Goal: Task Accomplishment & Management: Manage account settings

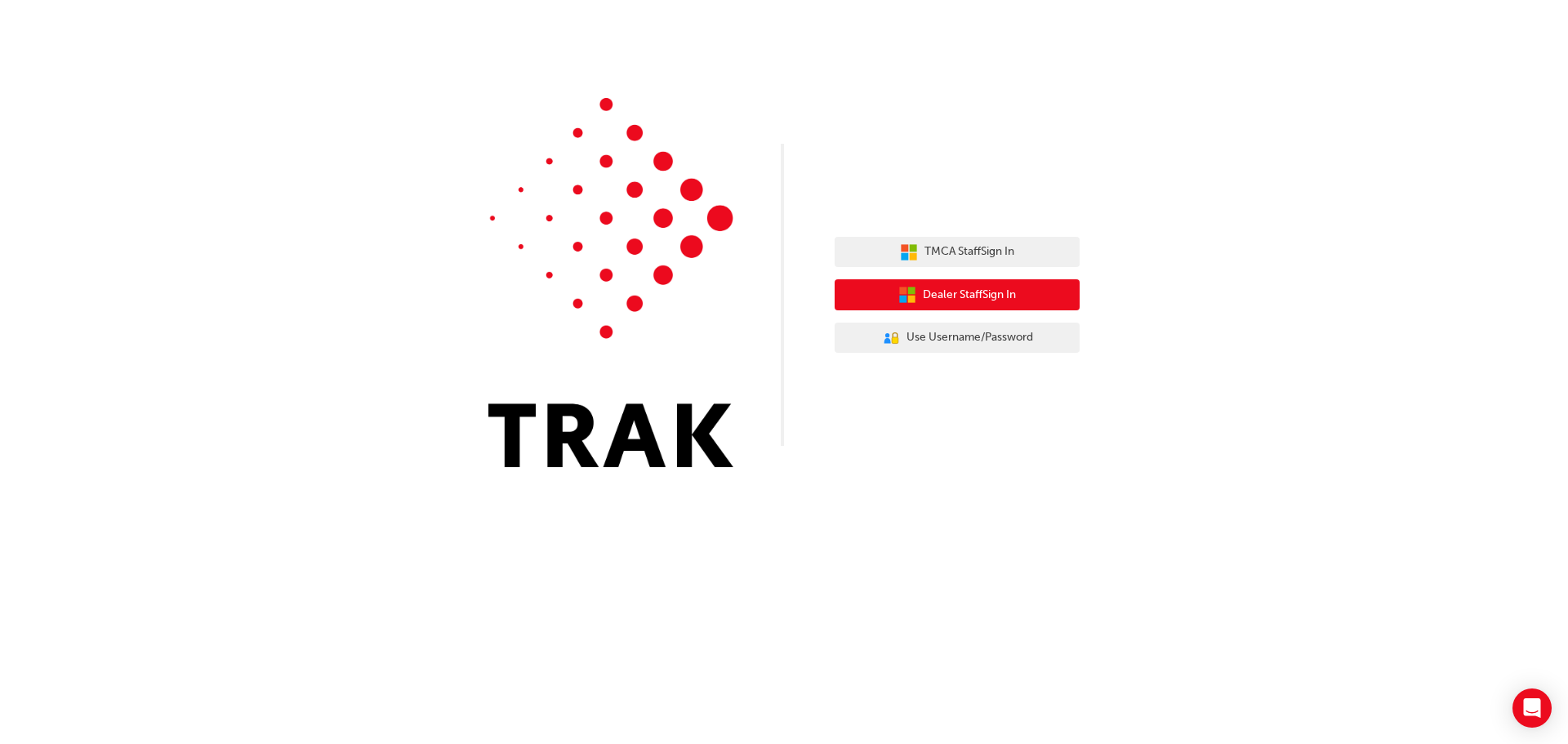
click at [984, 283] on button "Dealer Staff Sign In" at bounding box center [956, 295] width 245 height 31
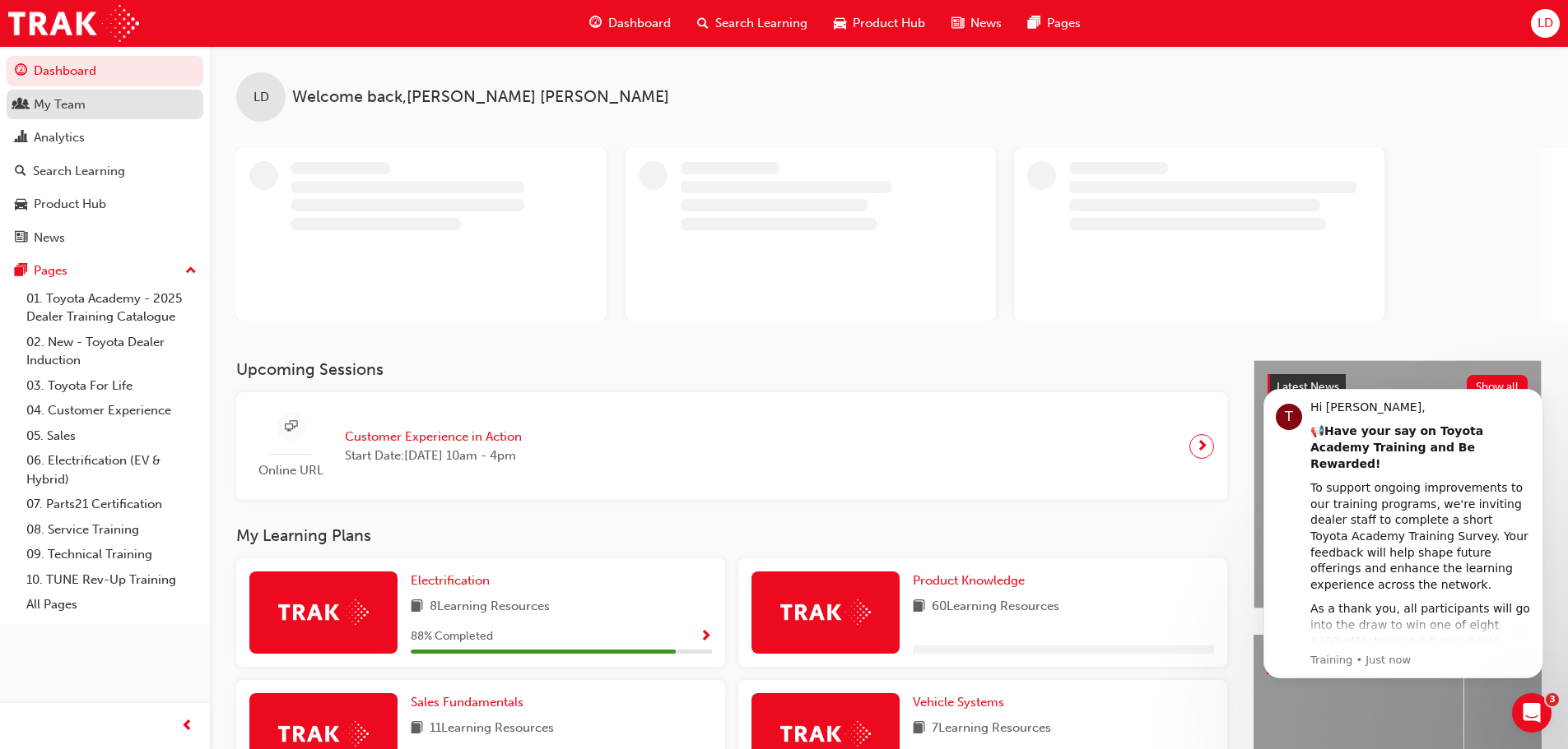
click at [58, 110] on div "My Team" at bounding box center [60, 104] width 52 height 18
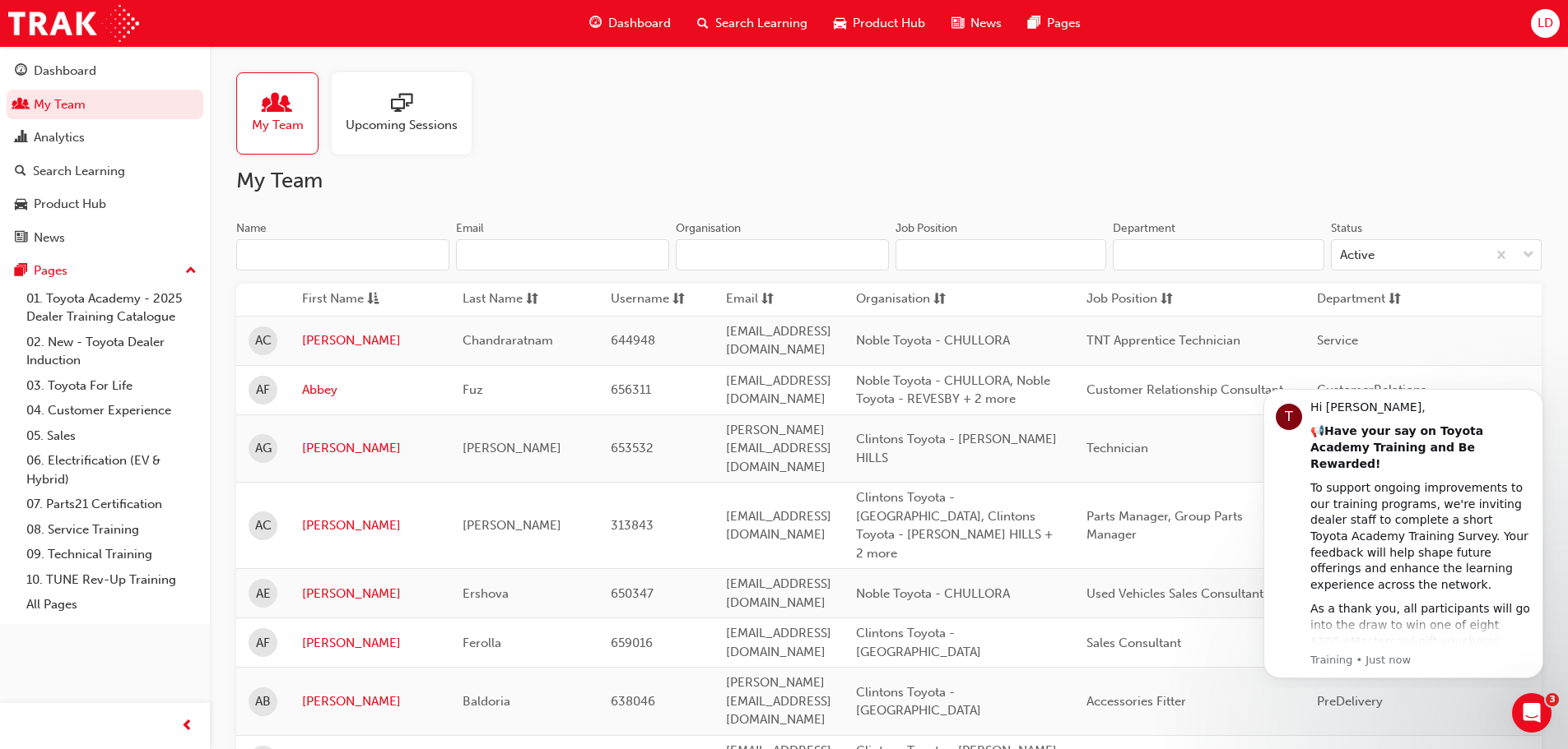
click at [359, 247] on input "Name" at bounding box center [343, 255] width 213 height 31
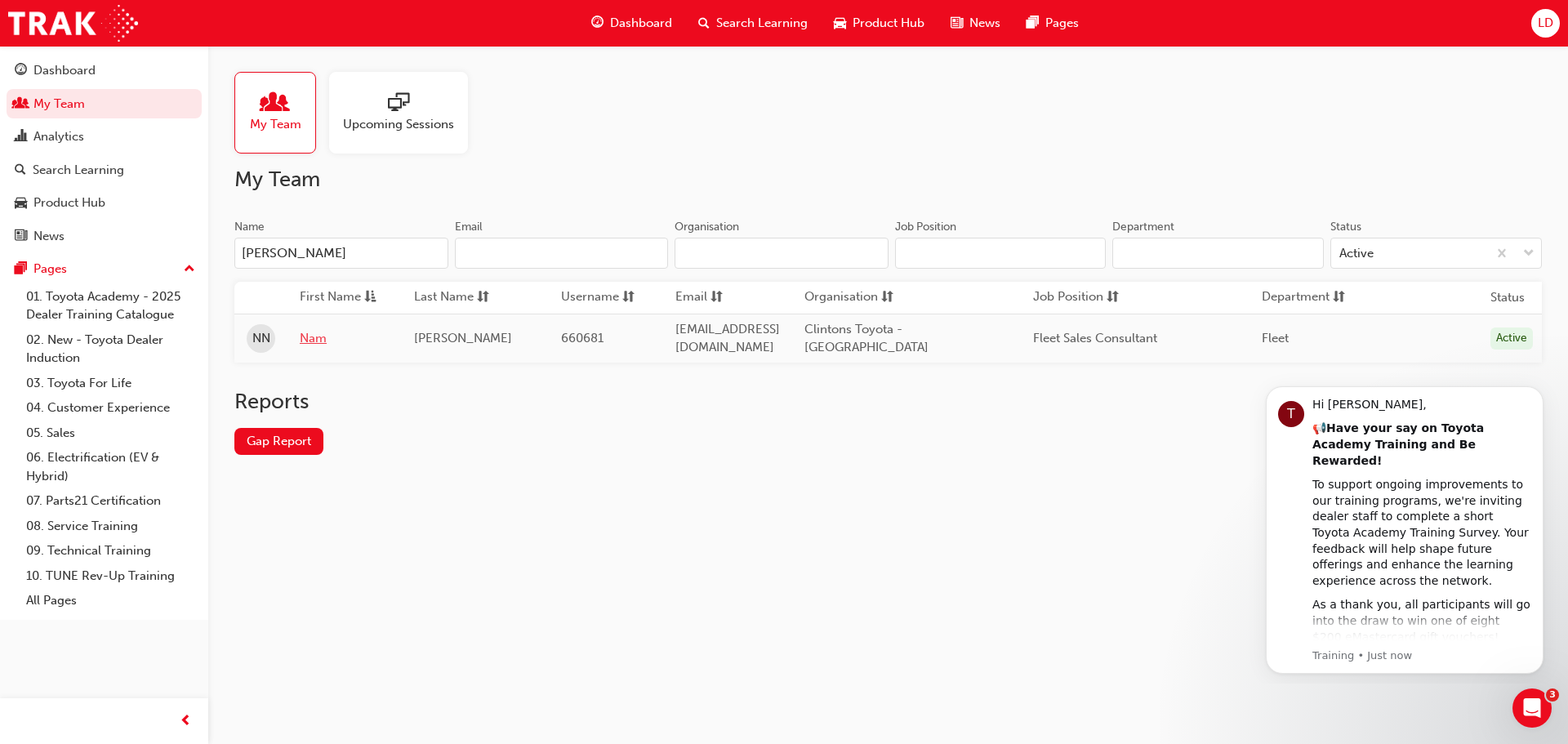
type input "[PERSON_NAME]"
click at [318, 334] on link "Nam" at bounding box center [345, 339] width 90 height 18
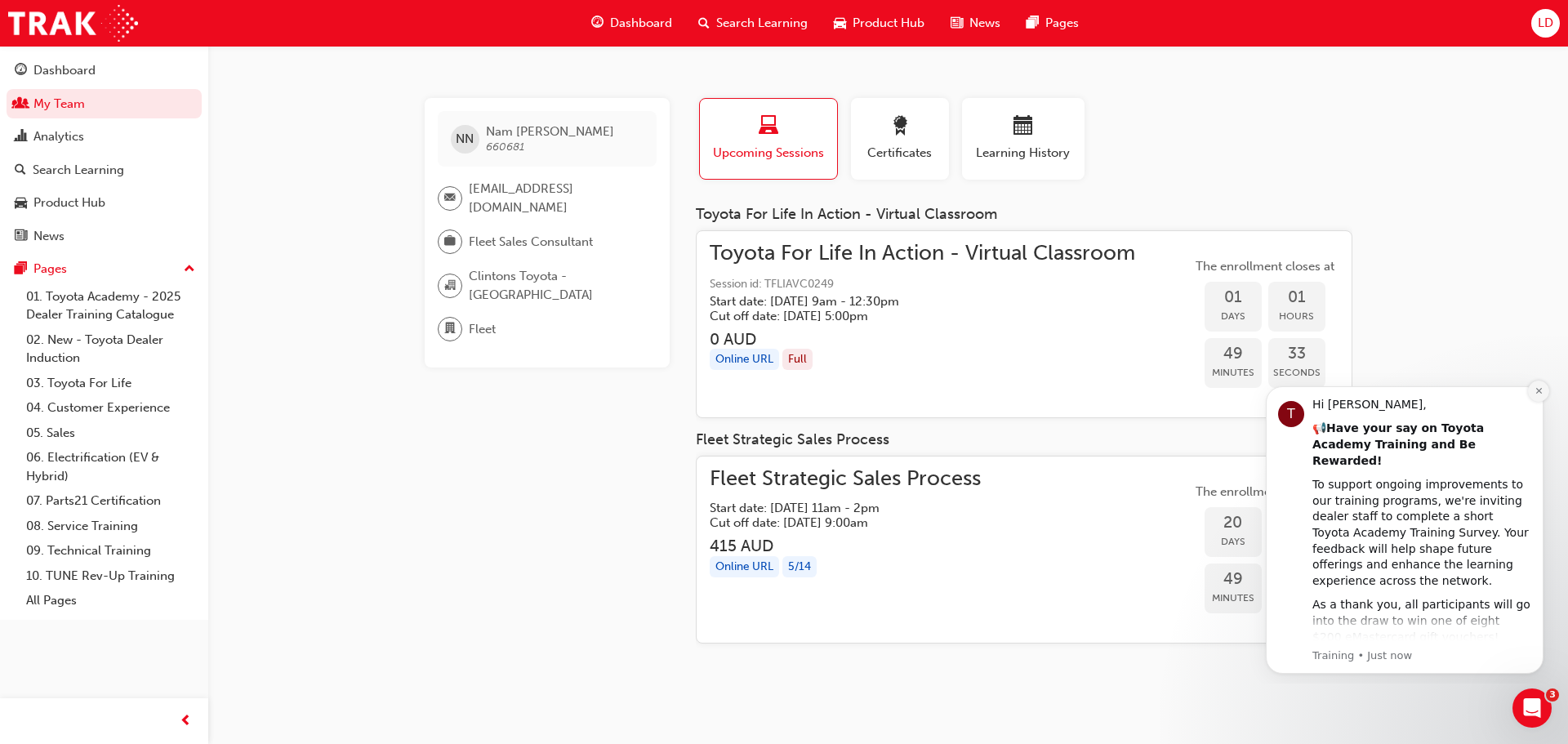
click at [1536, 392] on icon "Dismiss notification" at bounding box center [1540, 391] width 9 height 9
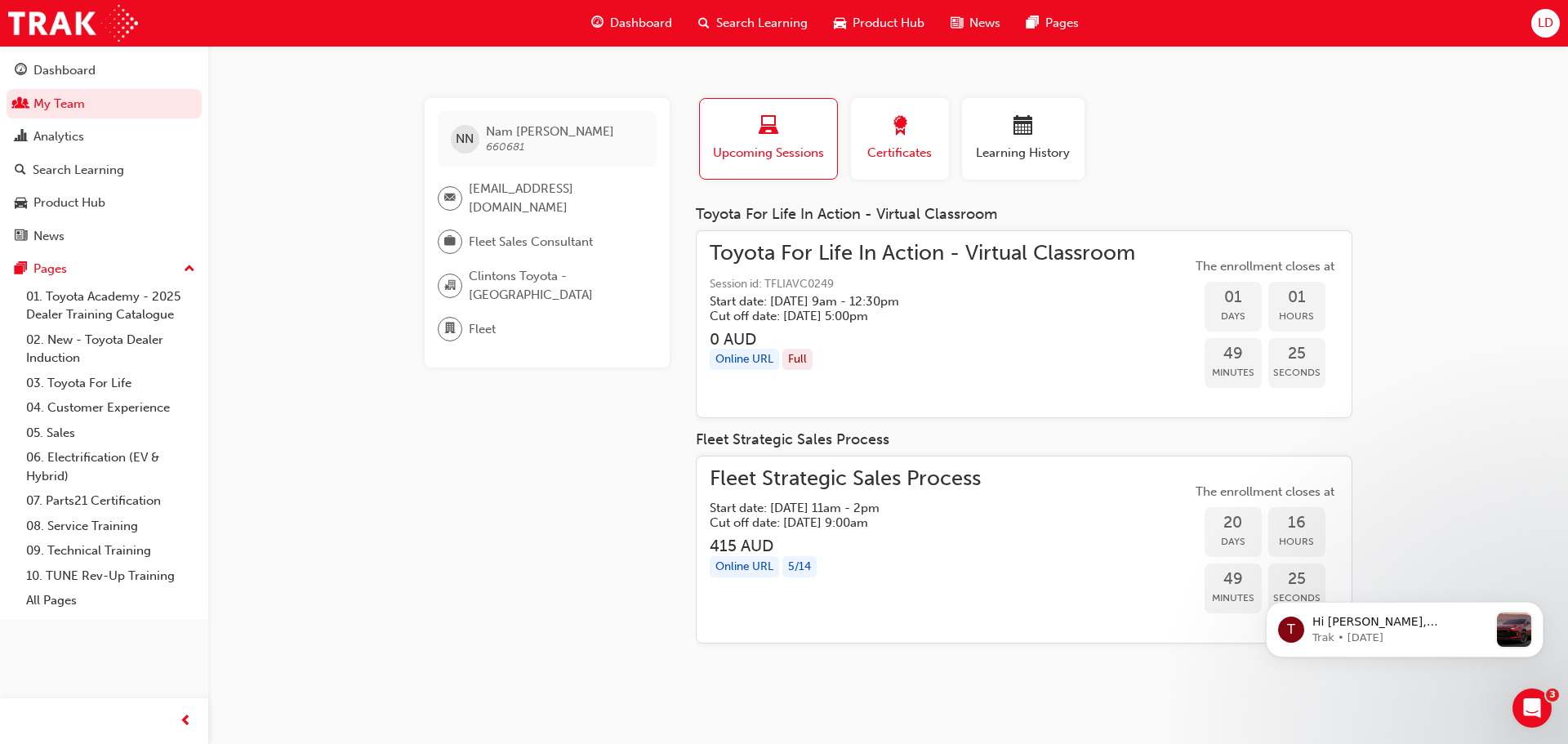
click at [859, 142] on button "Certificates" at bounding box center [900, 139] width 98 height 82
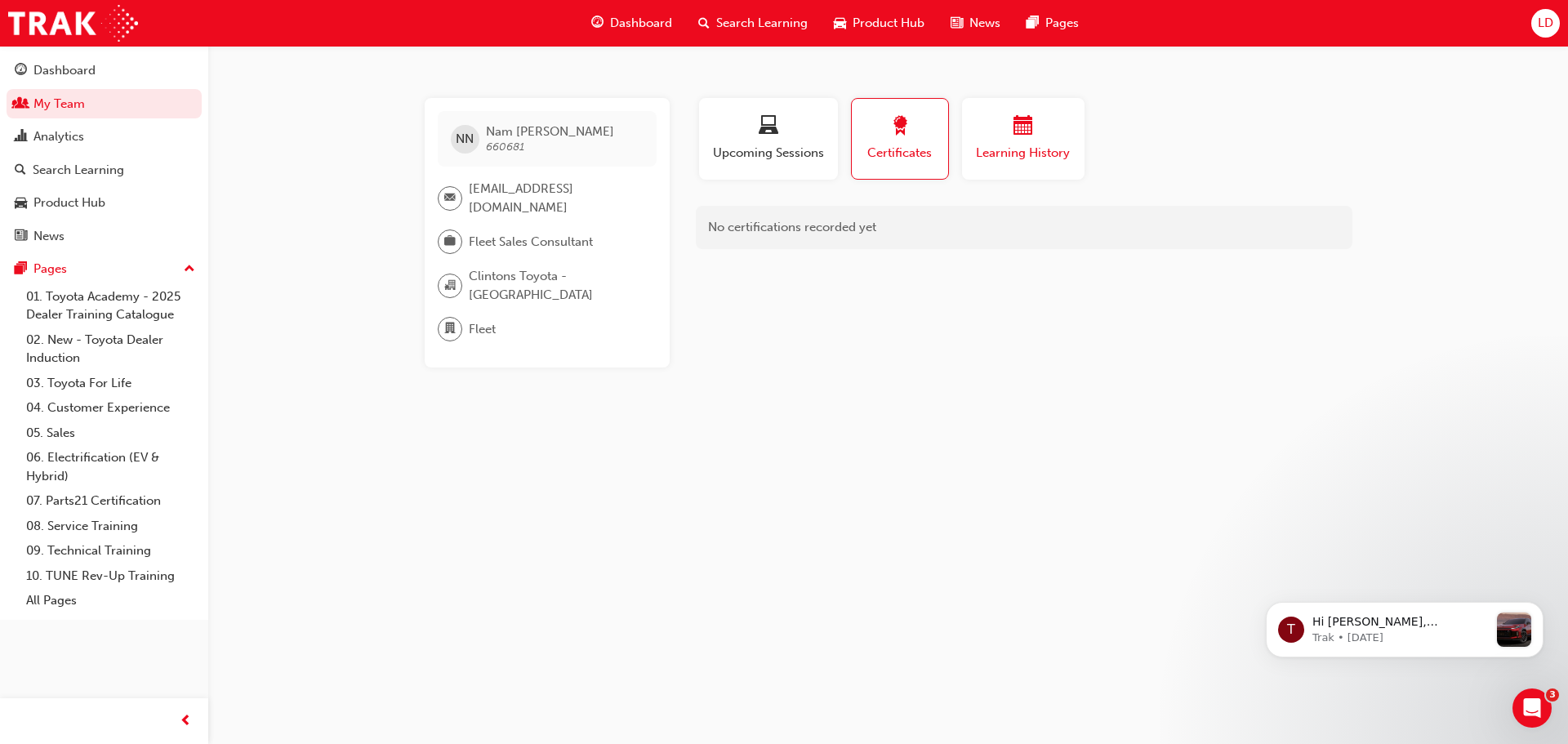
click at [1021, 128] on span "calendar-icon" at bounding box center [1022, 127] width 19 height 22
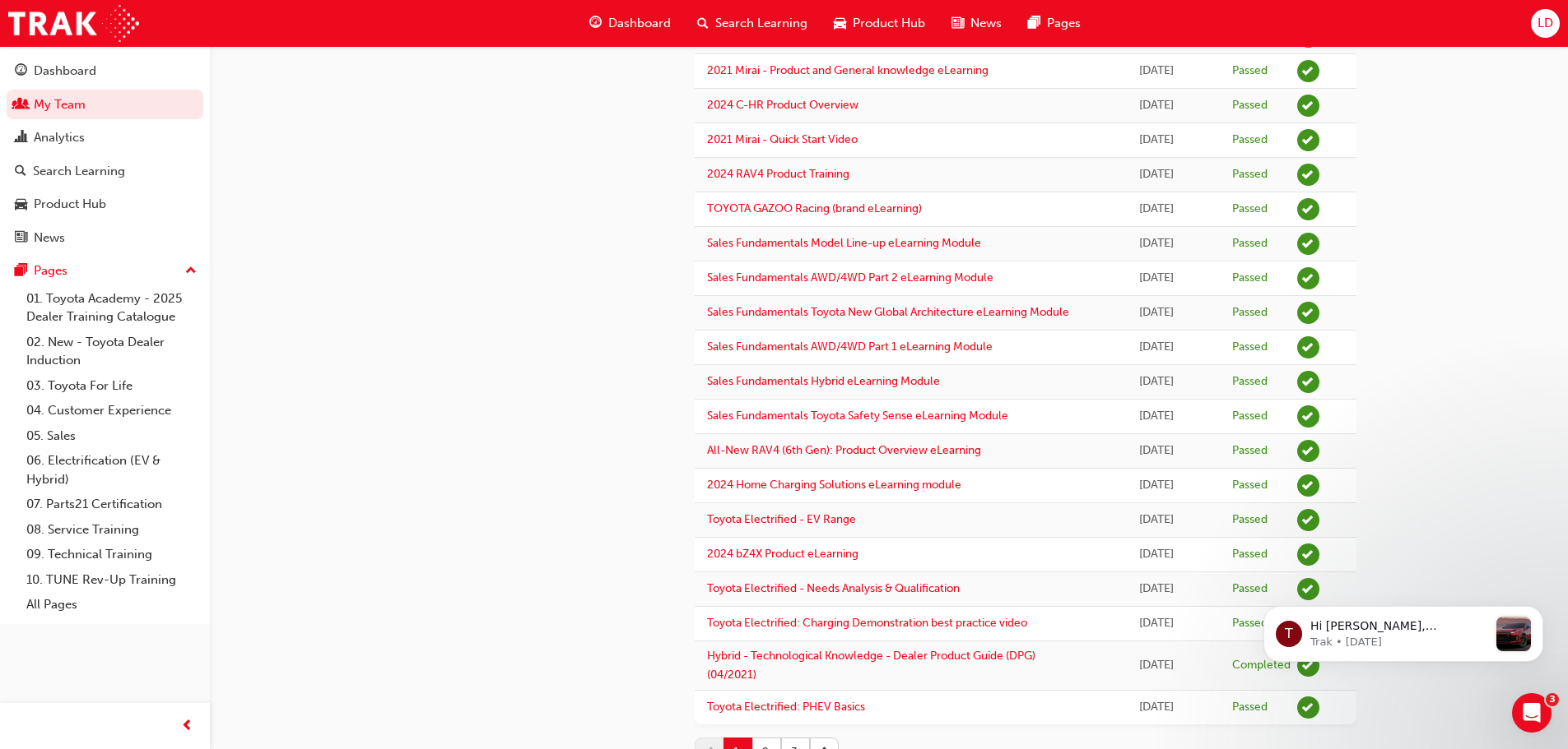
scroll to position [1398, 0]
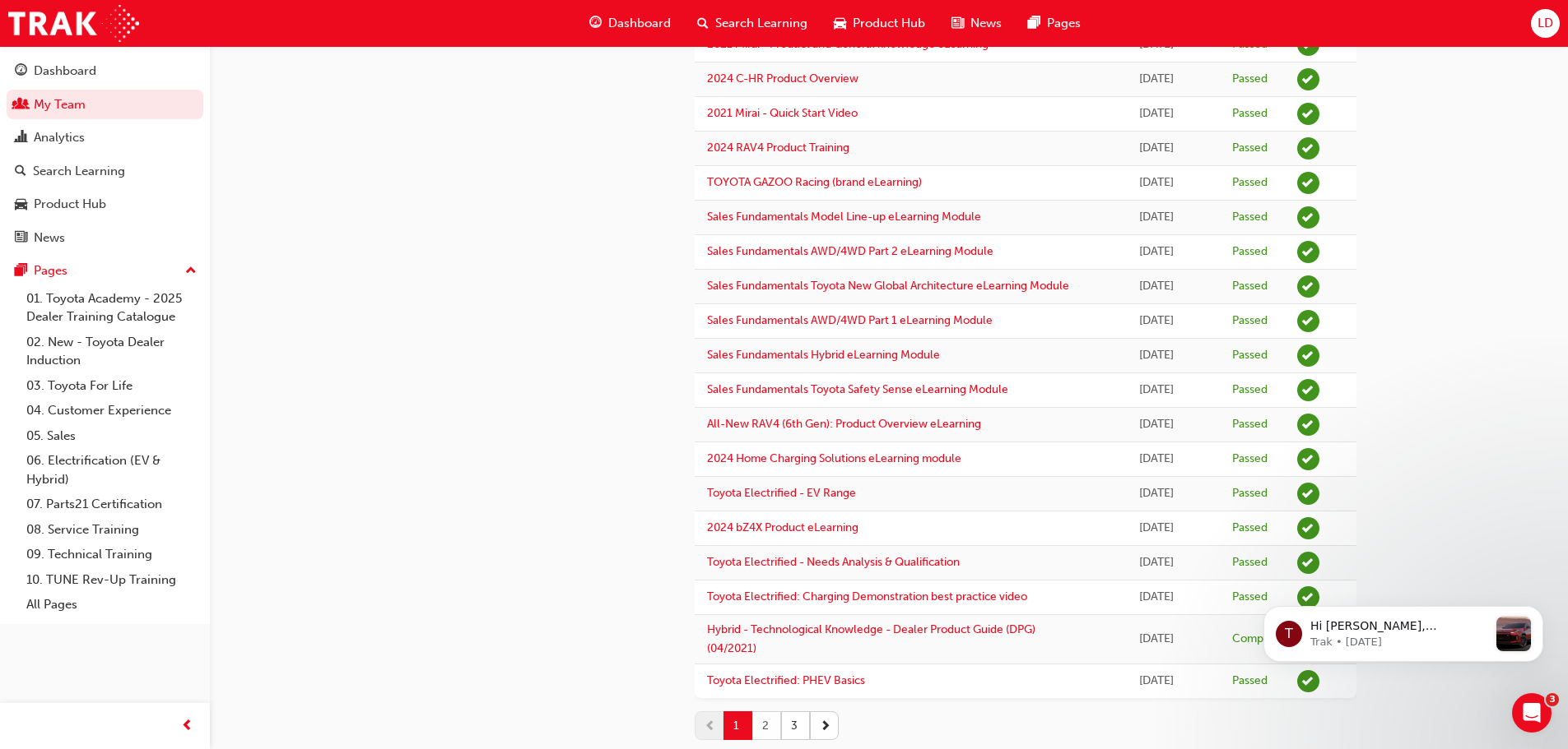
click at [768, 725] on button "2" at bounding box center [766, 725] width 29 height 29
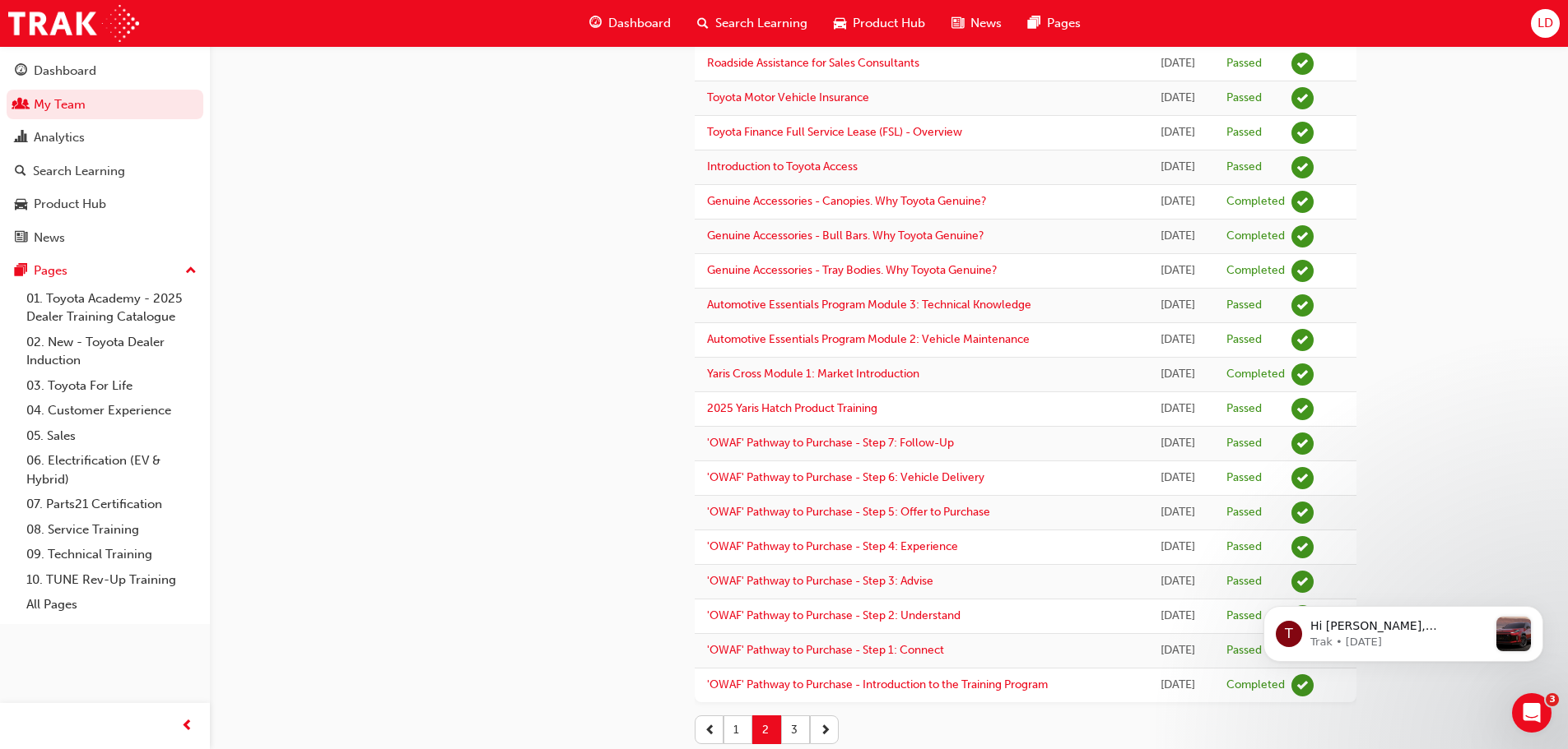
scroll to position [1281, 0]
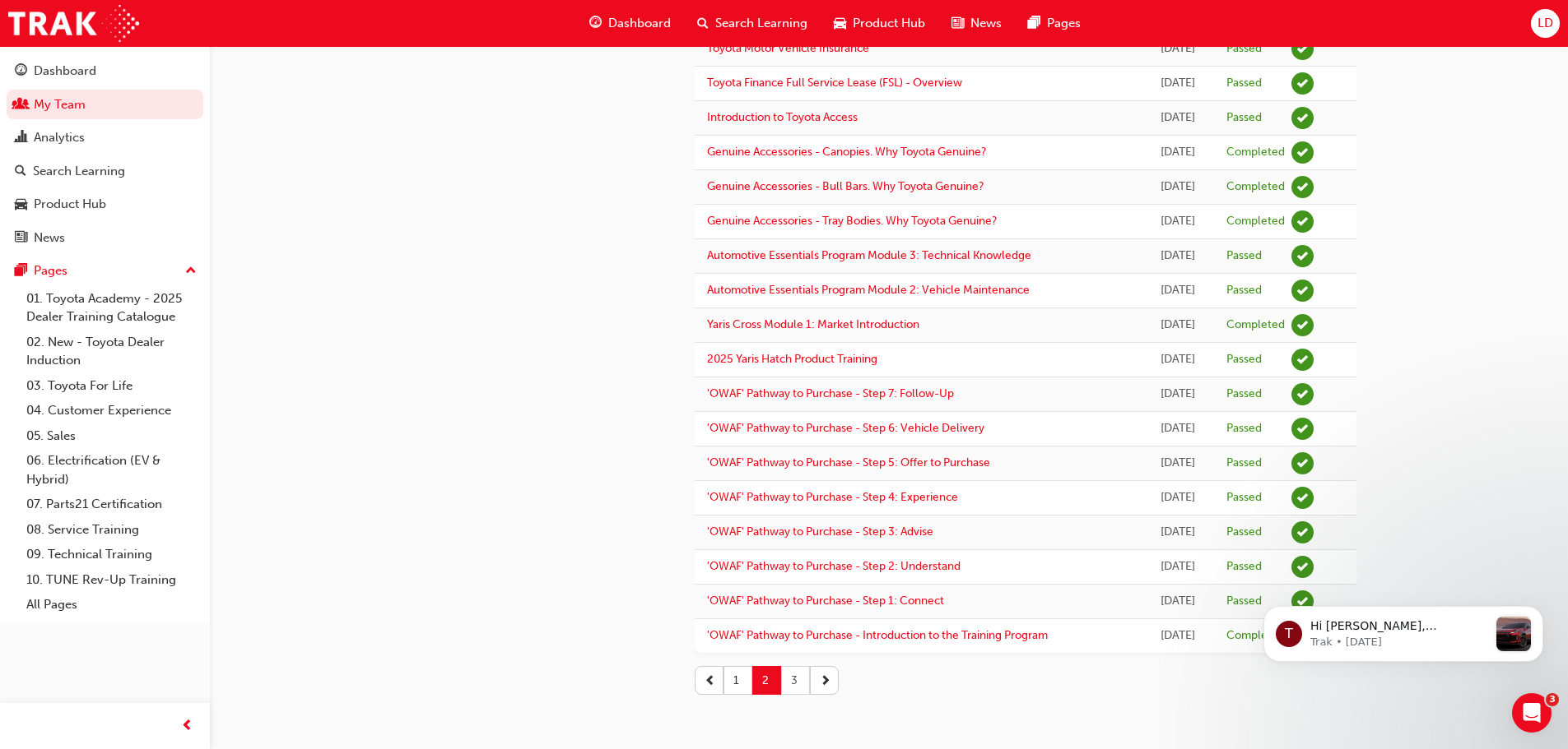
click at [800, 684] on button "3" at bounding box center [795, 680] width 29 height 29
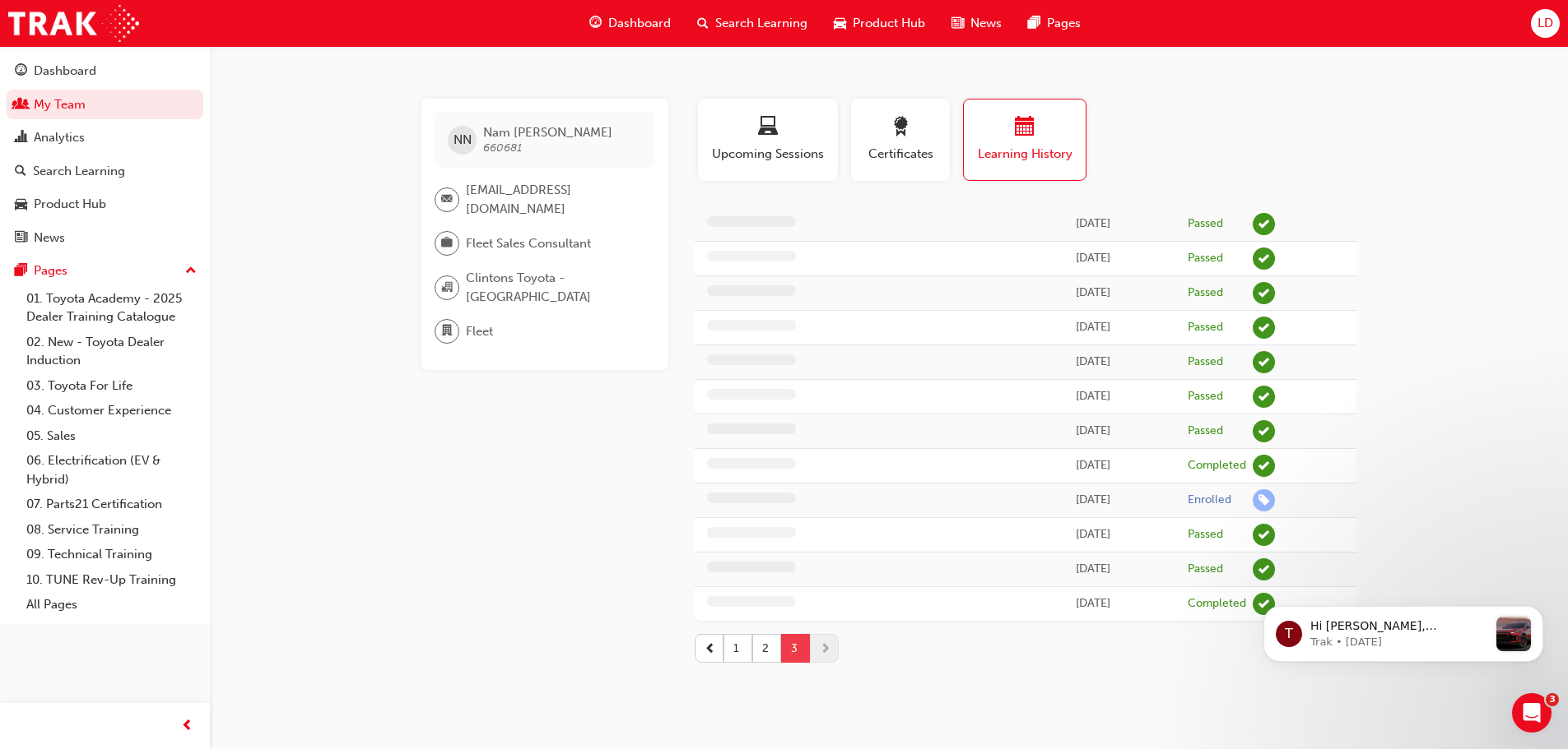
scroll to position [0, 0]
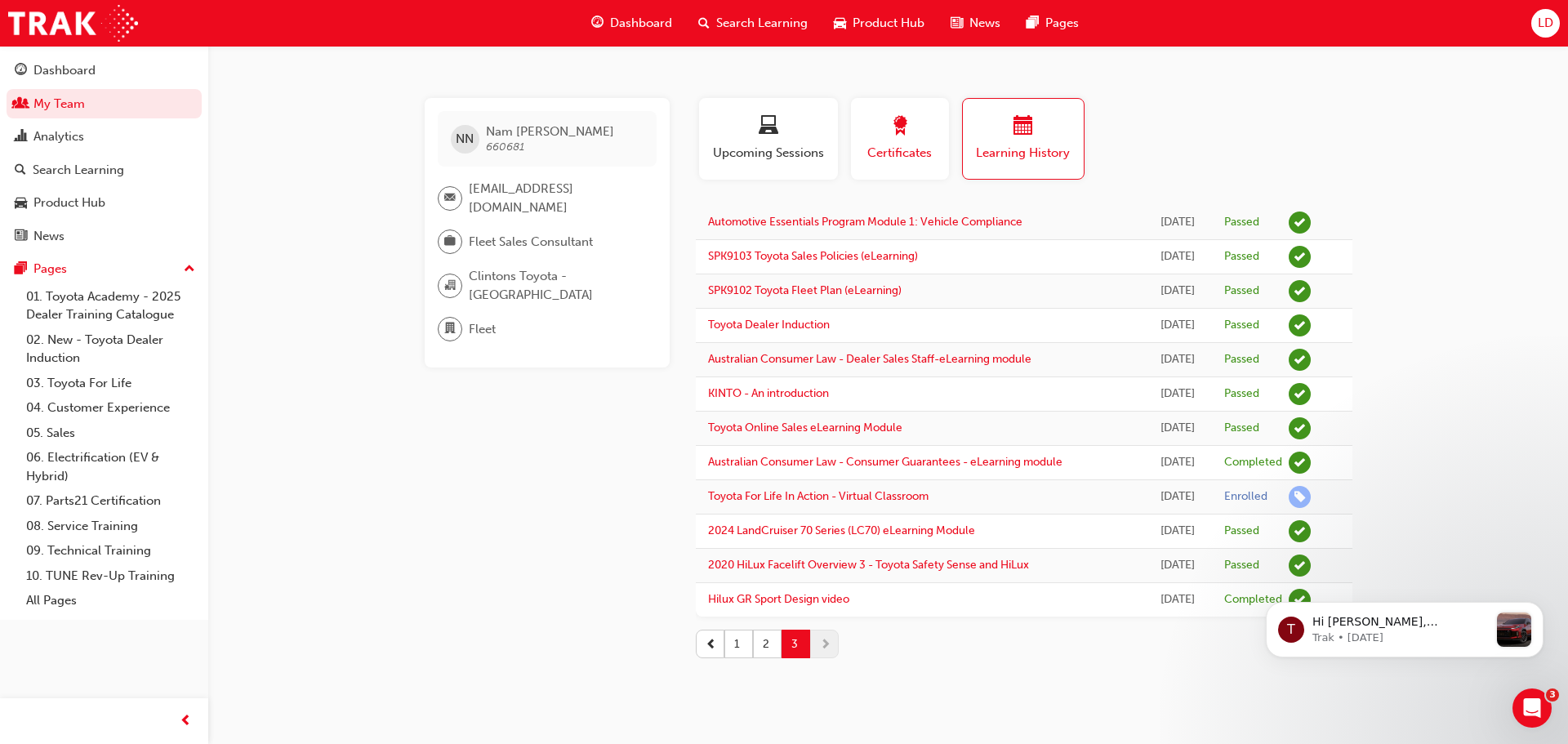
drag, startPoint x: 767, startPoint y: 139, endPoint x: 878, endPoint y: 163, distance: 113.6
click at [767, 139] on span "laptop-icon" at bounding box center [767, 127] width 19 height 22
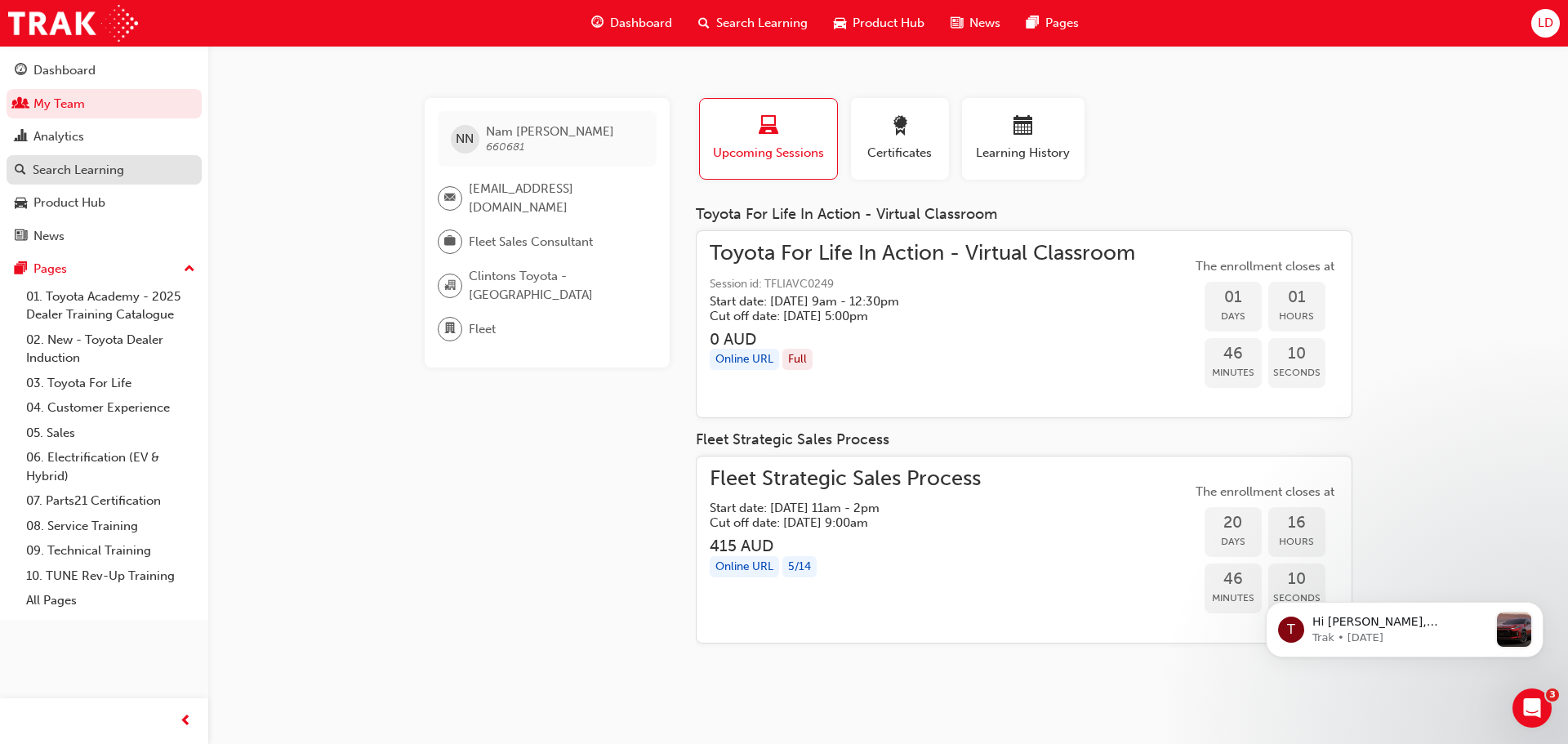
drag, startPoint x: 39, startPoint y: 161, endPoint x: 65, endPoint y: 160, distance: 26.0
click at [39, 161] on div "Search Learning" at bounding box center [79, 170] width 92 height 18
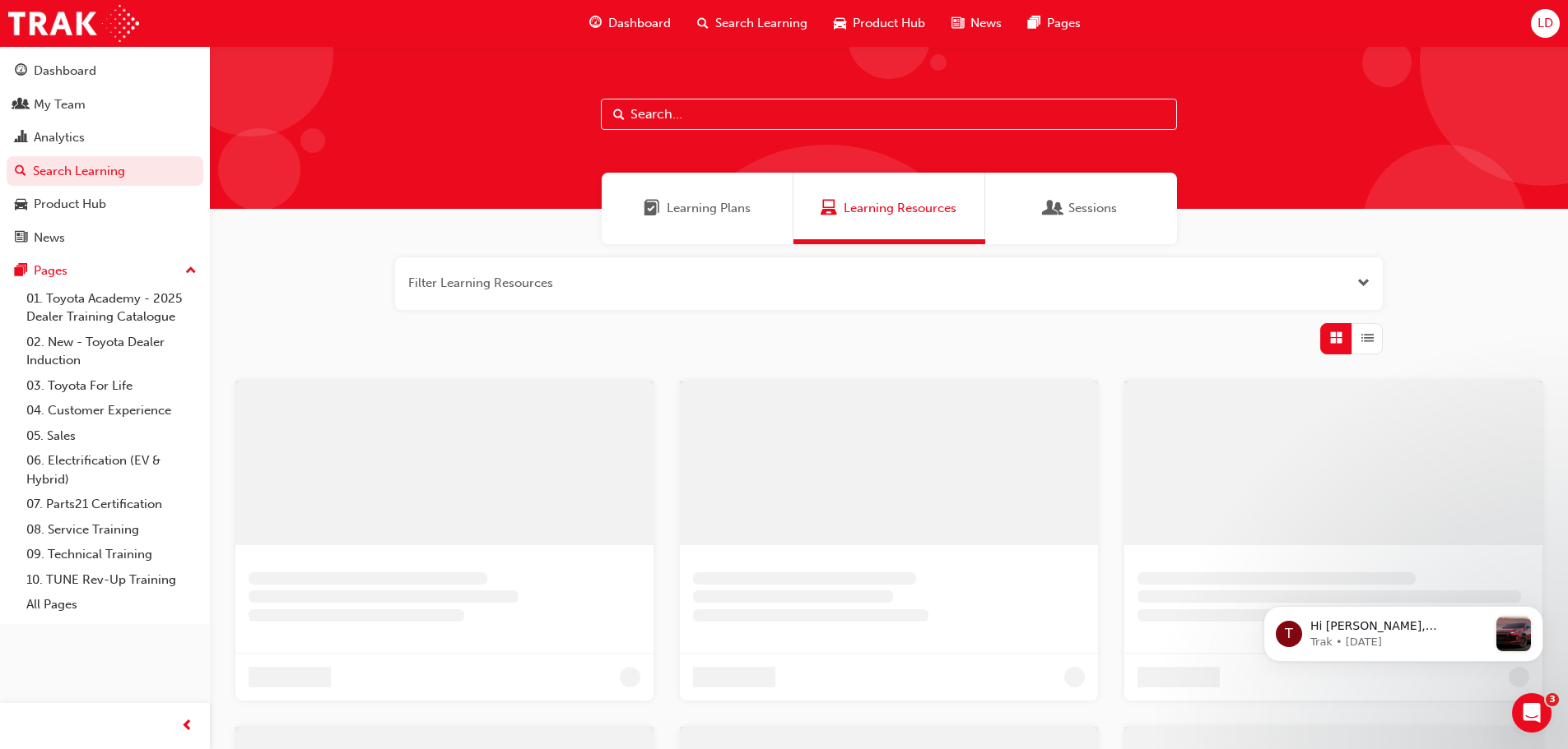
click at [710, 116] on input "text" at bounding box center [888, 115] width 576 height 31
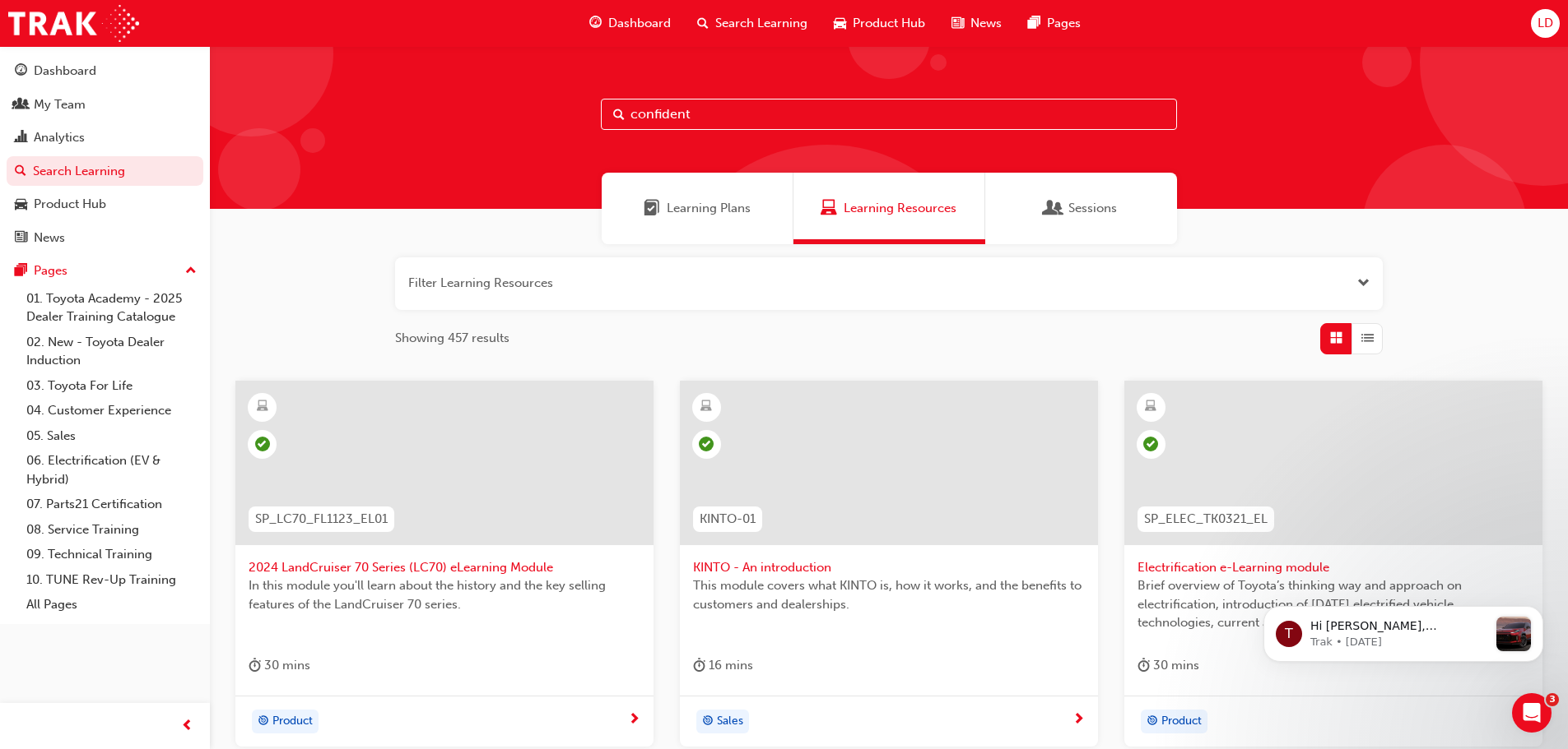
type input "confident"
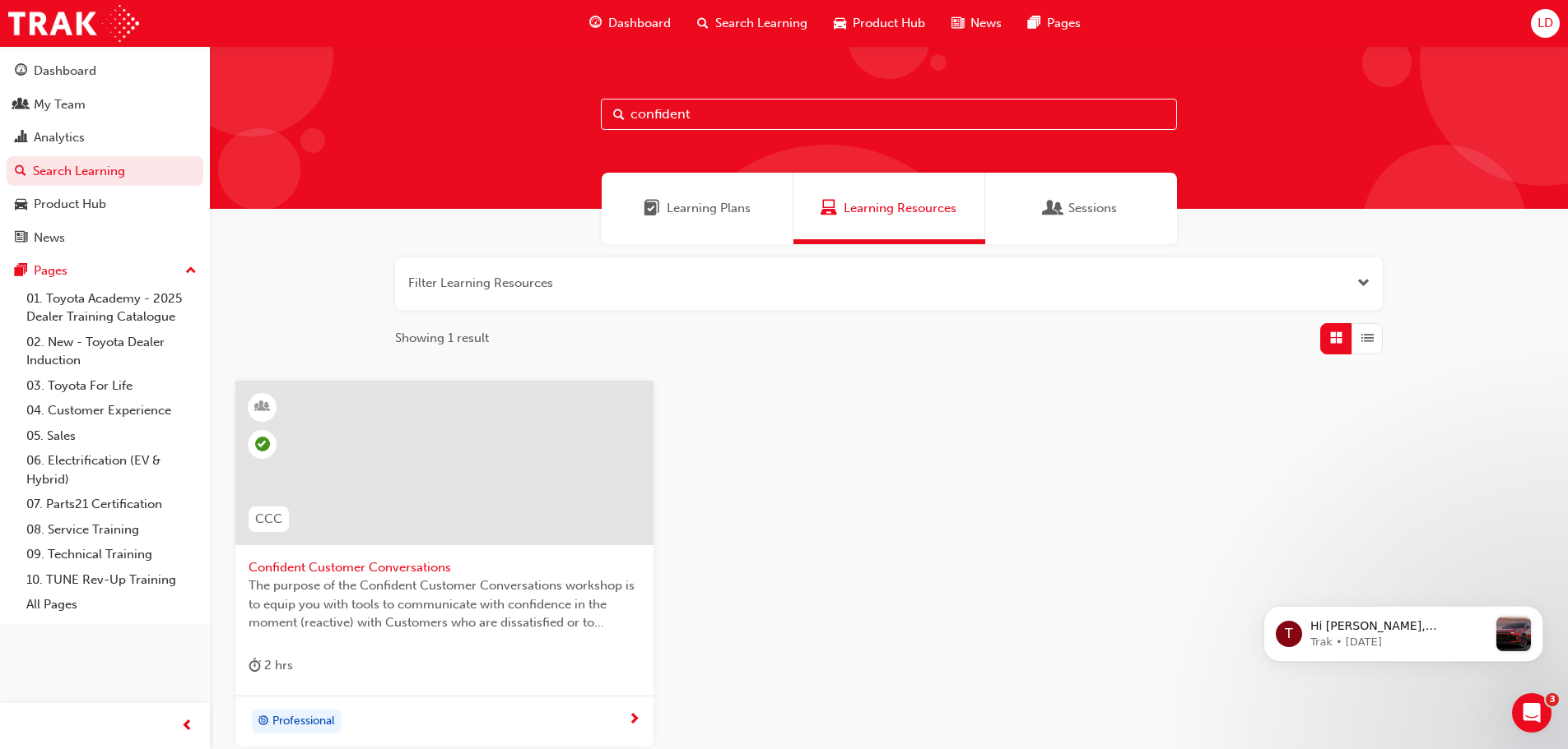
click at [1084, 212] on span "Sessions" at bounding box center [1092, 209] width 49 height 18
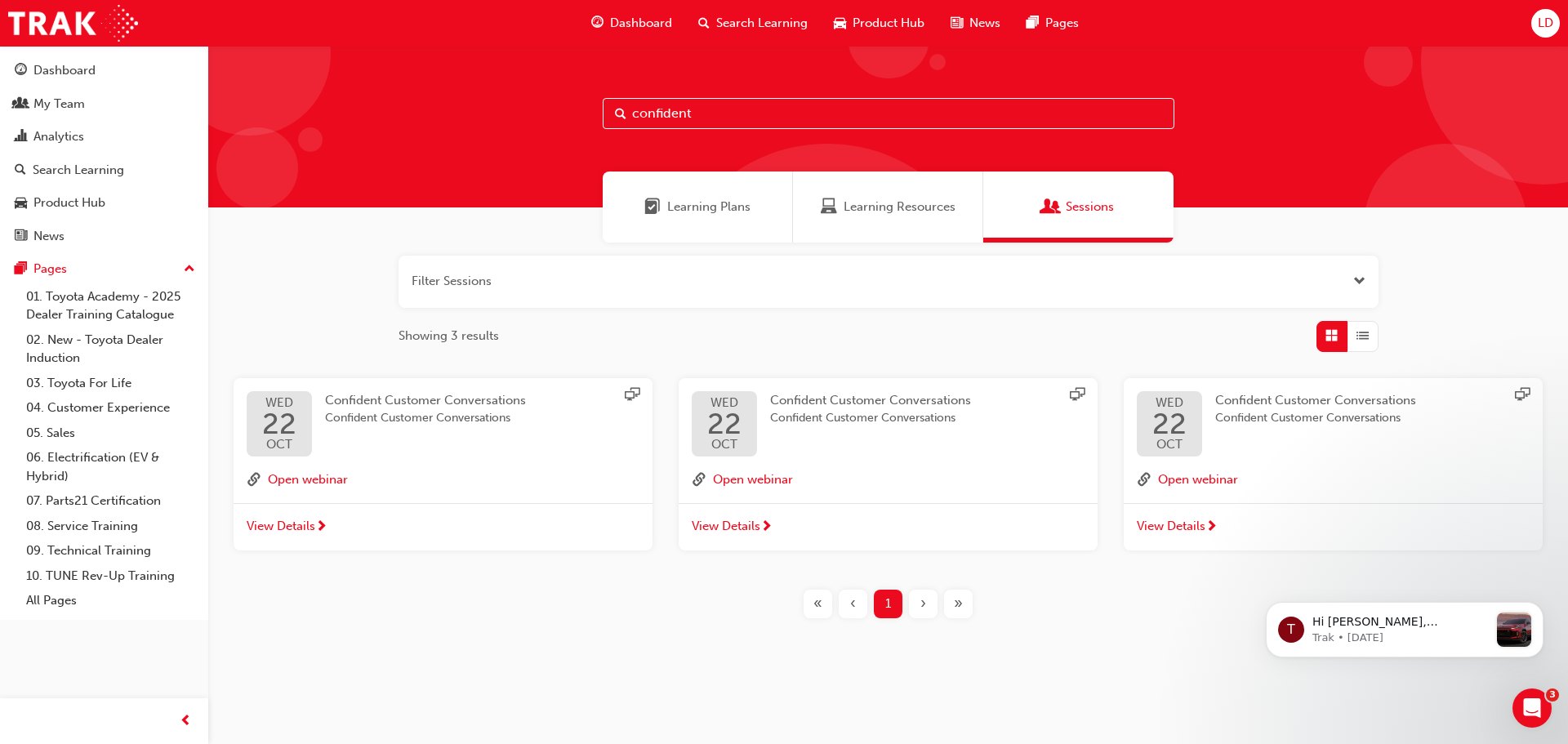
click at [459, 416] on span "Confident Customer Conversations" at bounding box center [425, 418] width 201 height 18
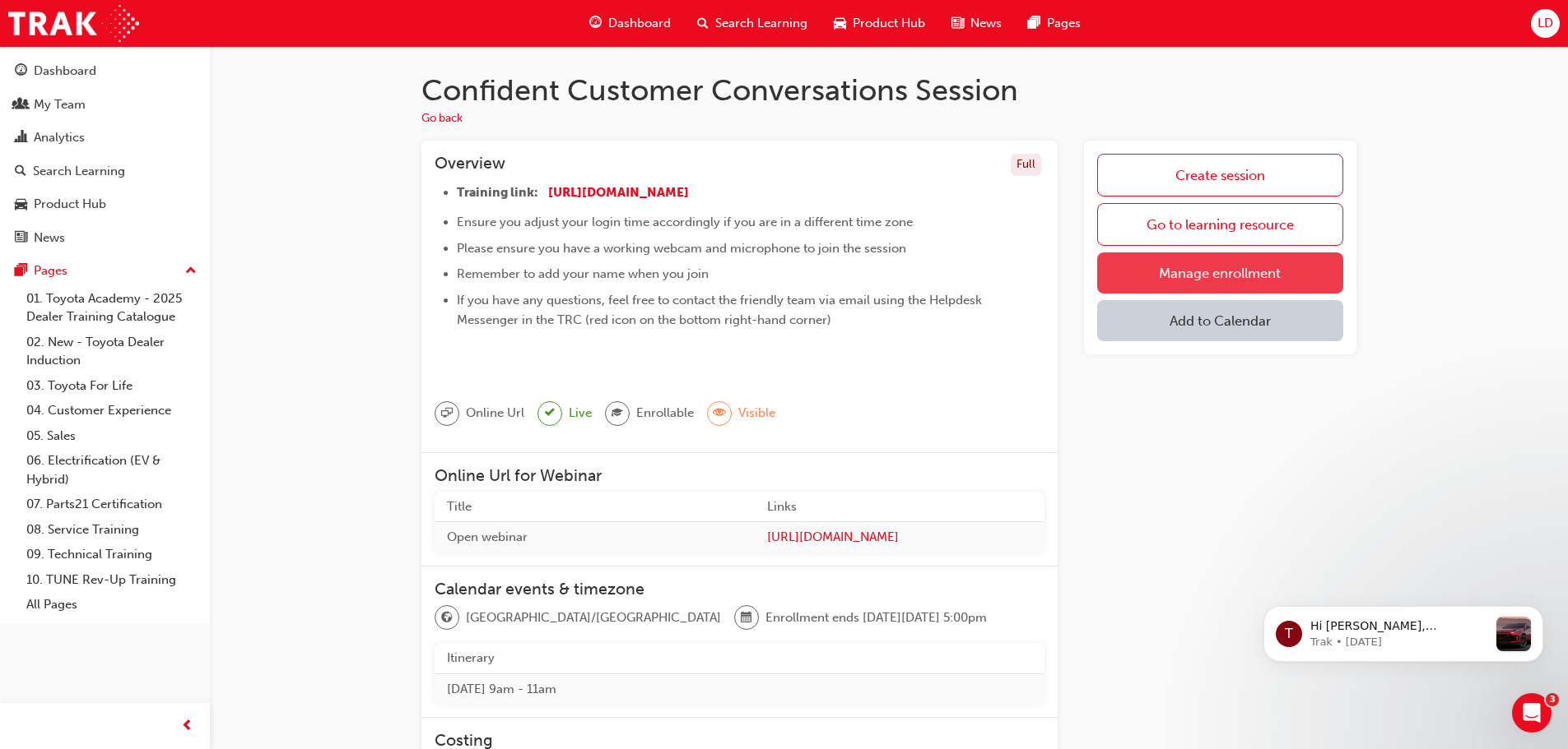
click at [1198, 282] on link "Manage enrollment" at bounding box center [1220, 272] width 246 height 42
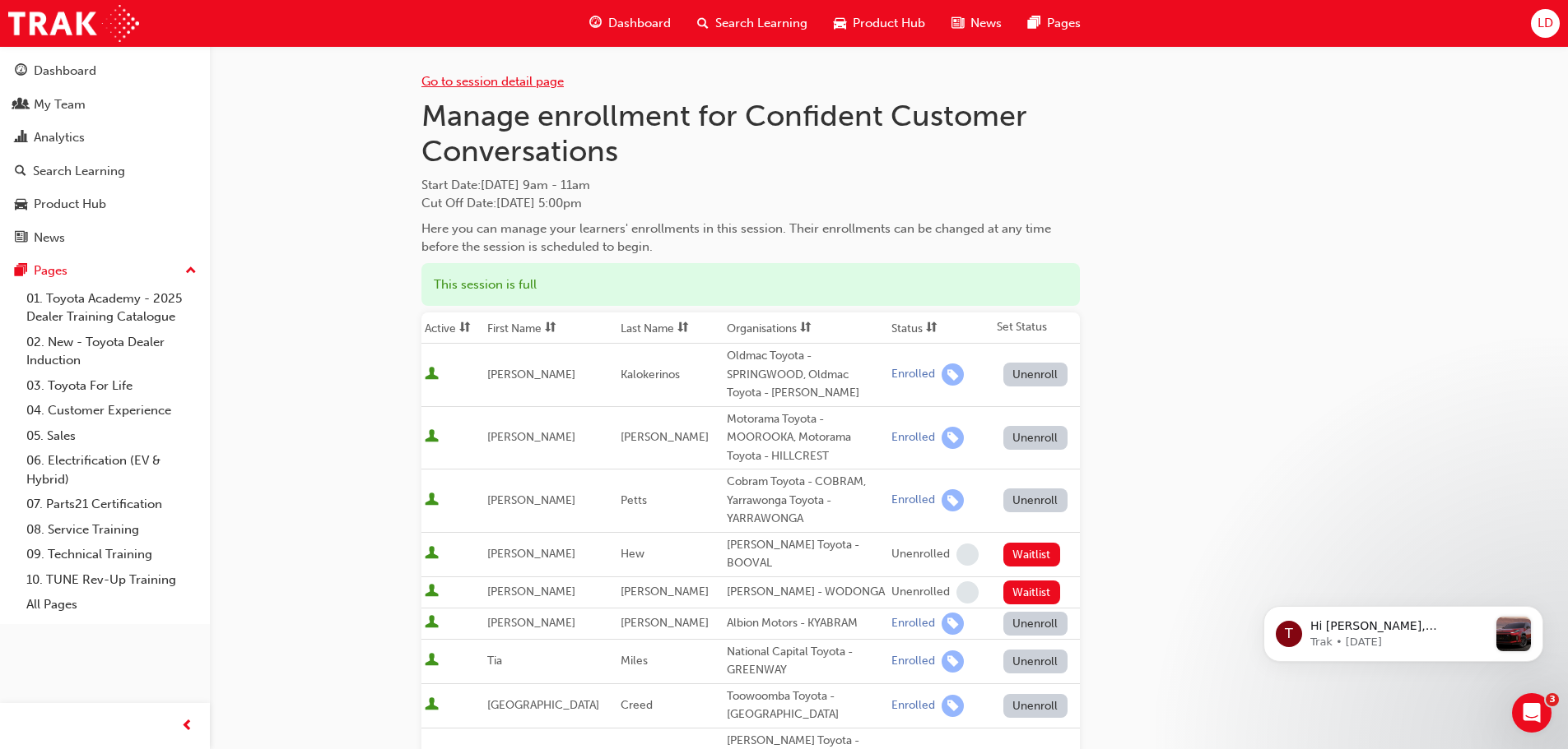
click at [460, 74] on link "Go to session detail page" at bounding box center [492, 81] width 142 height 15
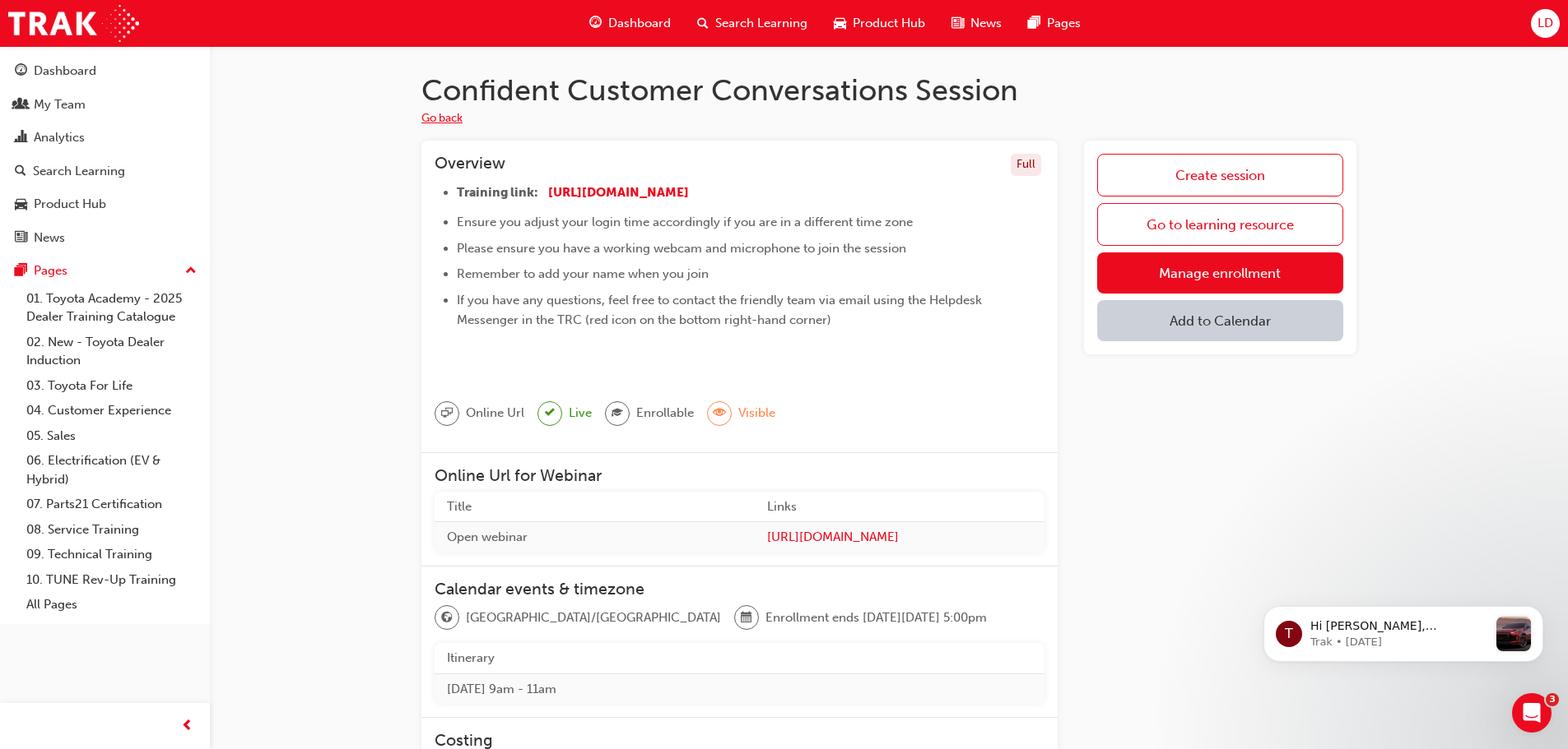
click at [455, 119] on button "Go back" at bounding box center [442, 118] width 42 height 18
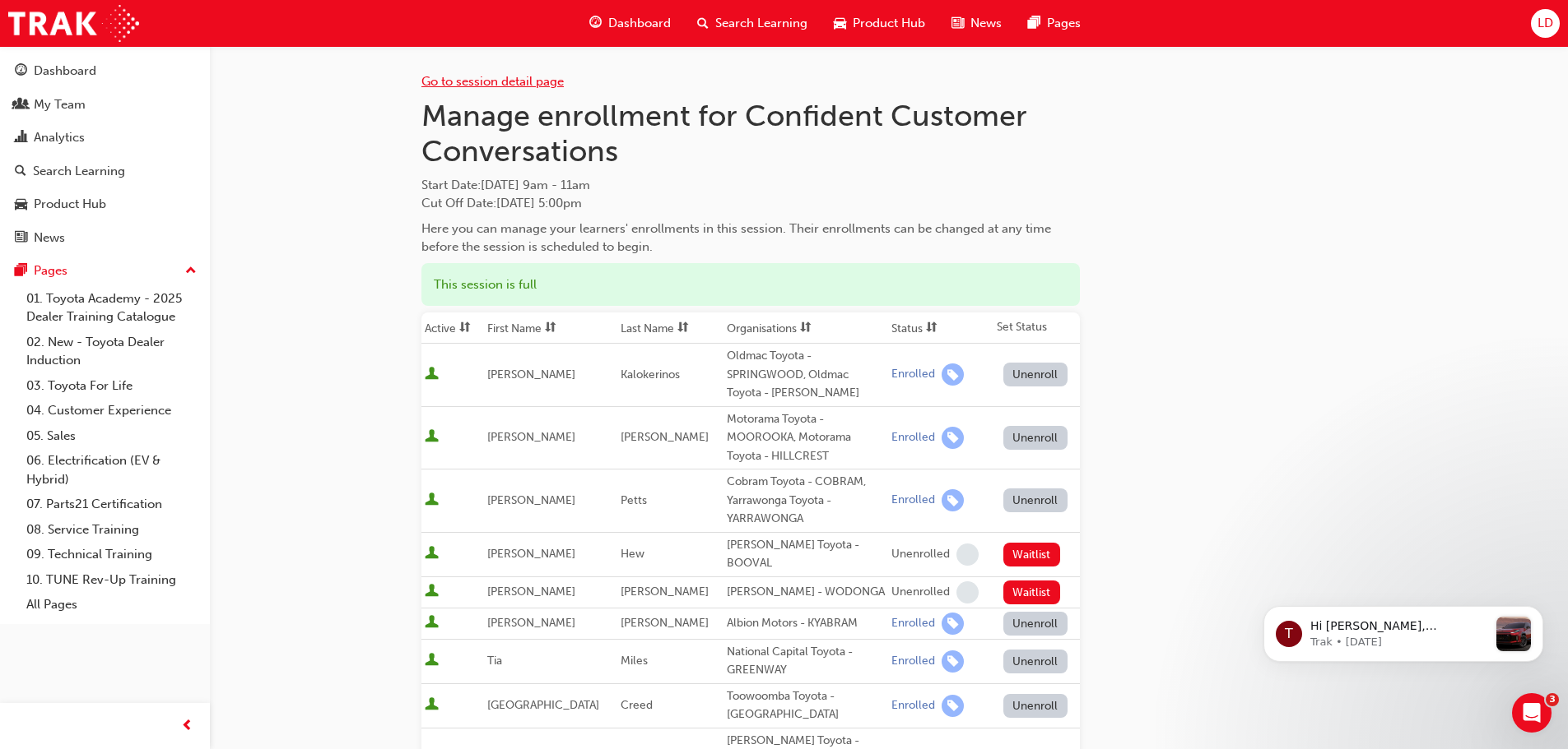
click at [471, 84] on link "Go to session detail page" at bounding box center [492, 81] width 142 height 15
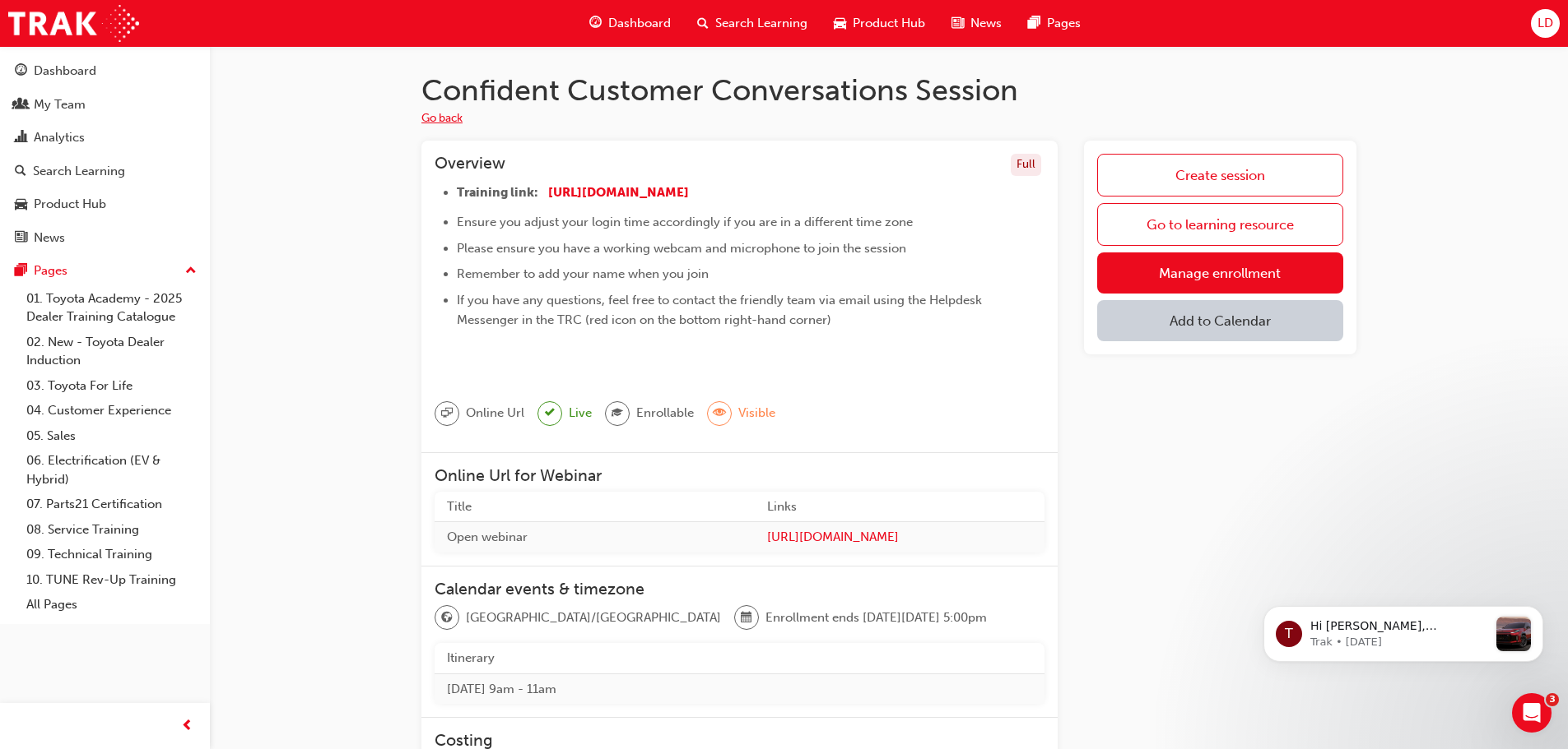
click at [448, 122] on button "Go back" at bounding box center [442, 118] width 42 height 18
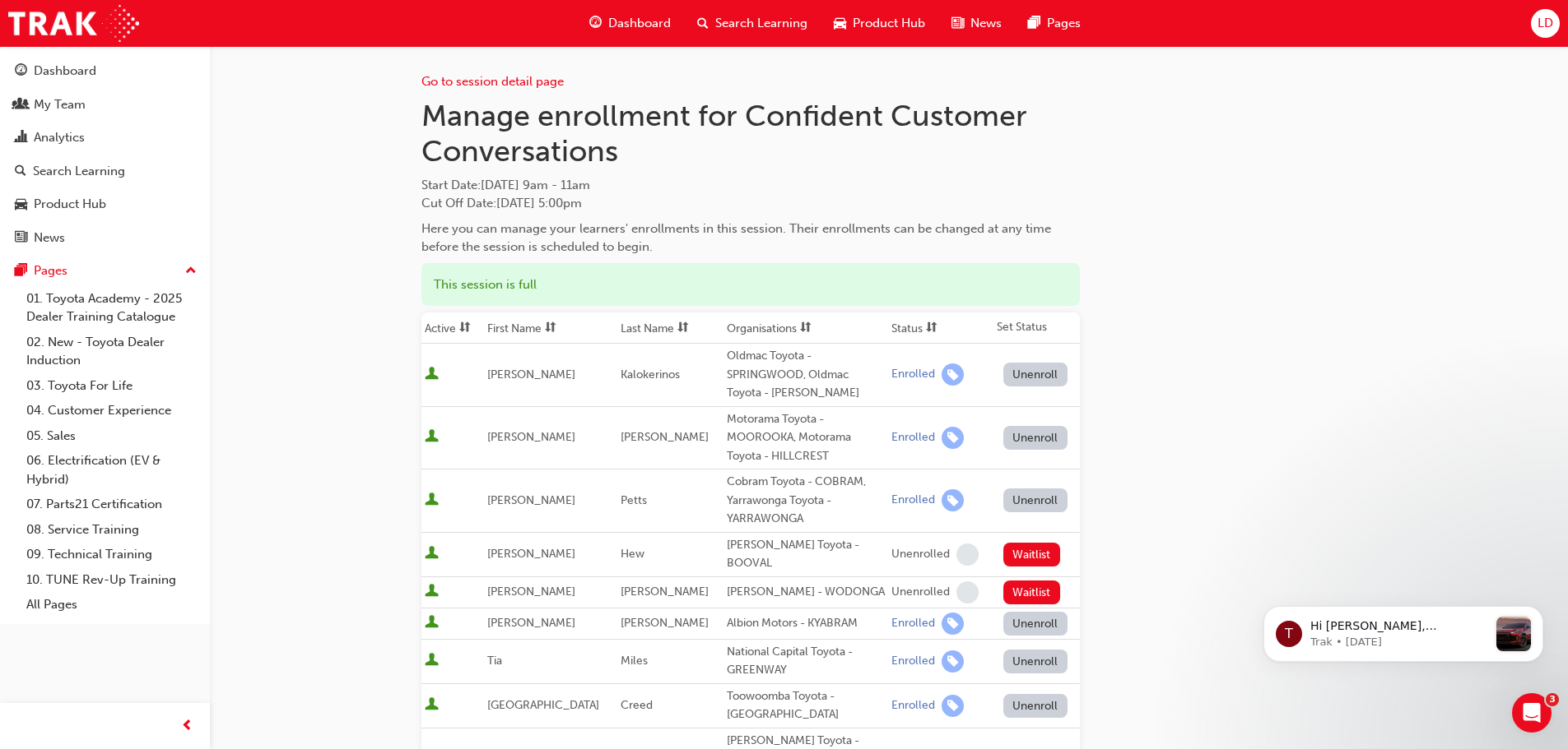
click at [619, 27] on span "Dashboard" at bounding box center [639, 23] width 63 height 18
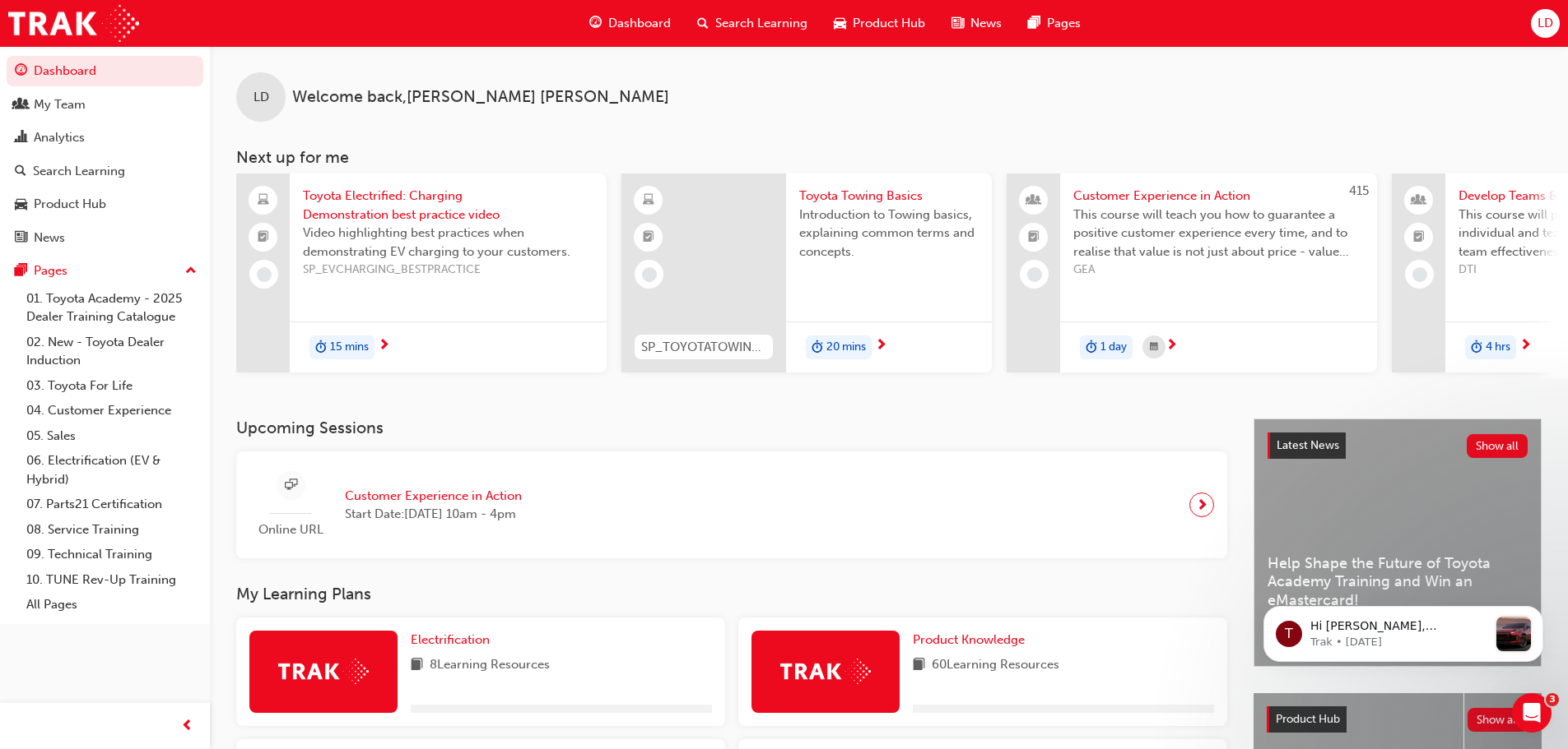
click at [735, 32] on span "Search Learning" at bounding box center [761, 23] width 92 height 18
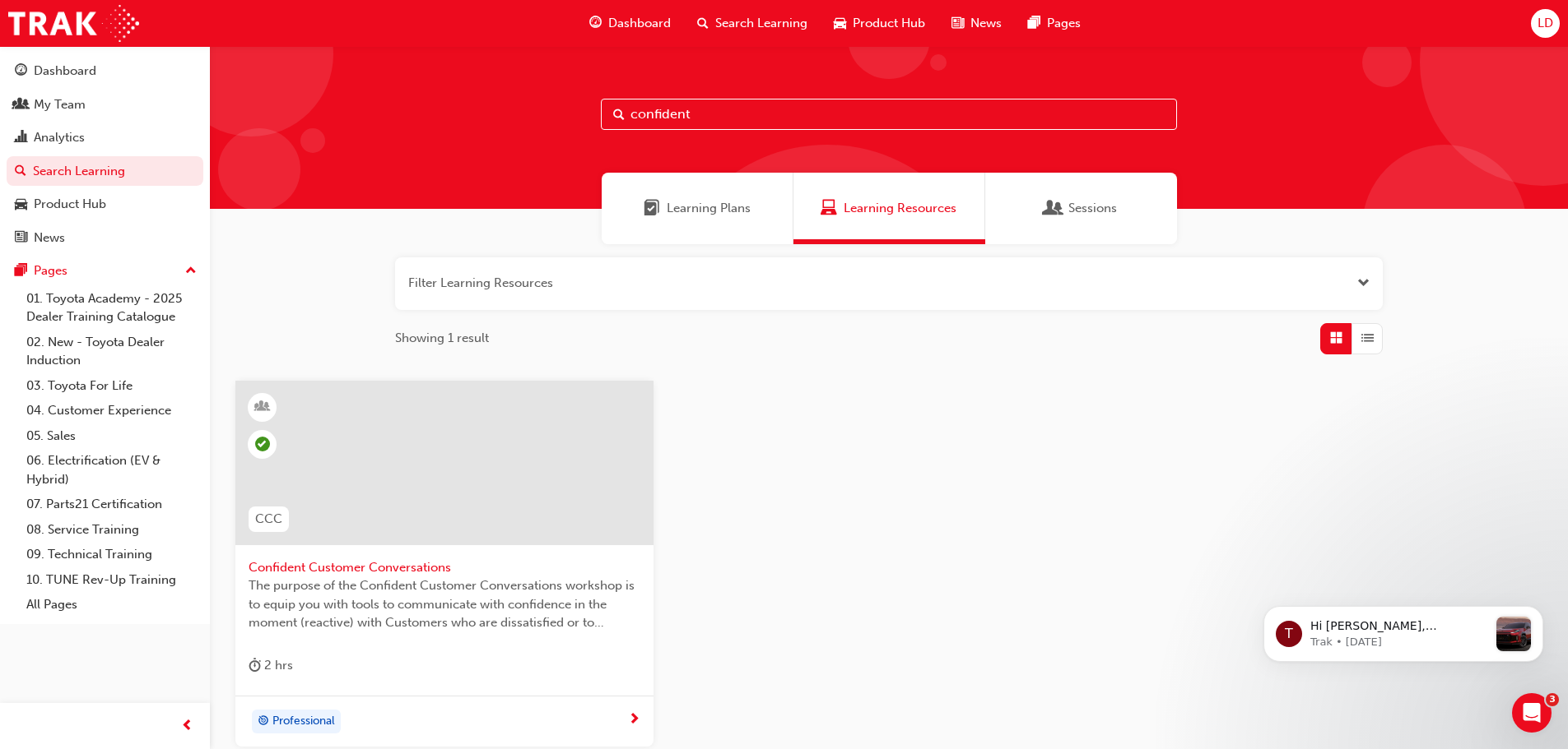
click at [688, 116] on input "confident" at bounding box center [888, 115] width 576 height 31
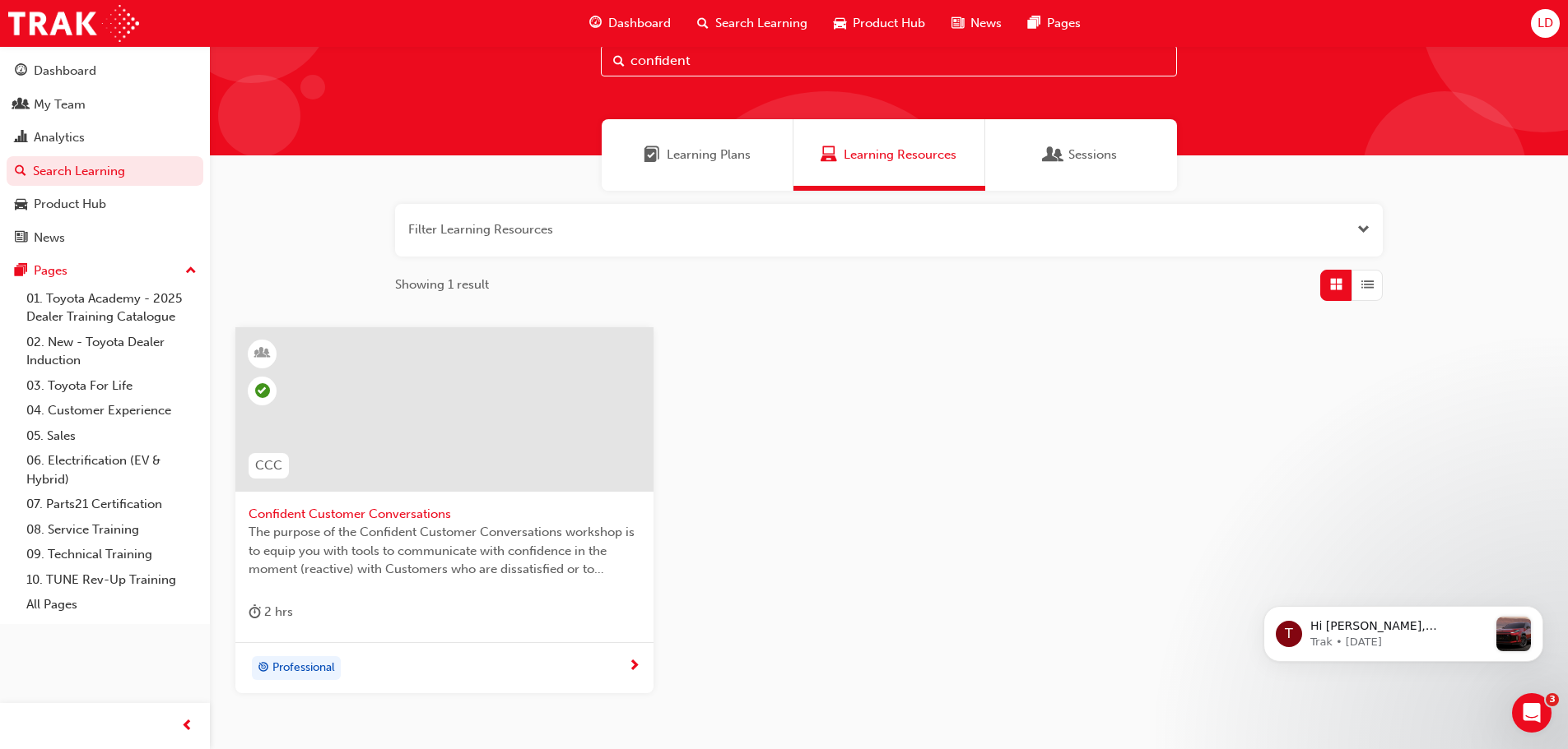
scroll to position [82, 0]
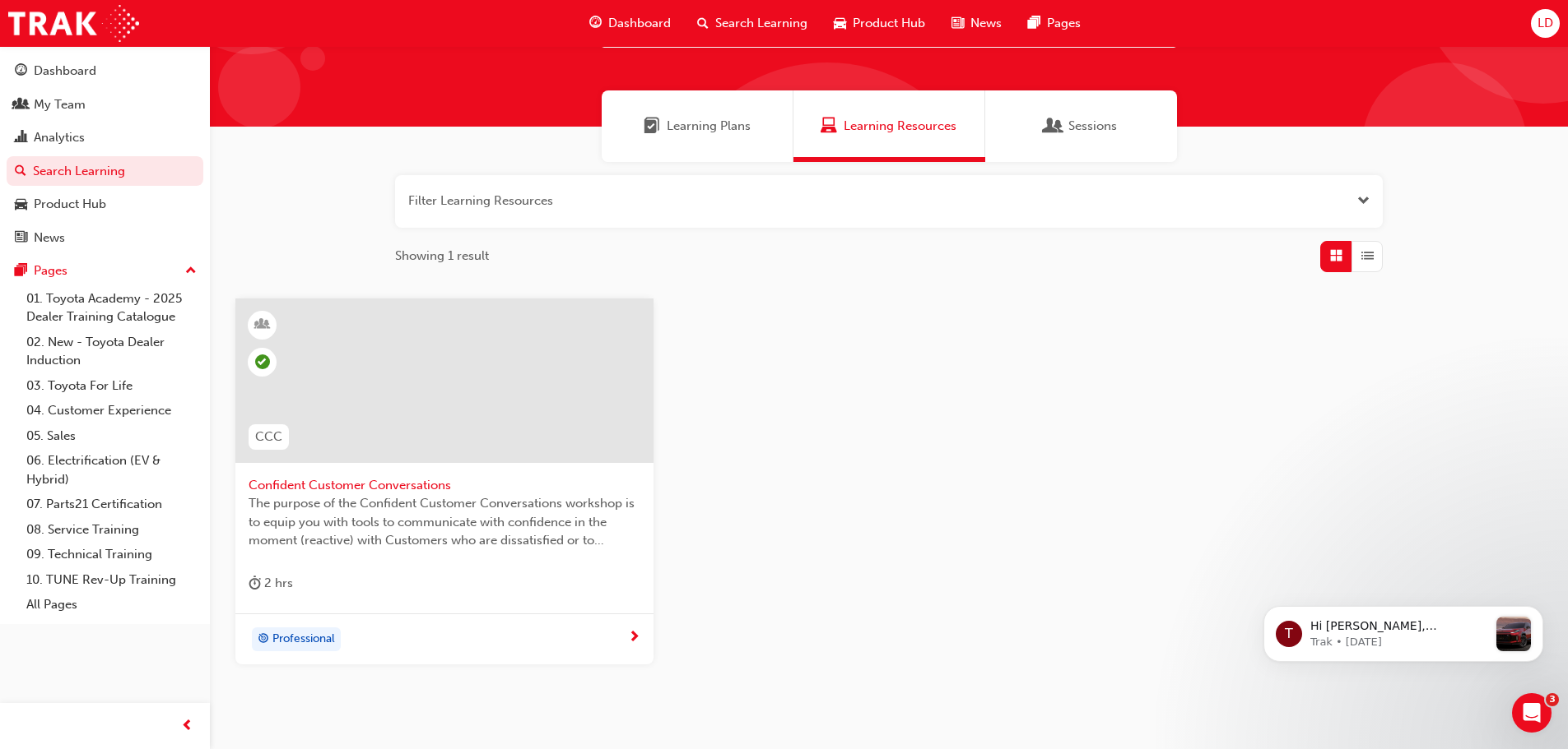
click at [441, 490] on span "Confident Customer Conversations" at bounding box center [444, 486] width 392 height 18
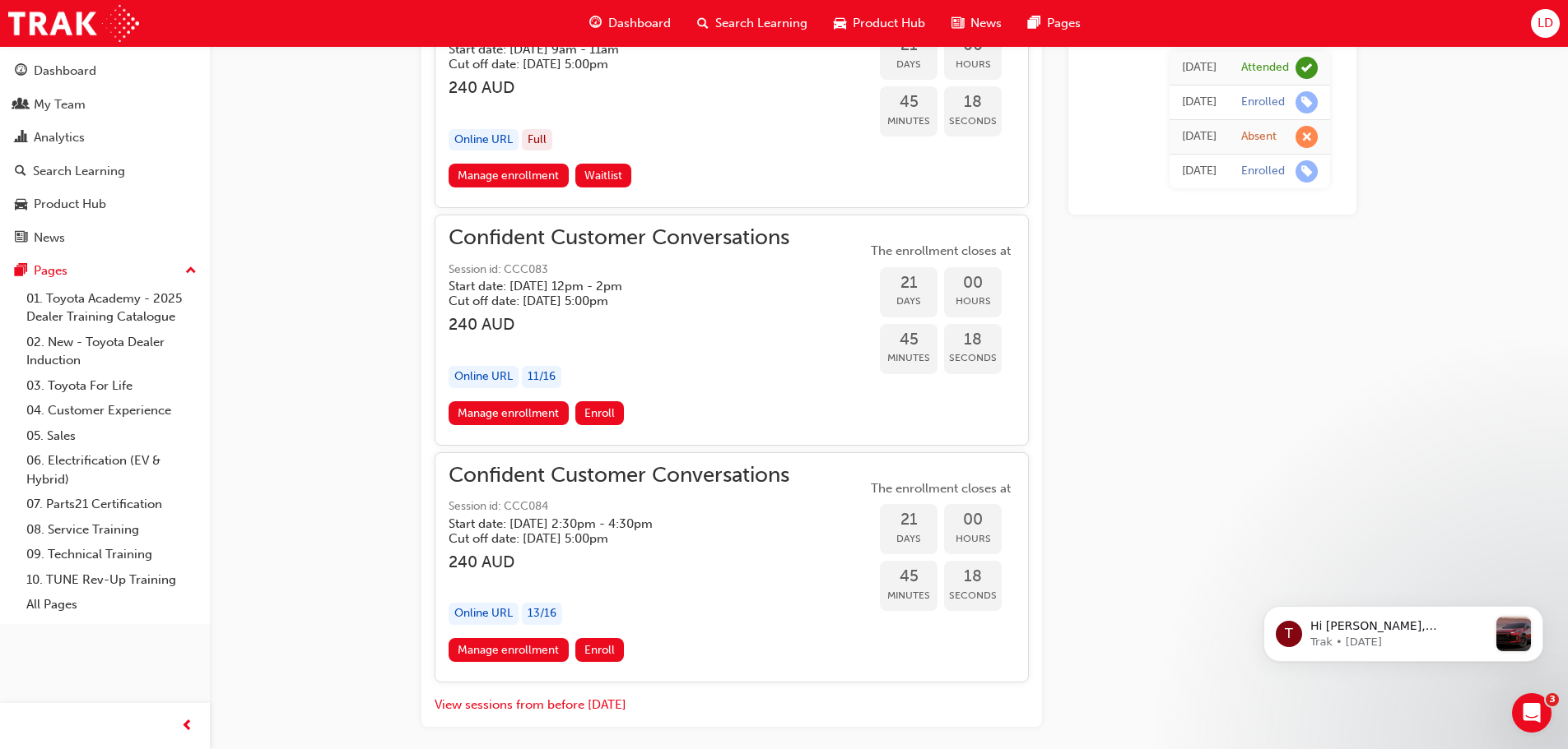
scroll to position [1261, 0]
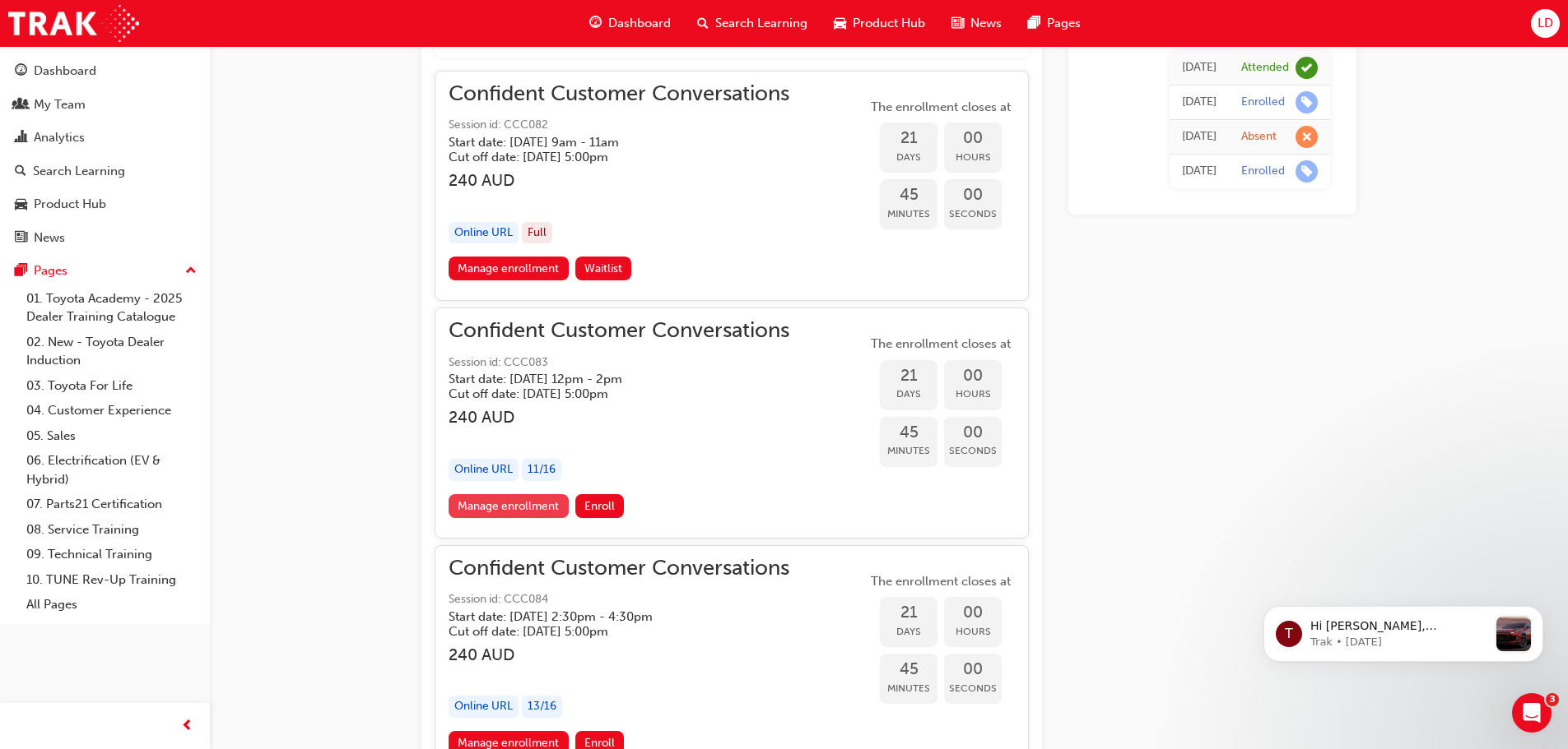
click at [516, 501] on link "Manage enrollment" at bounding box center [508, 506] width 120 height 24
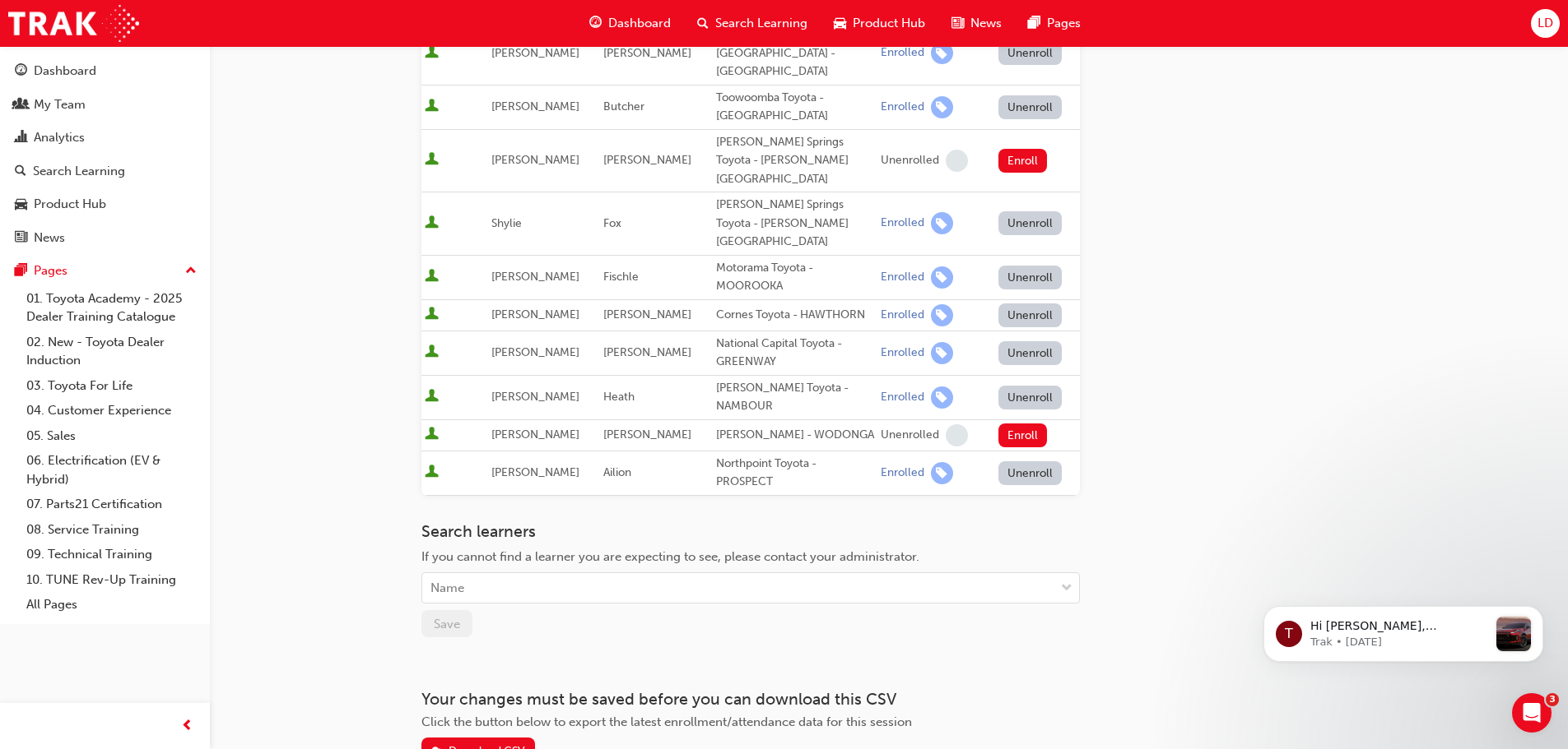
scroll to position [564, 0]
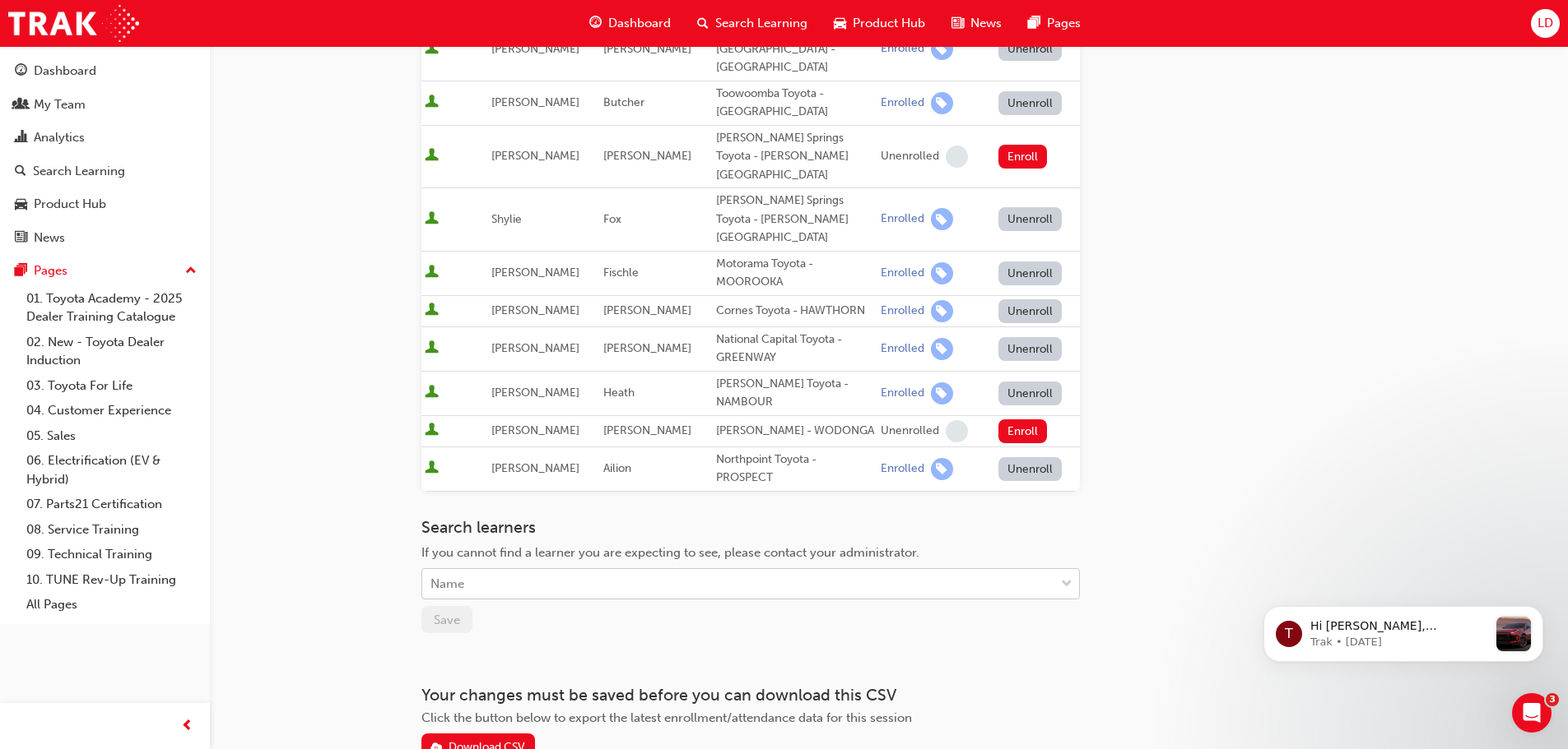
click at [653, 570] on div "Name" at bounding box center [738, 584] width 632 height 29
type input "[PERSON_NAME]"
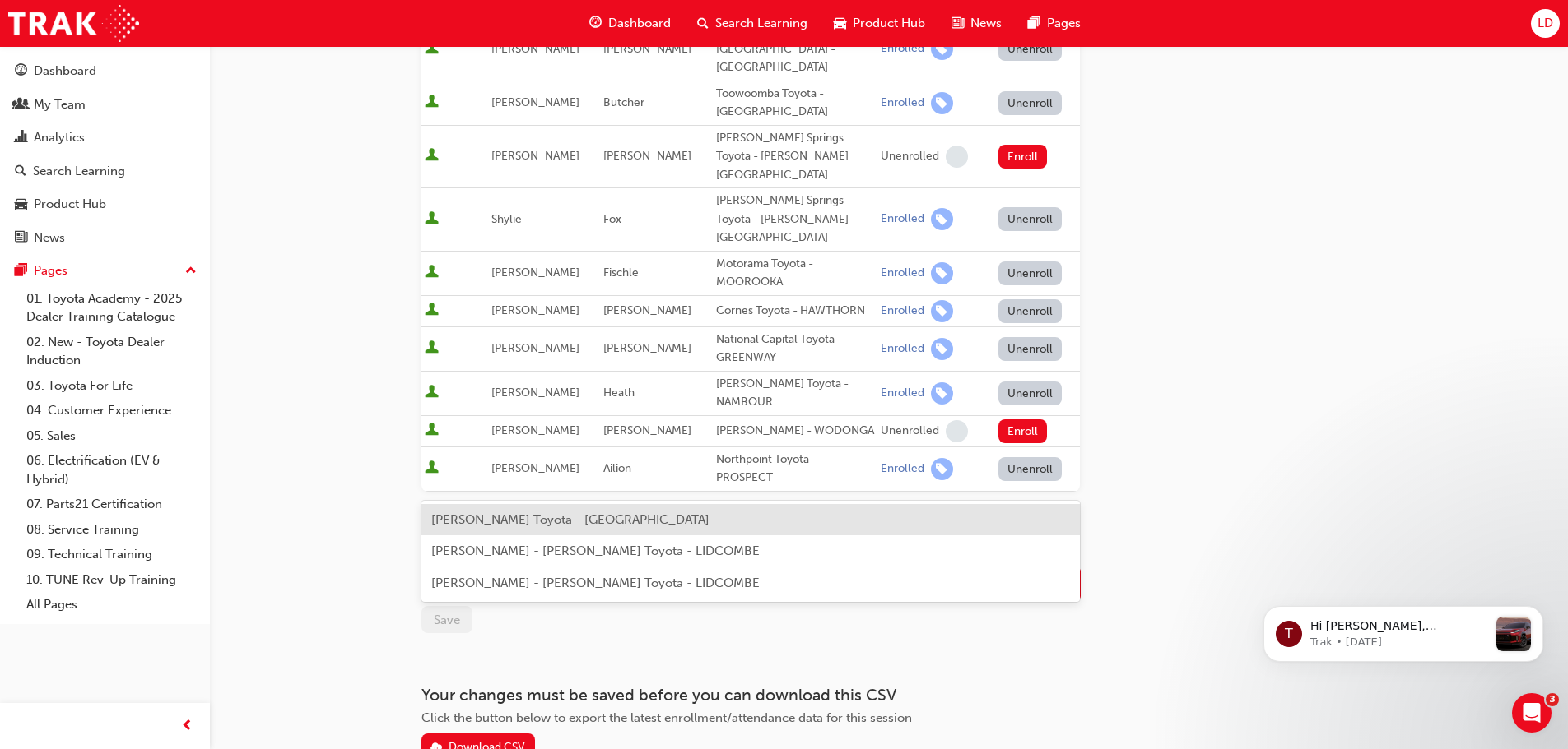
click at [495, 523] on span "[PERSON_NAME] Toyota - [GEOGRAPHIC_DATA]" at bounding box center [570, 520] width 278 height 15
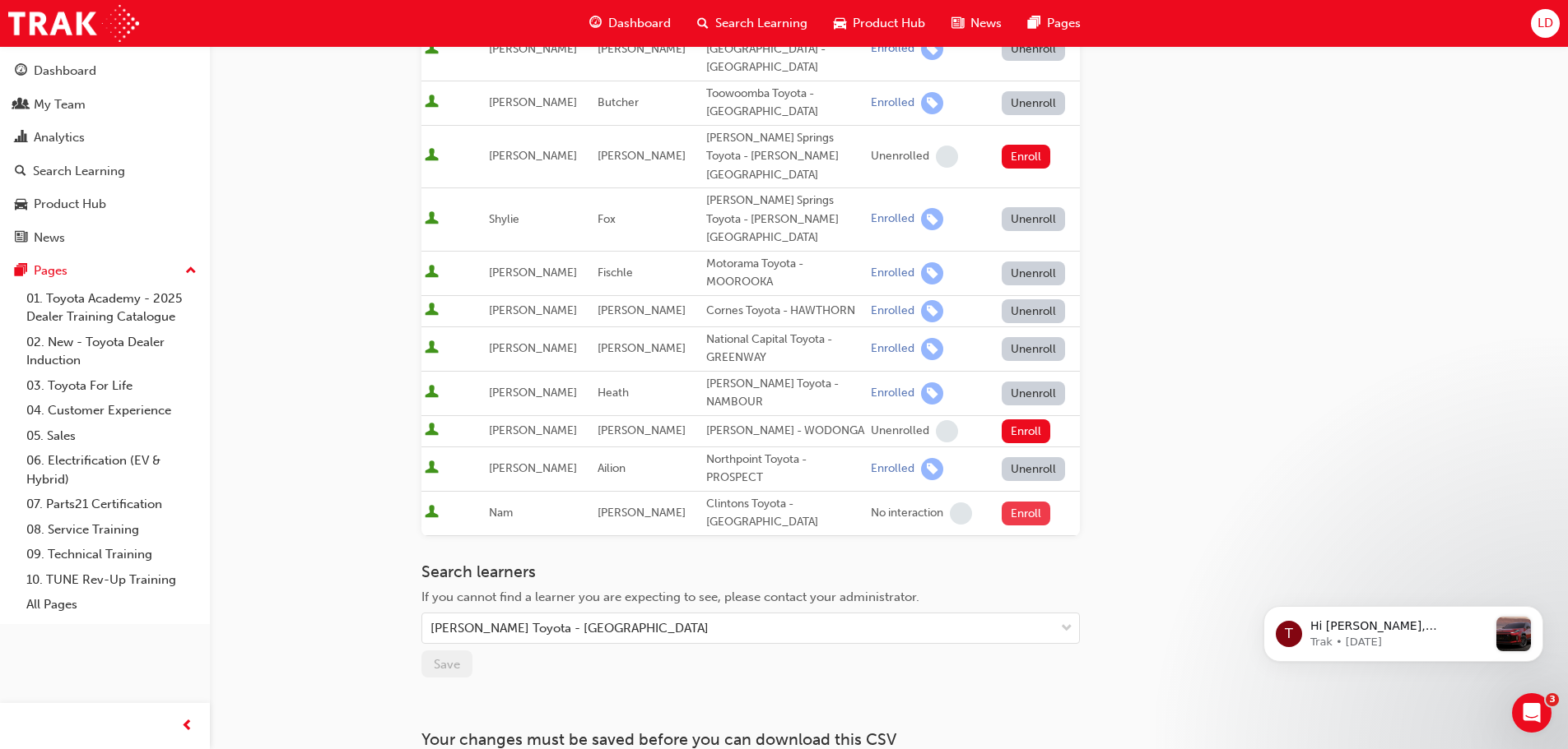
click at [1021, 501] on button "Enroll" at bounding box center [1026, 513] width 49 height 24
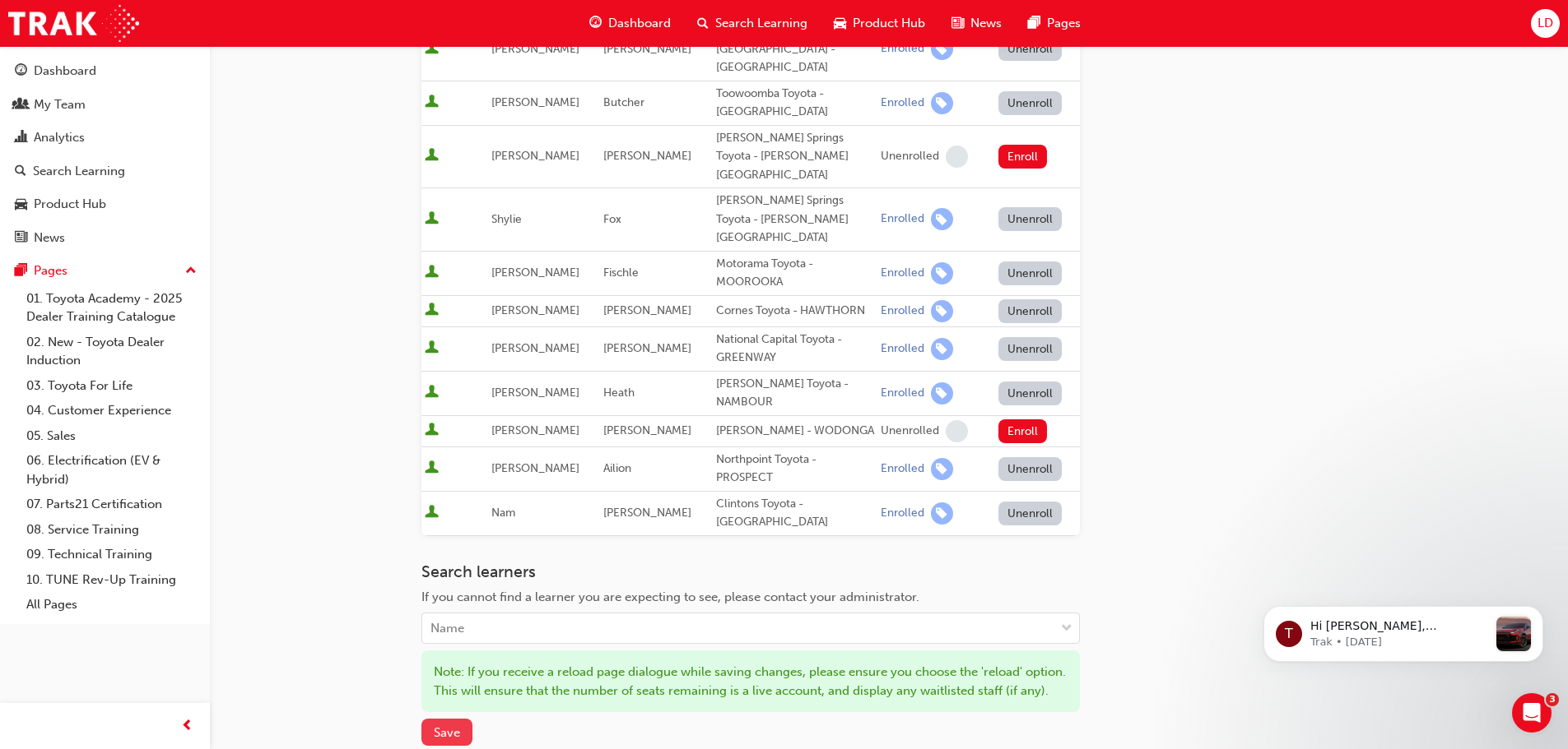
click at [443, 726] on span "Save" at bounding box center [446, 733] width 27 height 15
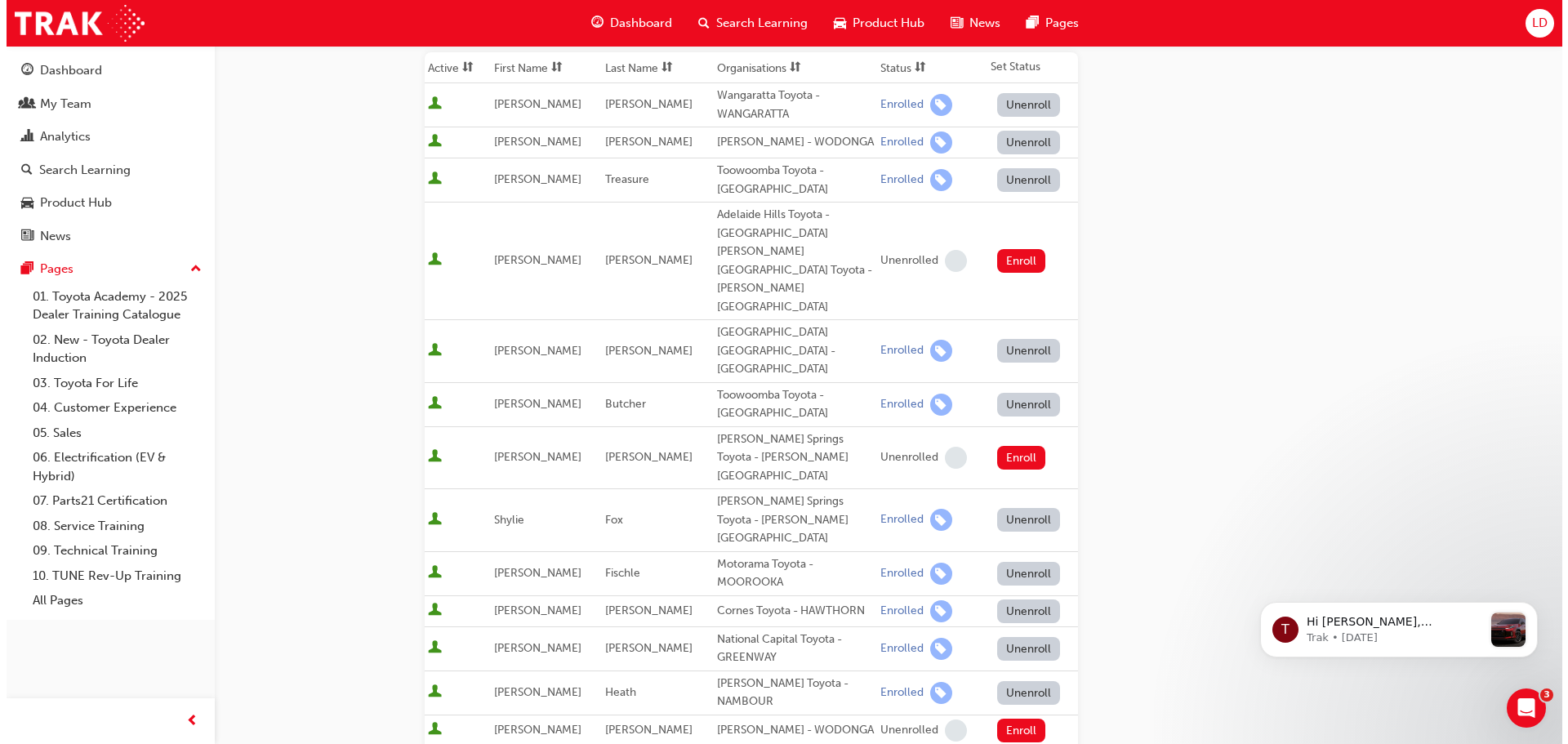
scroll to position [0, 0]
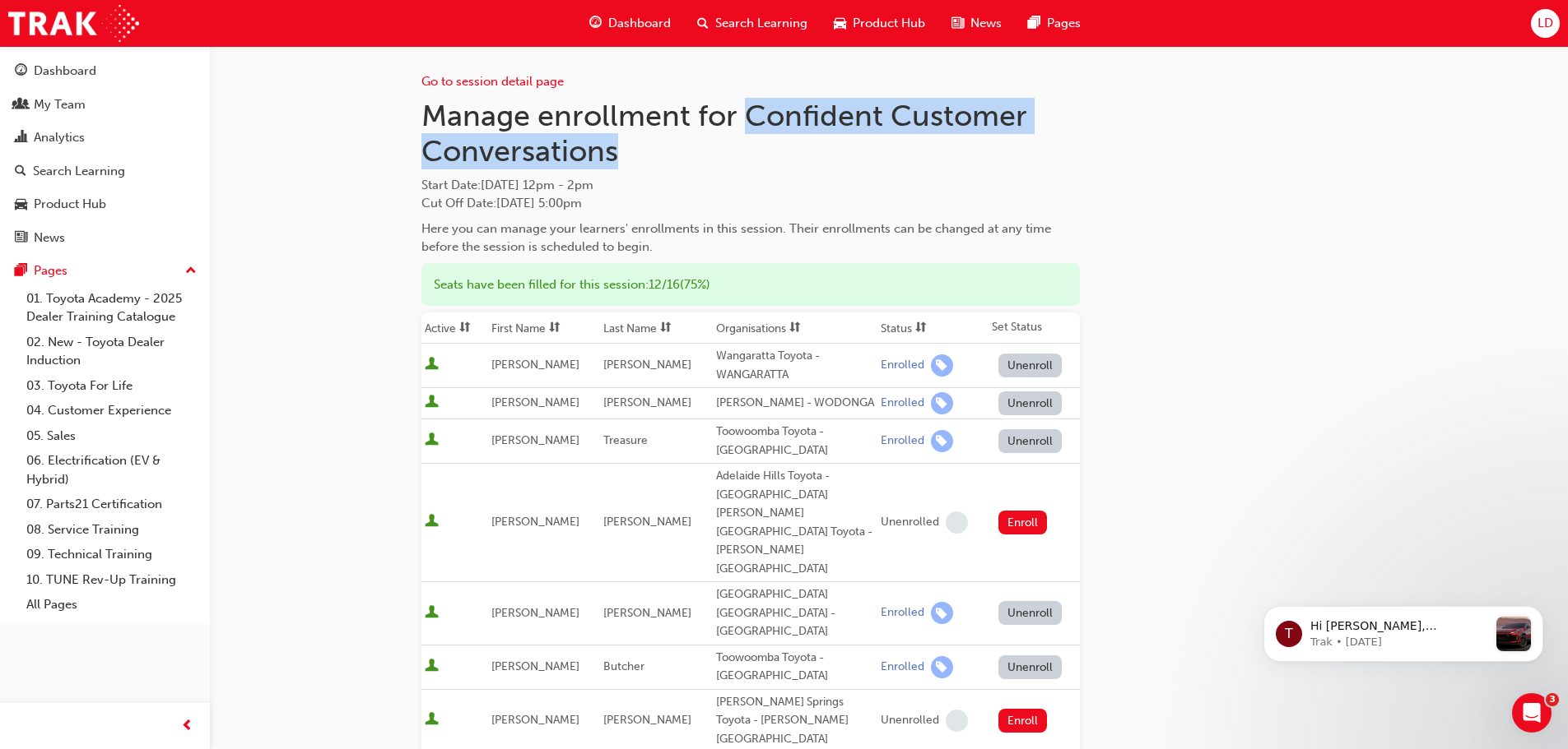
drag, startPoint x: 744, startPoint y: 117, endPoint x: 765, endPoint y: 143, distance: 33.4
click at [765, 143] on h1 "Manage enrollment for Confident Customer Conversations" at bounding box center [750, 133] width 659 height 71
copy h1 "Confident Customer Conversations"
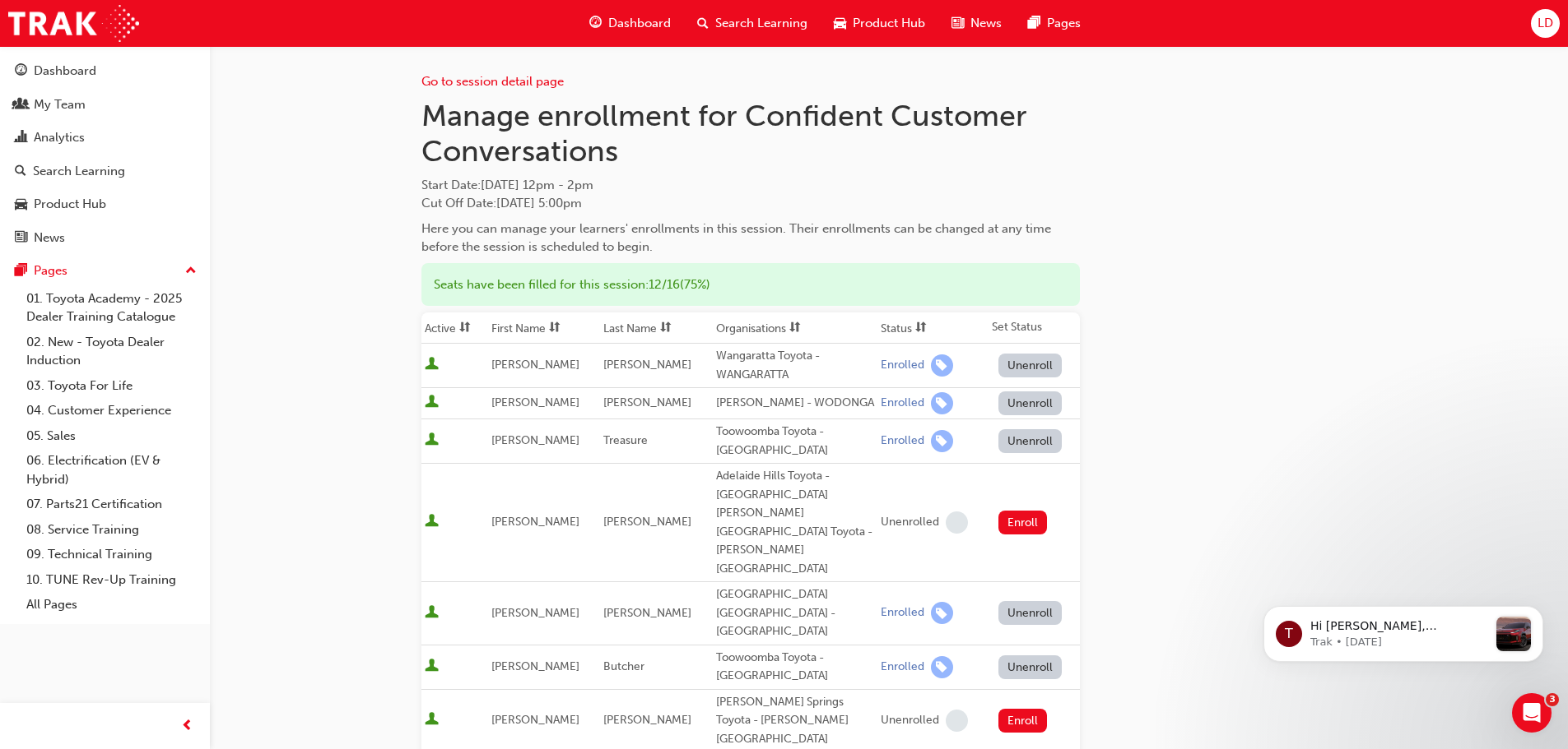
click at [1096, 170] on div "Go to session detail page Manage enrollment for Confident Customer Conversation…" at bounding box center [889, 707] width 935 height 1323
click at [639, 24] on span "Dashboard" at bounding box center [639, 23] width 63 height 18
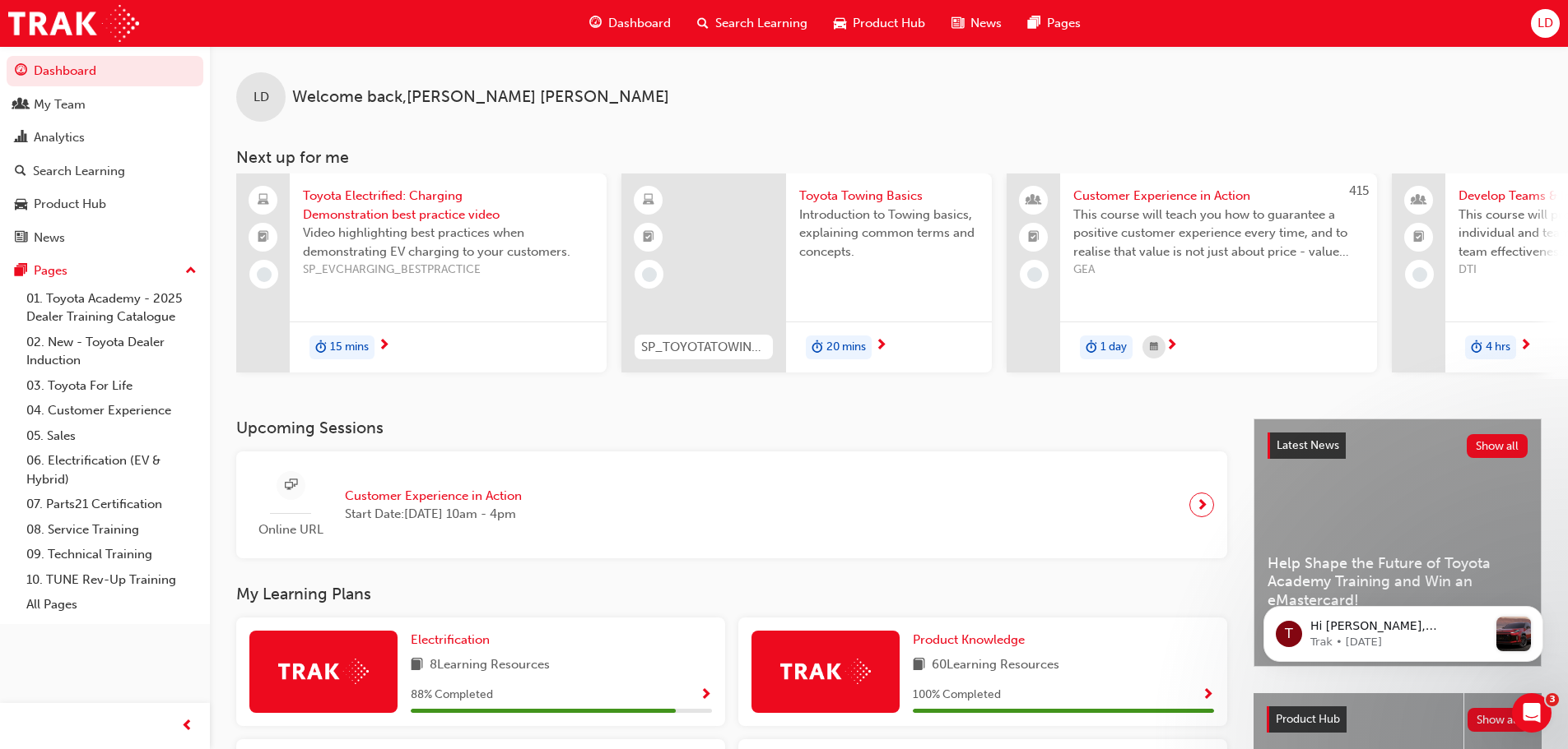
click at [715, 30] on span "Search Learning" at bounding box center [761, 23] width 92 height 18
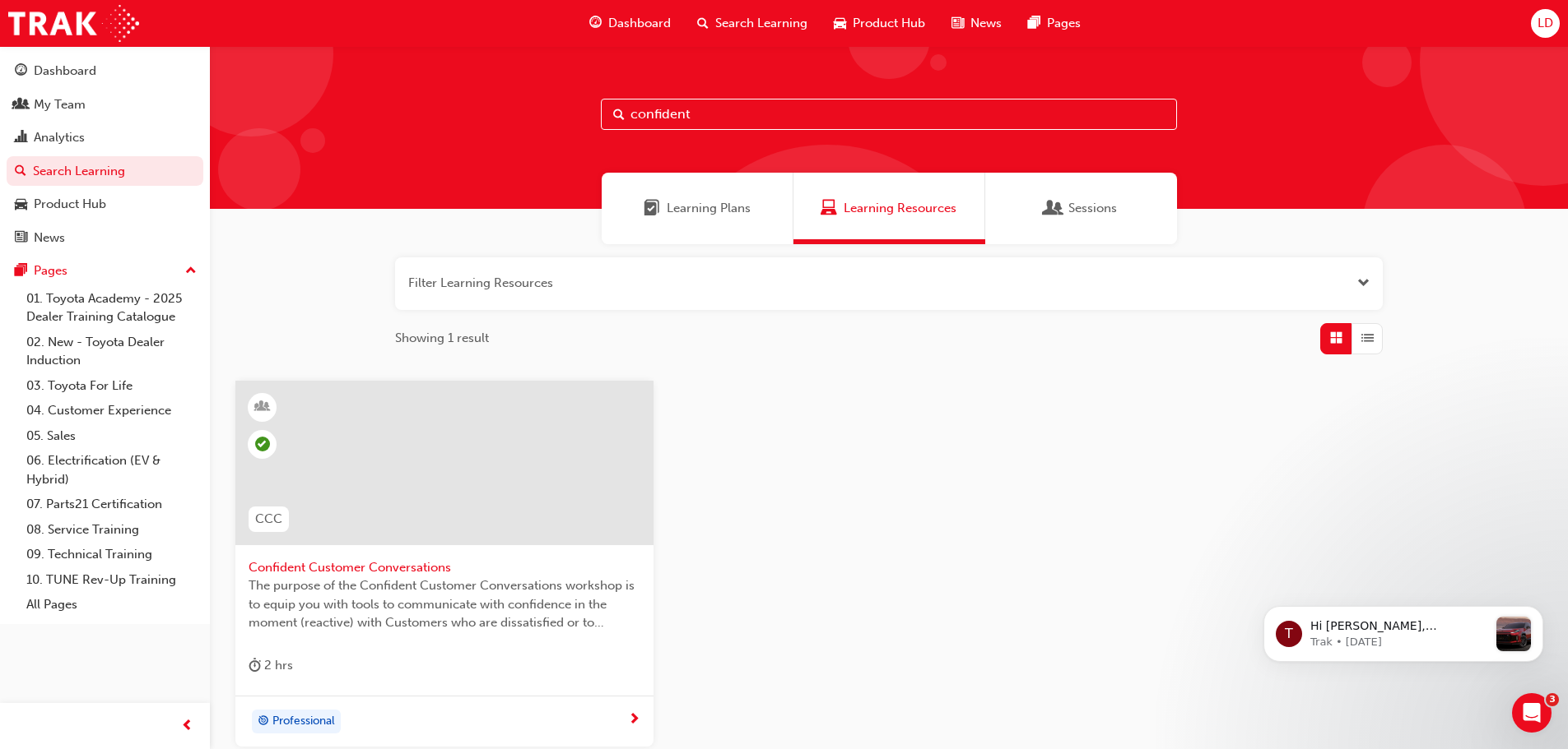
drag, startPoint x: 699, startPoint y: 125, endPoint x: 599, endPoint y: 124, distance: 100.0
click at [599, 124] on div "confident" at bounding box center [889, 127] width 1358 height 163
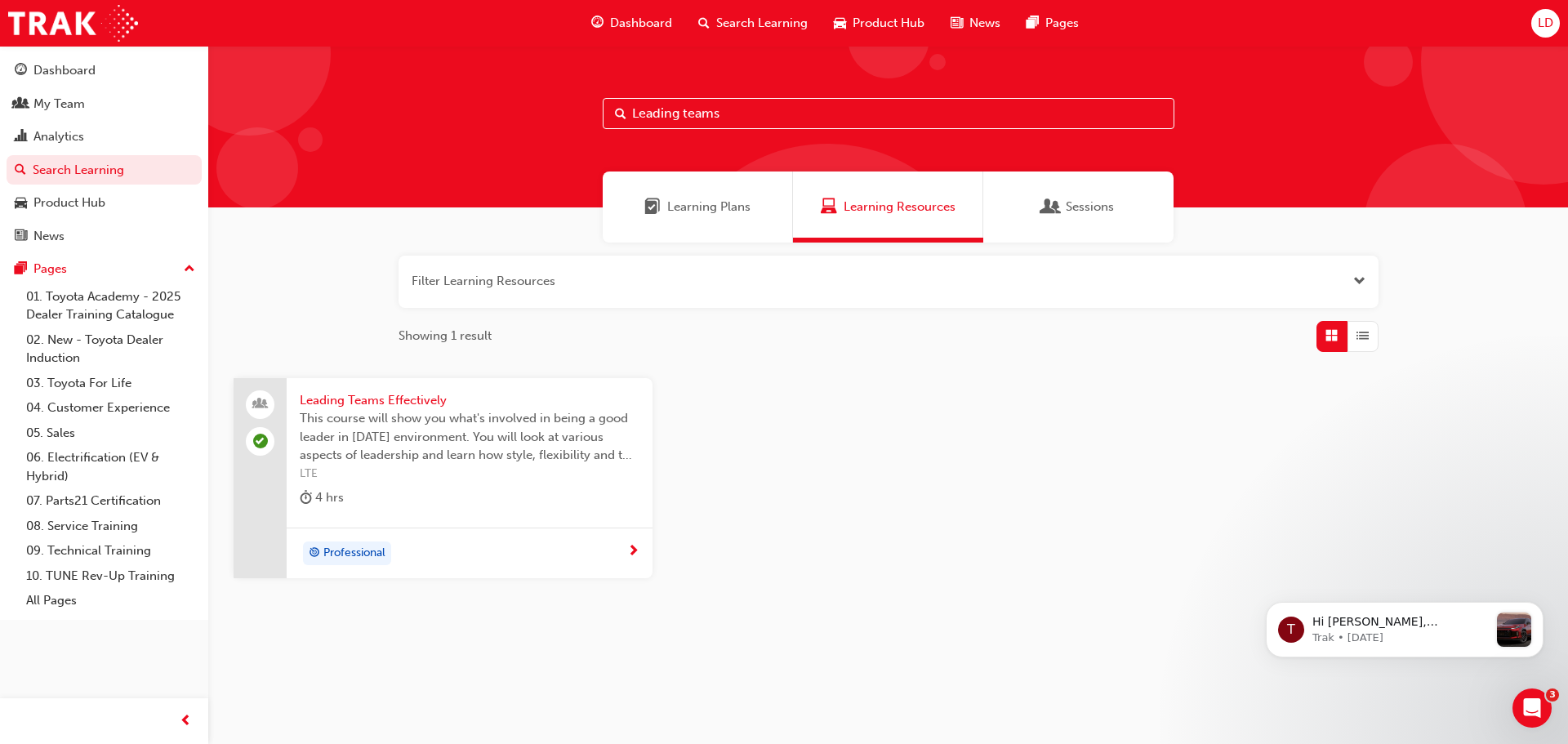
type input "Leading teams"
click at [352, 423] on span "This course will show you what's involved in being a good leader in [DATE] envi…" at bounding box center [469, 437] width 340 height 56
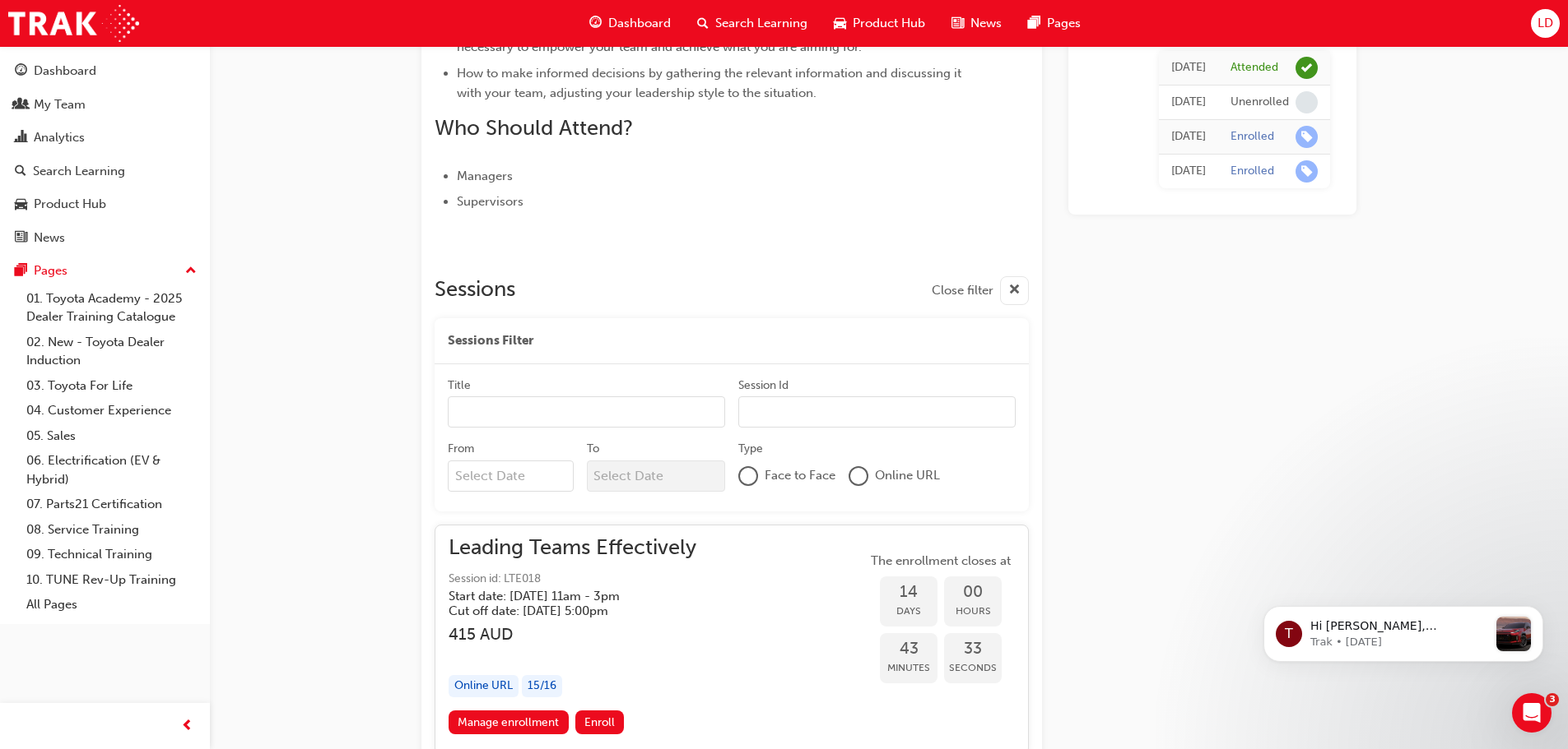
scroll to position [704, 0]
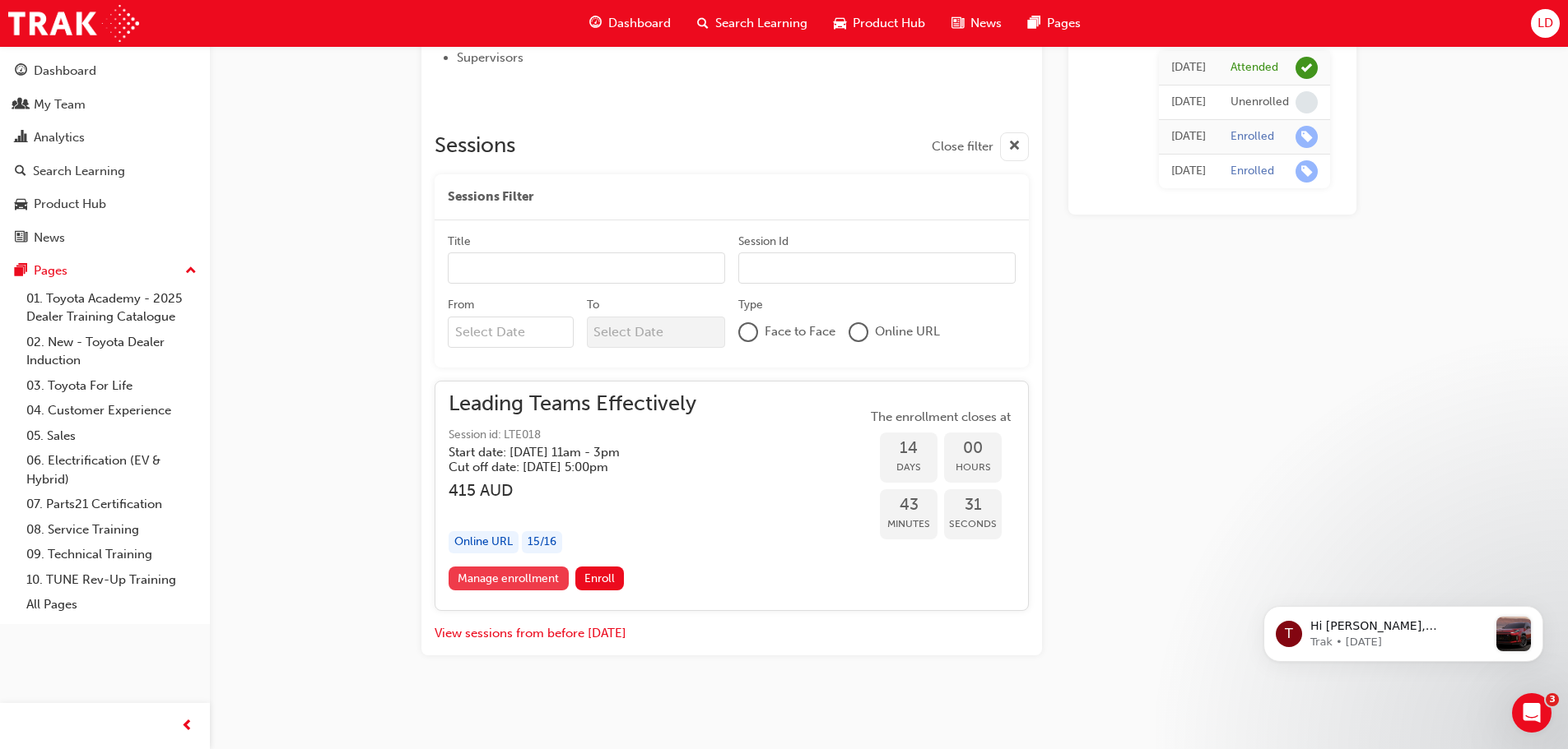
click at [509, 581] on link "Manage enrollment" at bounding box center [508, 579] width 120 height 24
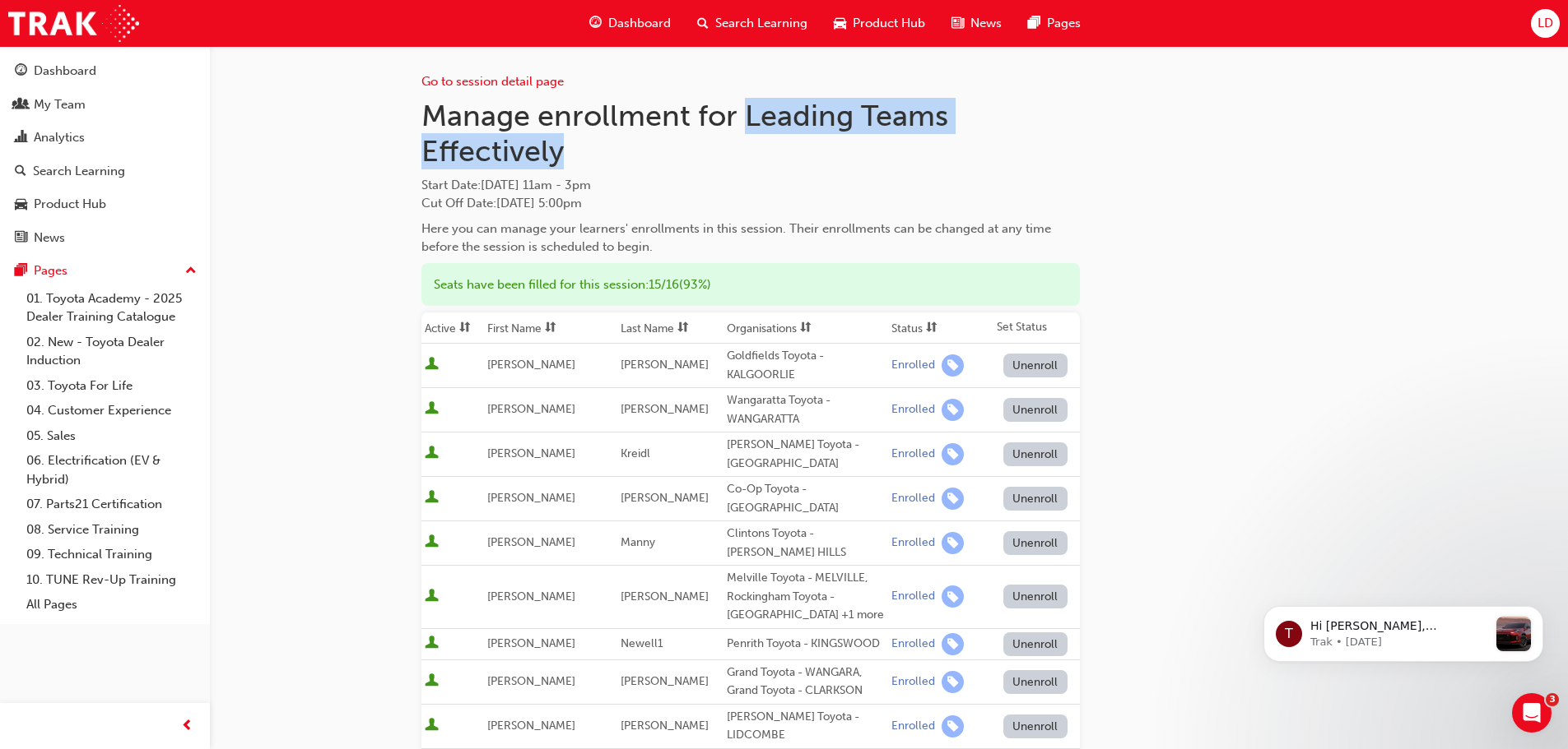
drag, startPoint x: 749, startPoint y: 116, endPoint x: 757, endPoint y: 144, distance: 29.1
click at [757, 144] on h1 "Manage enrollment for Leading Teams Effectively" at bounding box center [750, 133] width 659 height 71
copy h1 "Leading Teams Effectively"
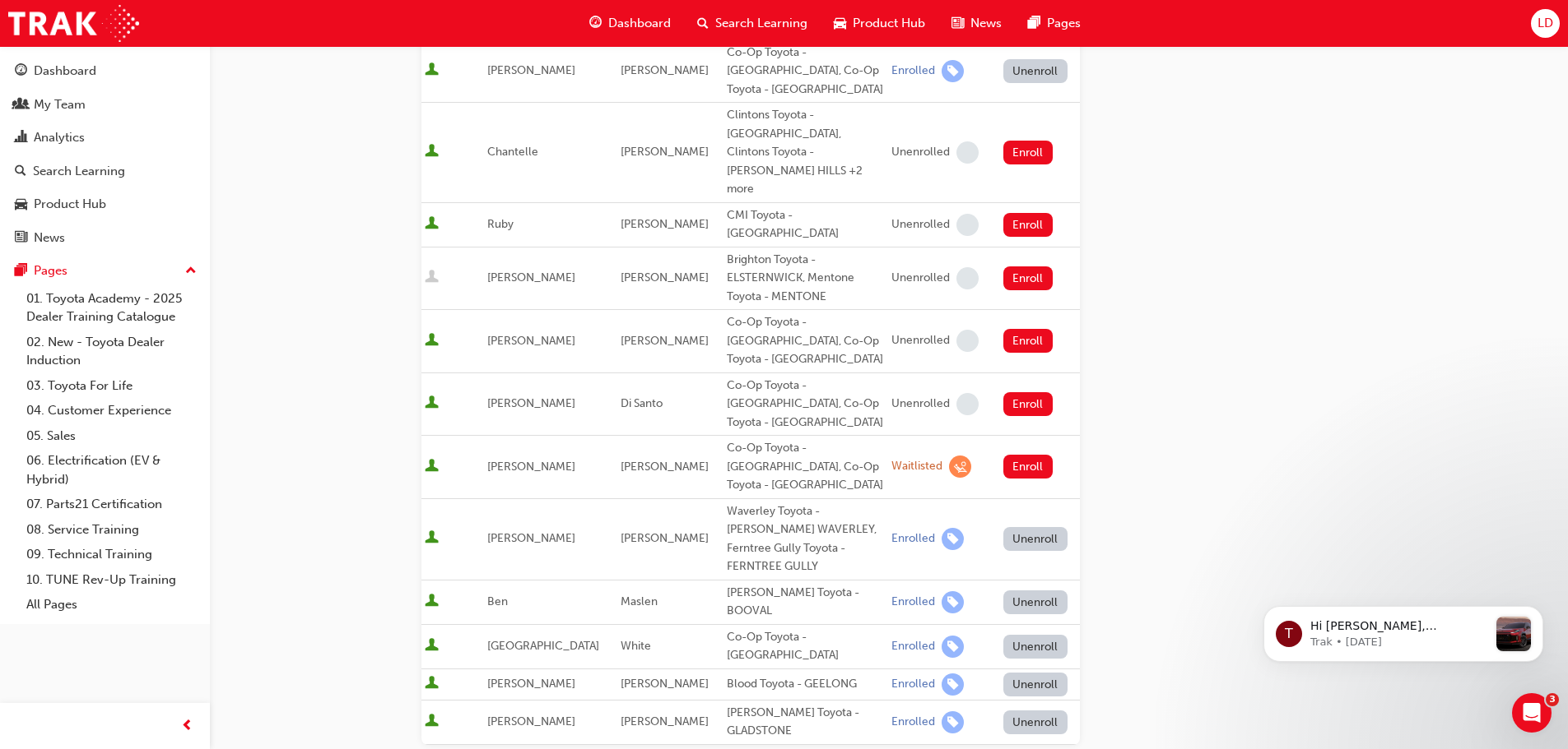
scroll to position [823, 0]
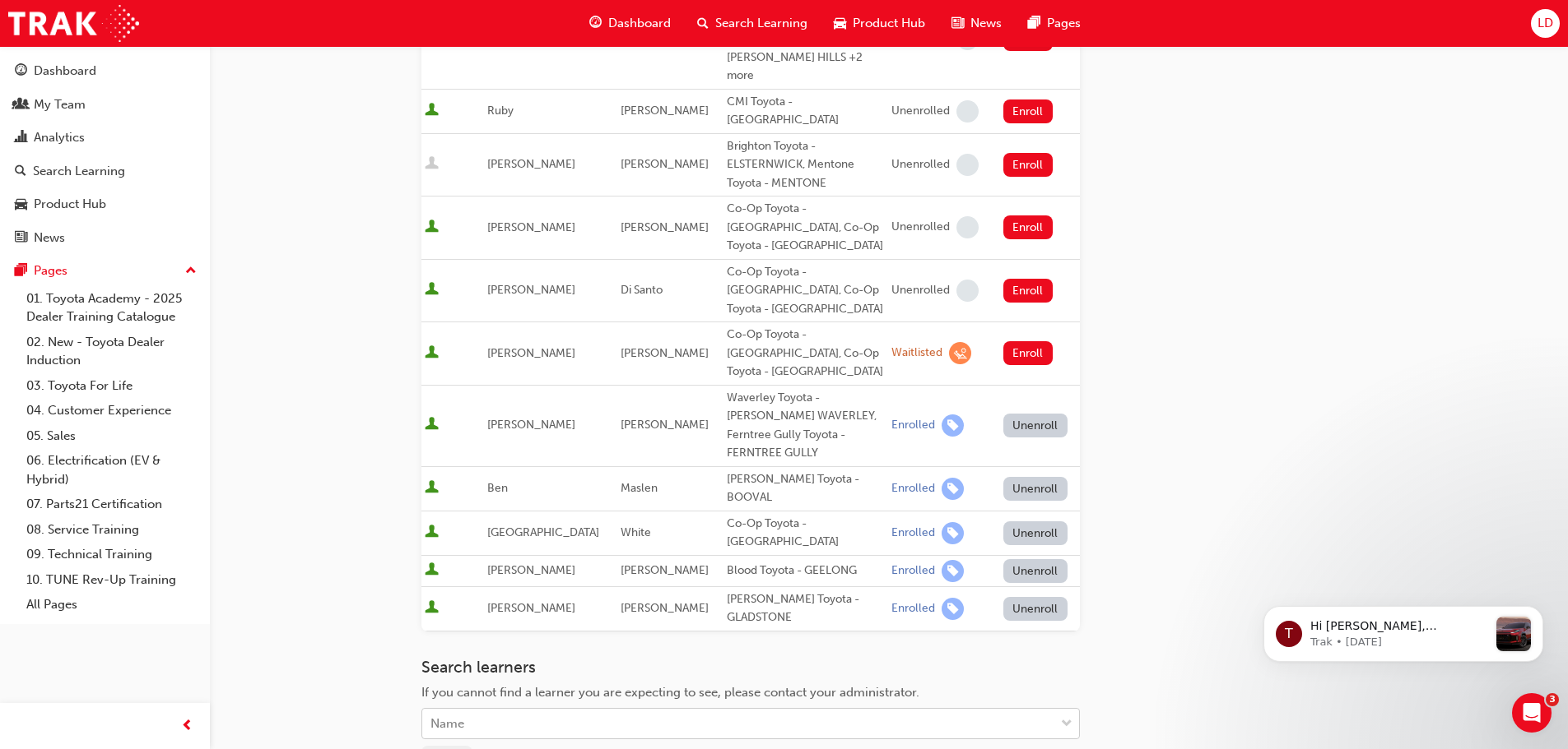
click at [492, 710] on div "Name" at bounding box center [738, 724] width 632 height 29
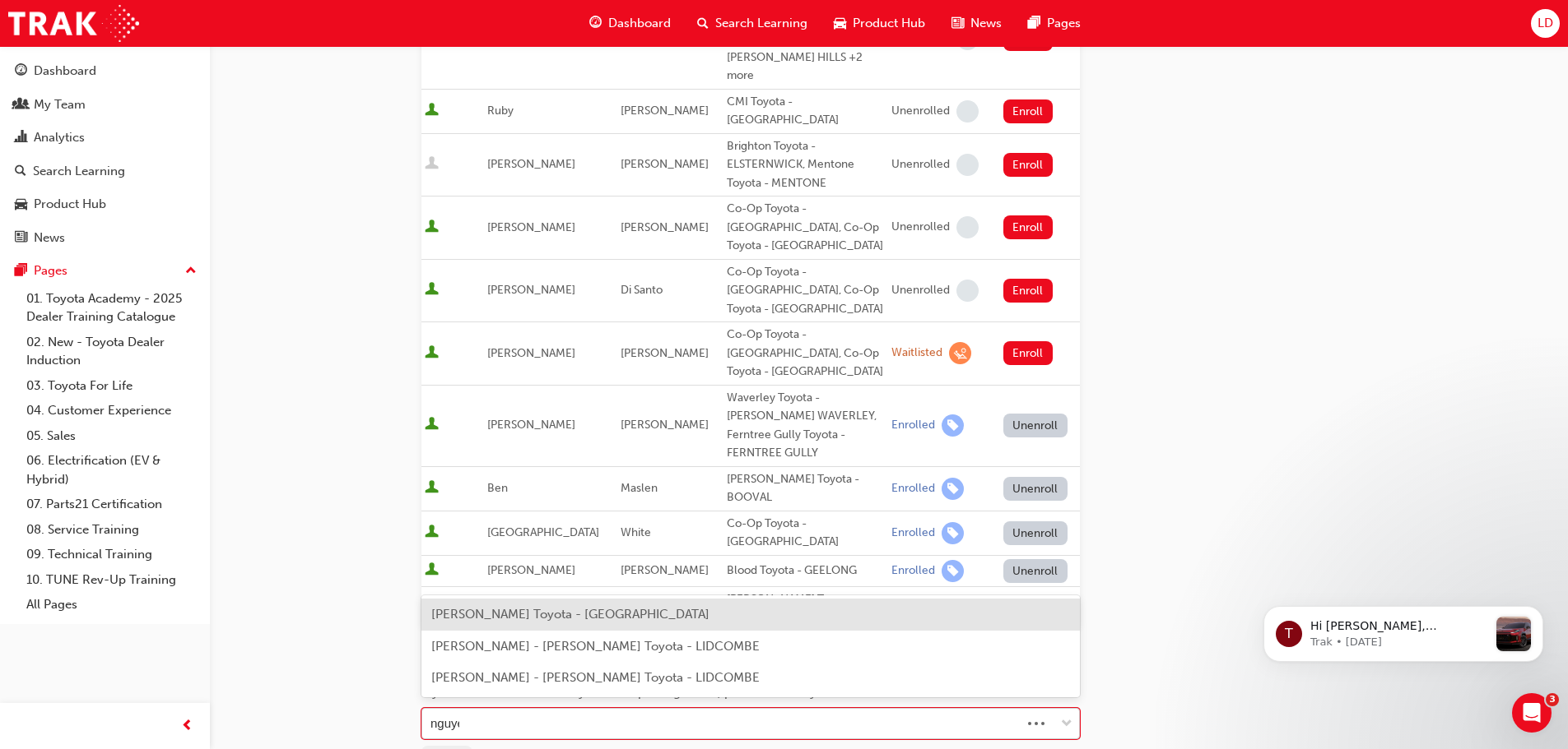
type input "[PERSON_NAME]"
click at [523, 618] on span "[PERSON_NAME] Toyota - [GEOGRAPHIC_DATA]" at bounding box center [570, 614] width 278 height 15
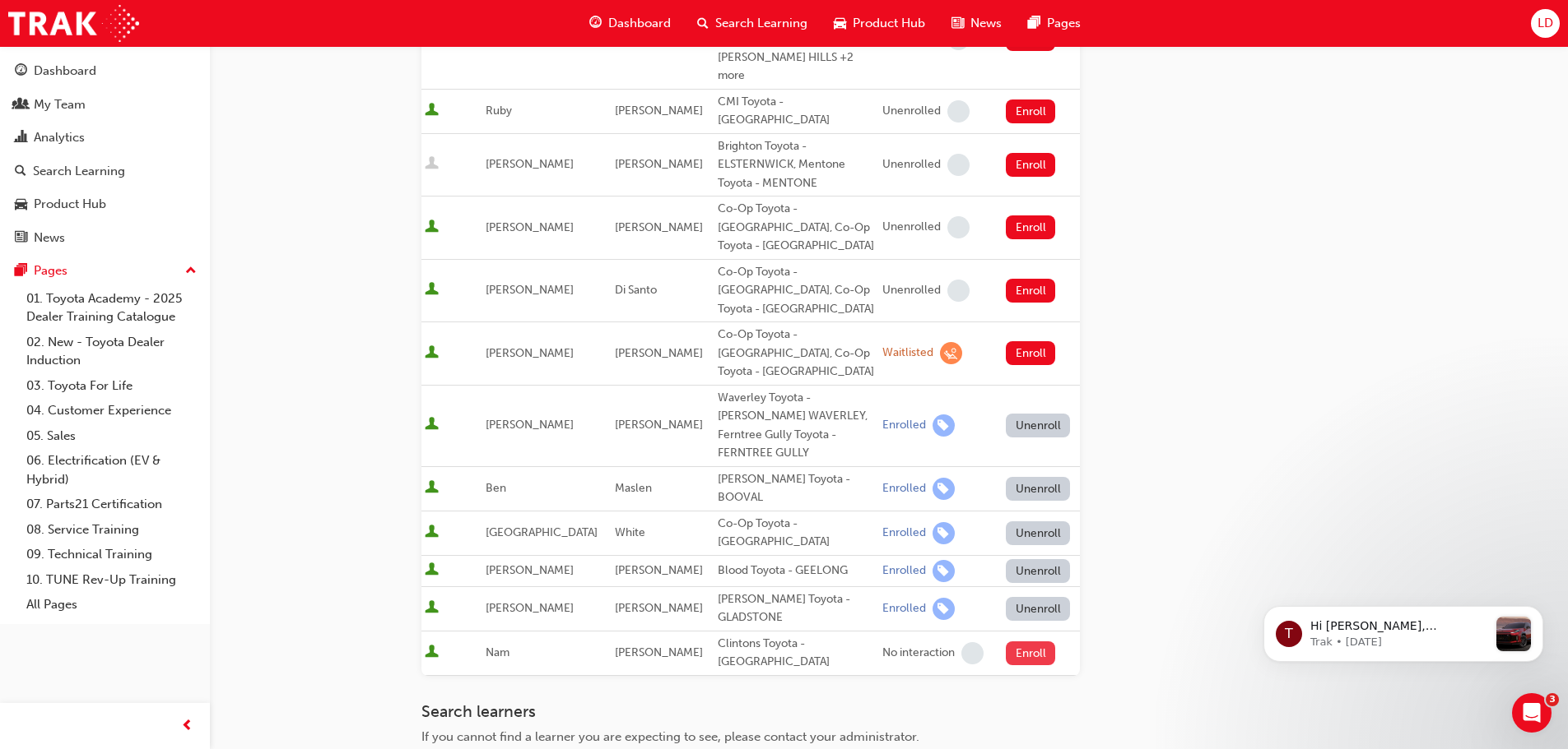
click at [1013, 642] on button "Enroll" at bounding box center [1029, 654] width 49 height 24
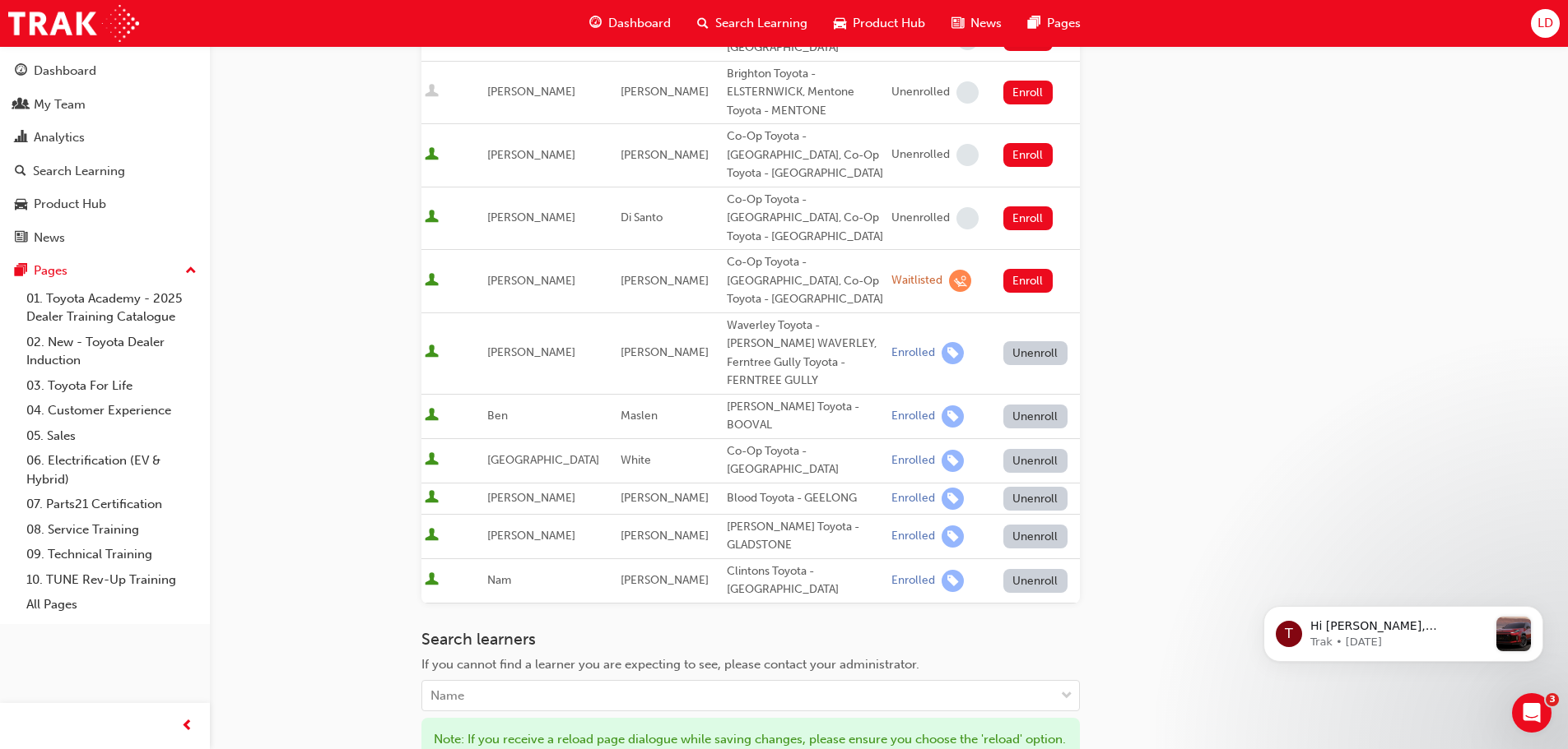
scroll to position [1049, 0]
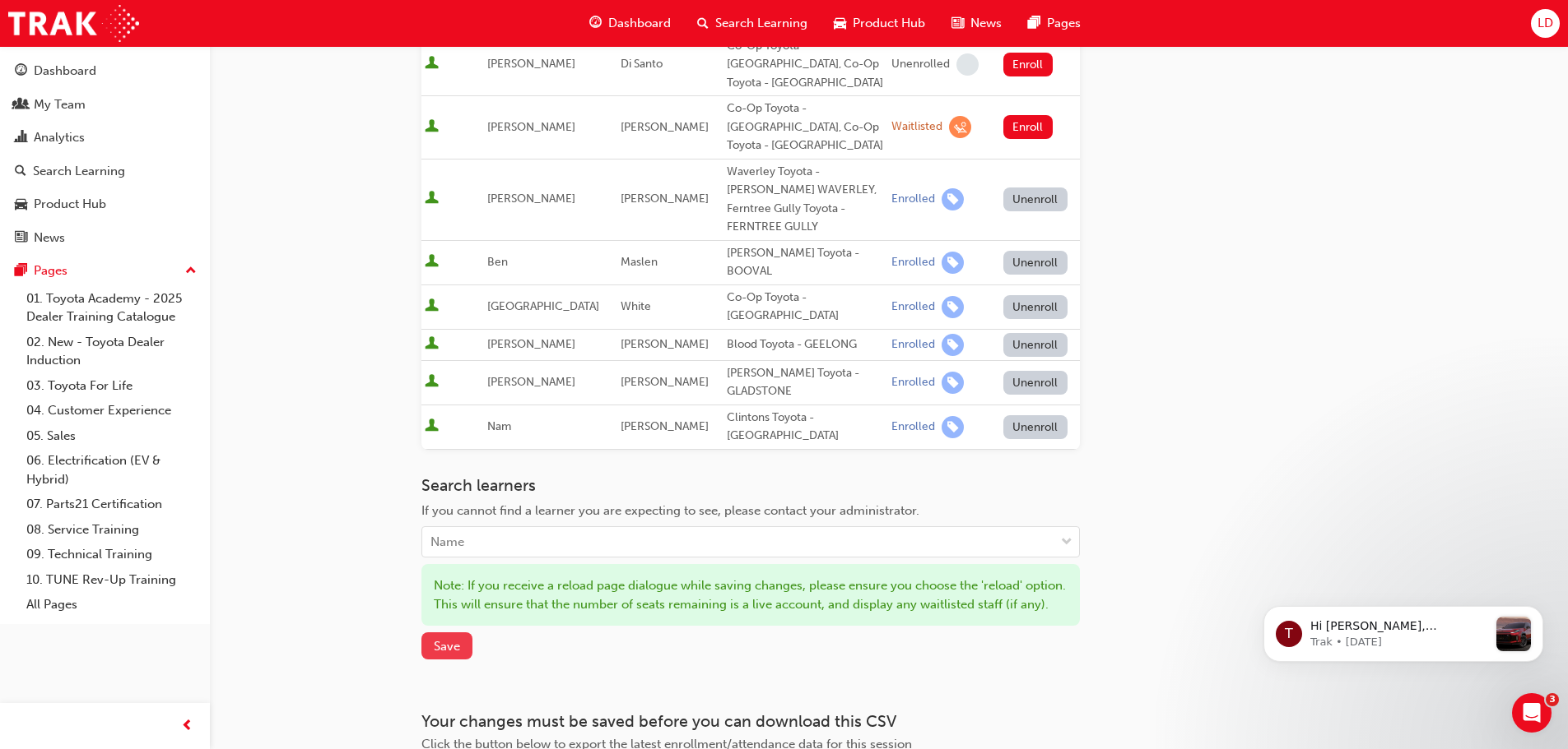
click at [456, 639] on span "Save" at bounding box center [446, 646] width 27 height 15
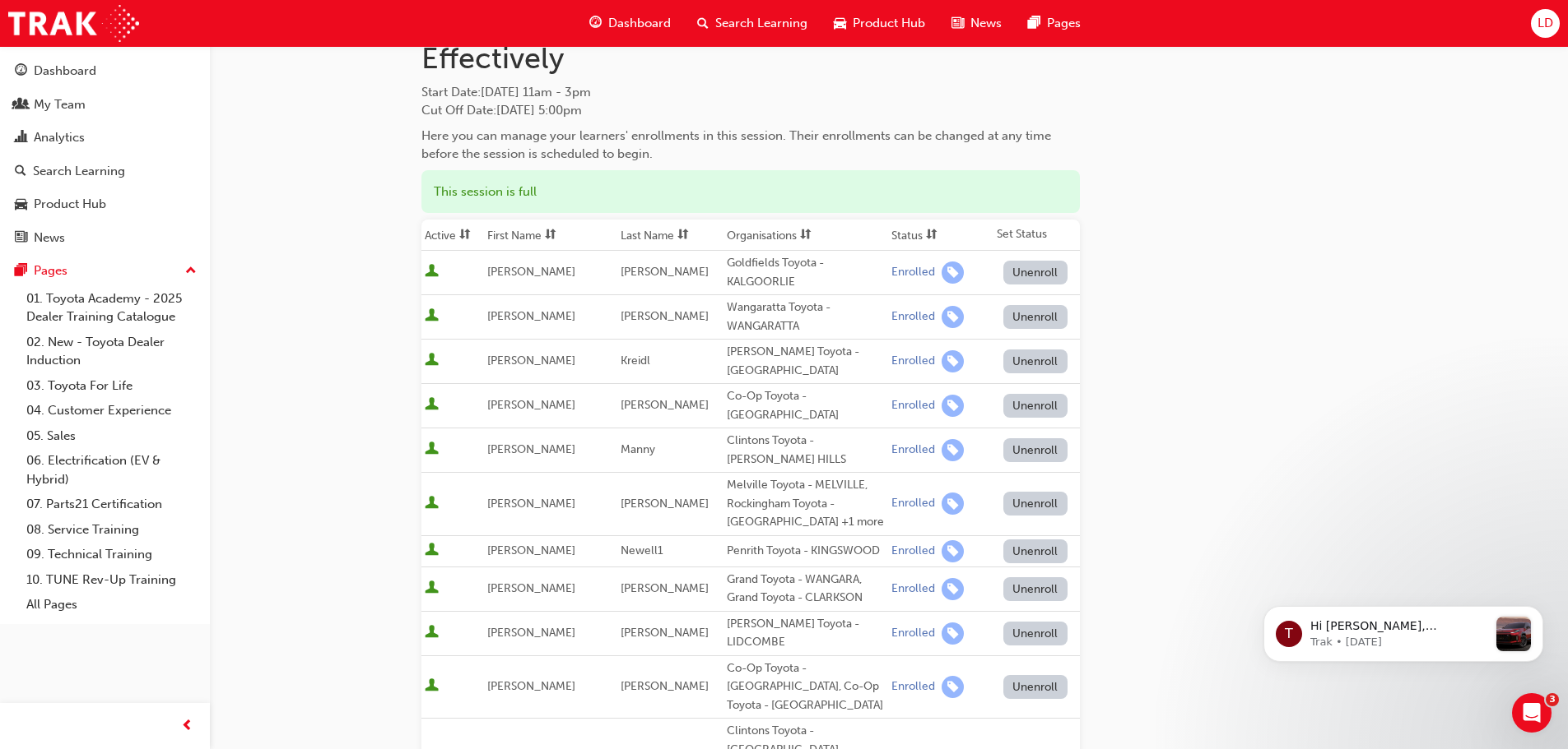
scroll to position [0, 0]
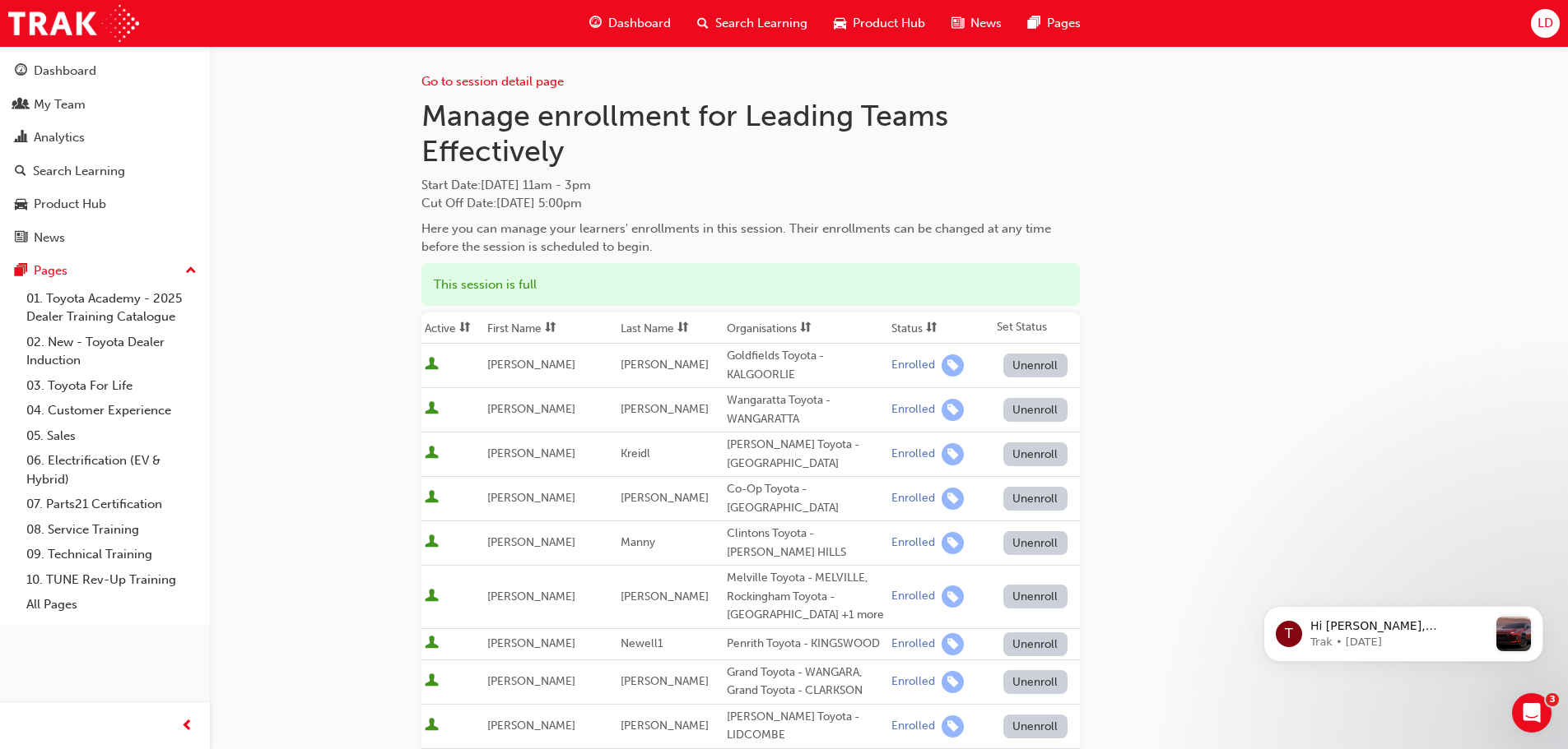
click at [647, 27] on span "Dashboard" at bounding box center [639, 23] width 63 height 18
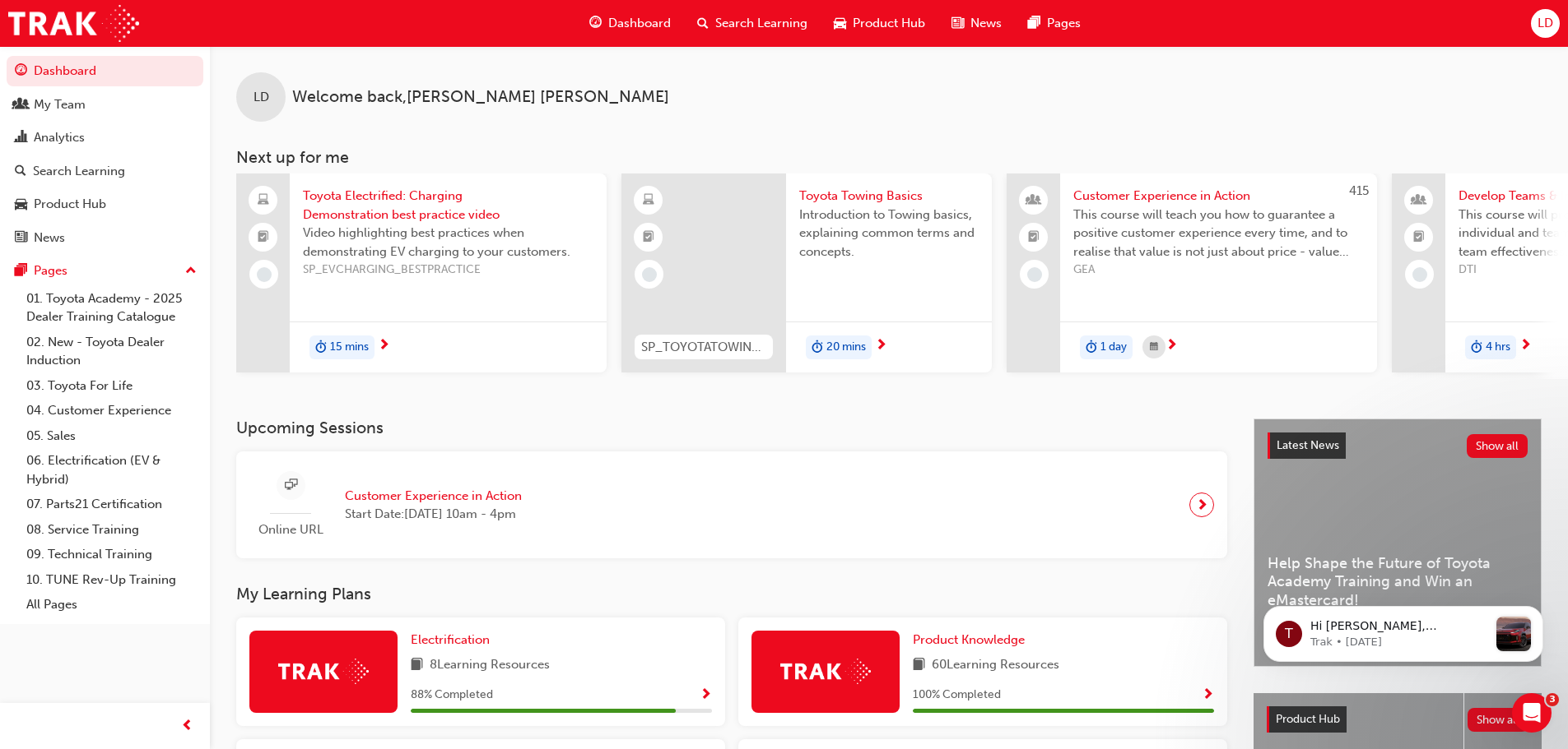
click at [738, 26] on span "Search Learning" at bounding box center [761, 23] width 92 height 18
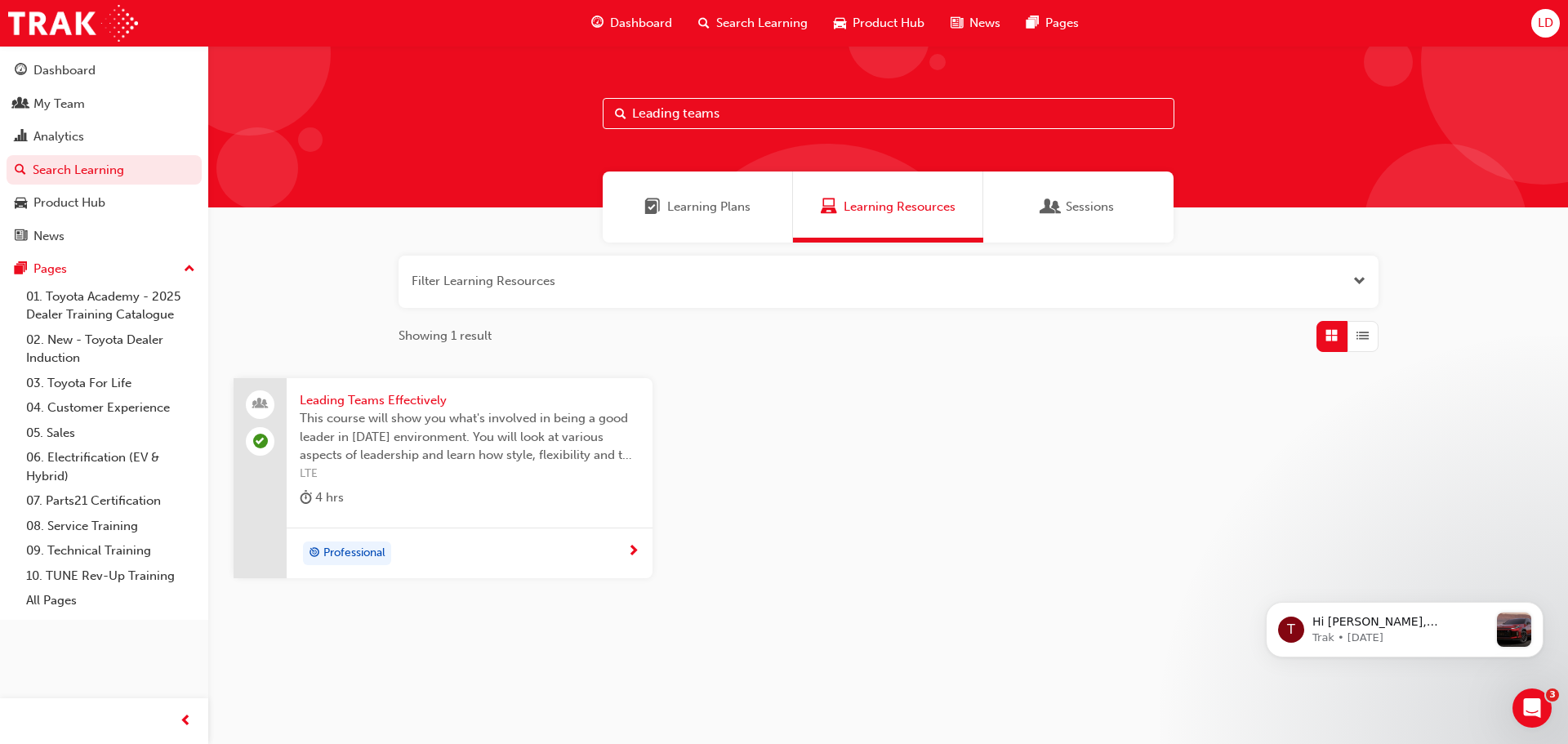
drag, startPoint x: 729, startPoint y: 122, endPoint x: 528, endPoint y: 120, distance: 201.0
click at [528, 120] on div "Leading teams" at bounding box center [888, 127] width 1360 height 161
type input "effective workplace"
click at [437, 396] on span "Effective Workplace Communication" at bounding box center [469, 401] width 340 height 18
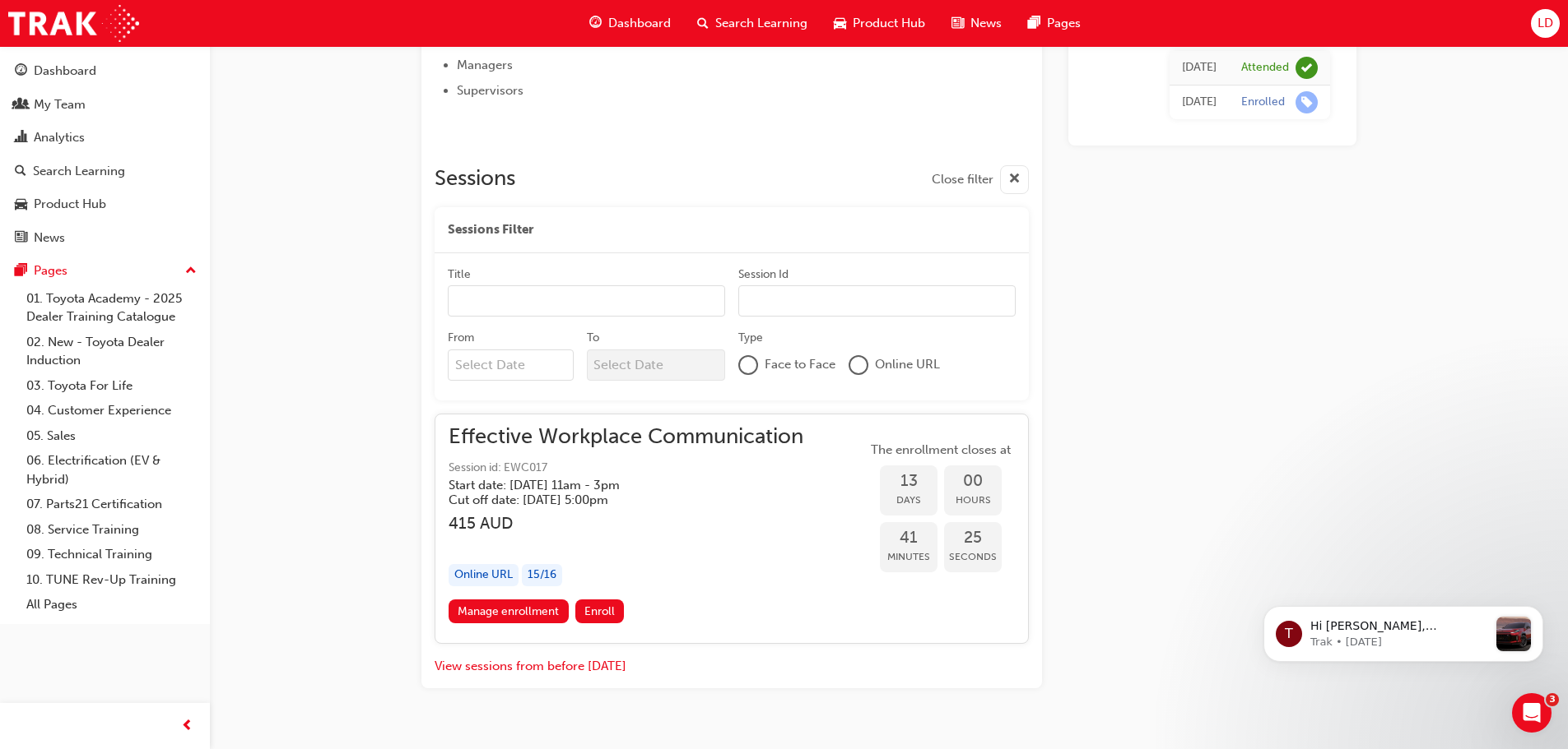
scroll to position [752, 0]
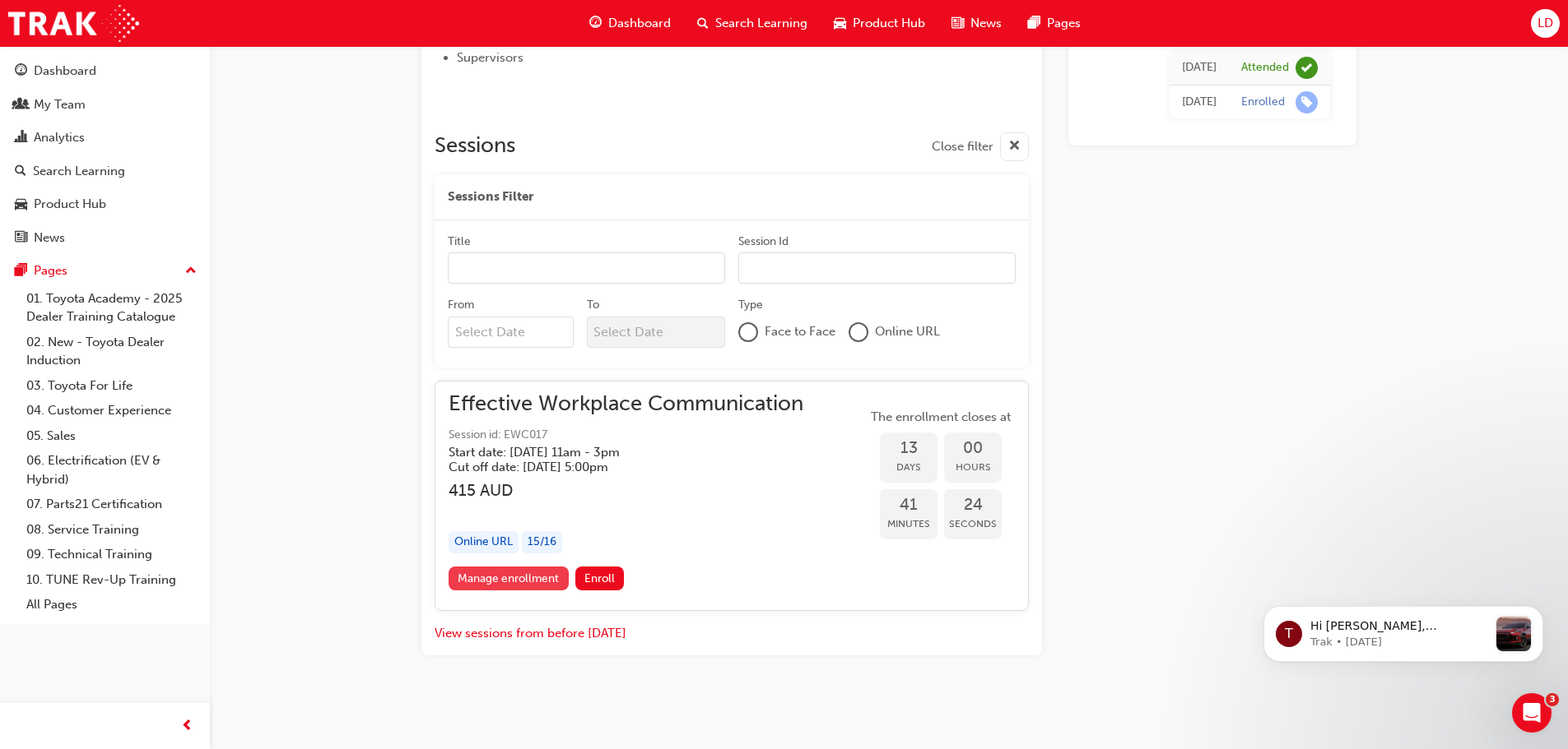
click at [528, 583] on link "Manage enrollment" at bounding box center [508, 579] width 120 height 24
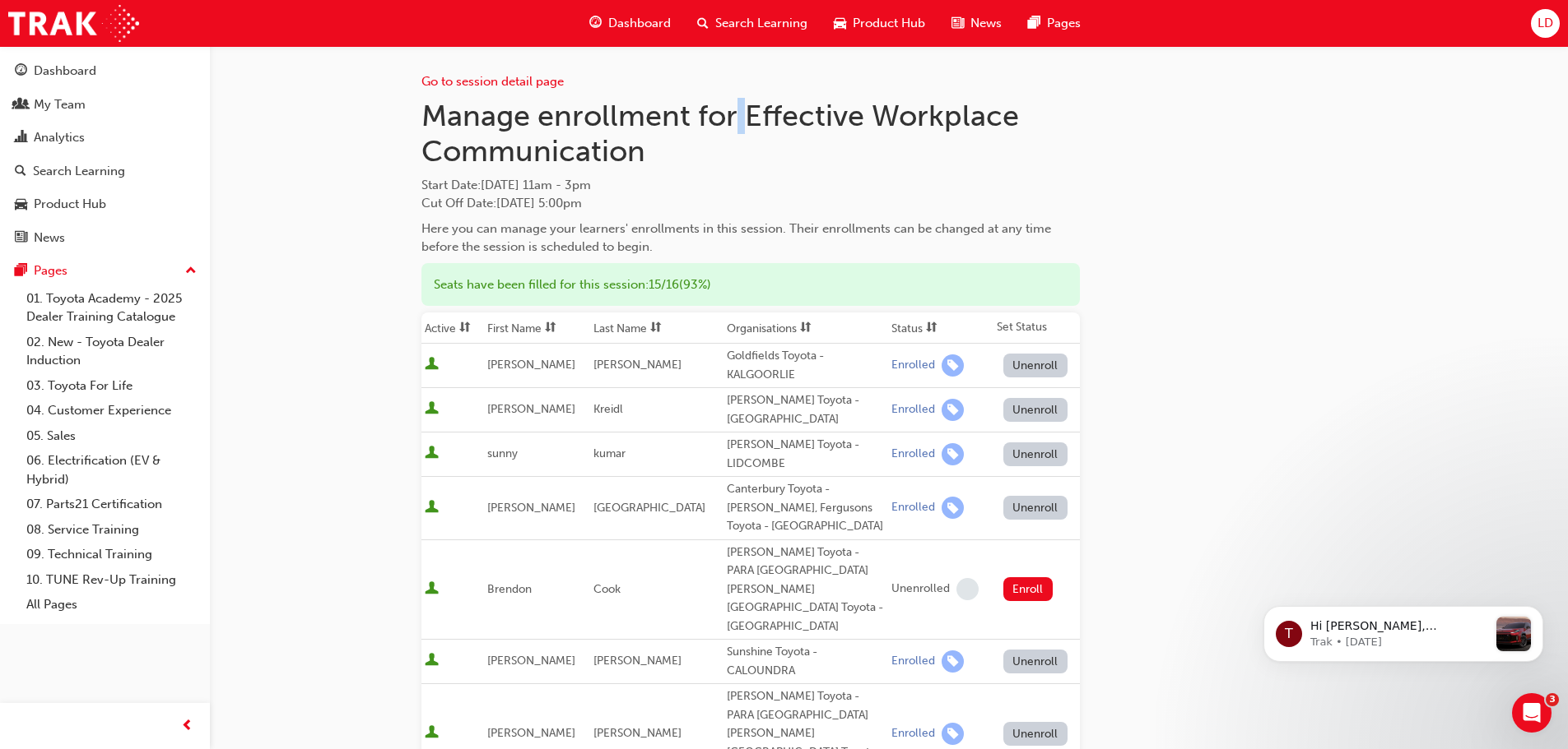
click at [742, 115] on h1 "Manage enrollment for Effective Workplace Communication" at bounding box center [750, 133] width 659 height 71
click at [745, 114] on h1 "Manage enrollment for Effective Workplace Communication" at bounding box center [750, 133] width 659 height 71
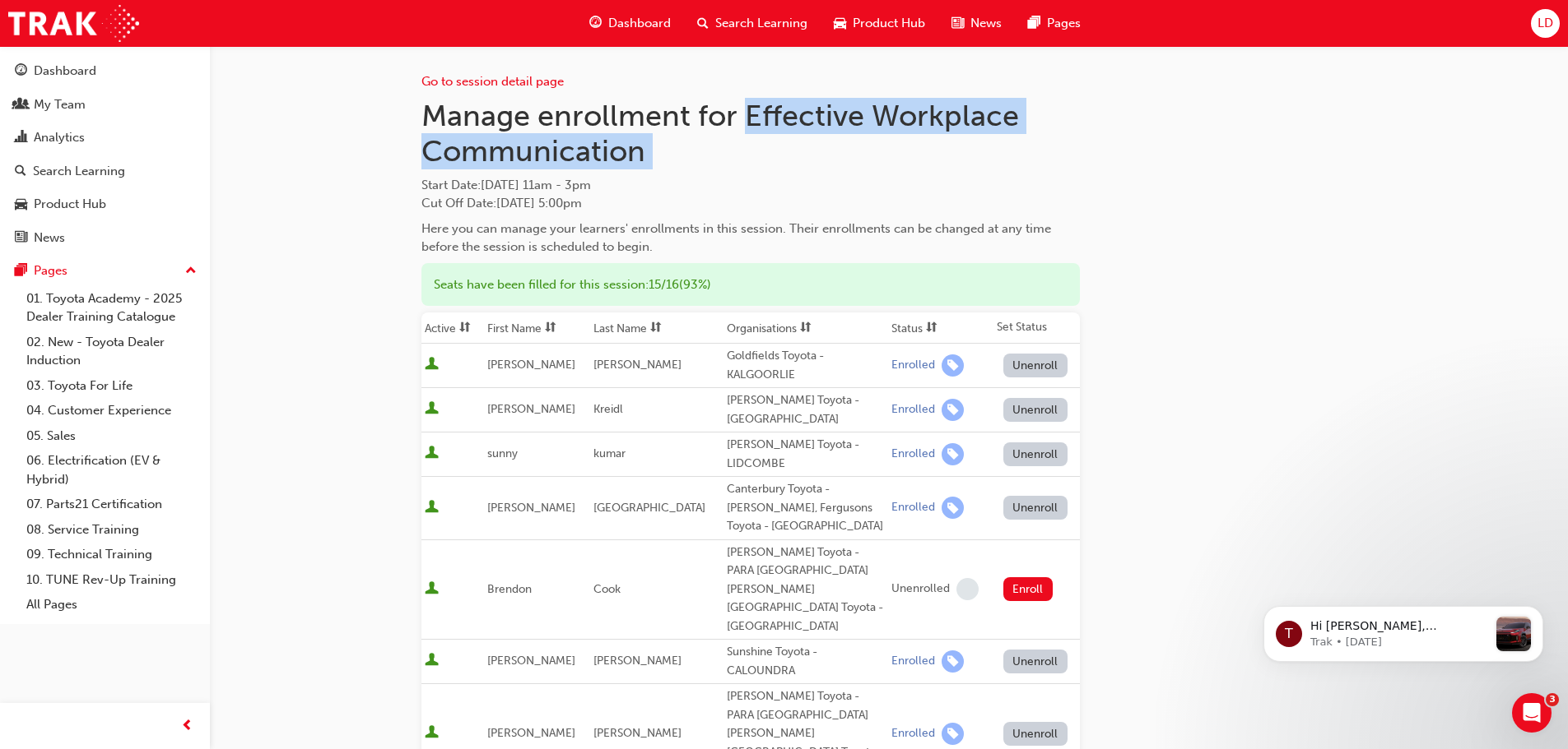
drag, startPoint x: 745, startPoint y: 114, endPoint x: 779, endPoint y: 138, distance: 41.6
click at [779, 138] on h1 "Manage enrollment for Effective Workplace Communication" at bounding box center [750, 133] width 659 height 71
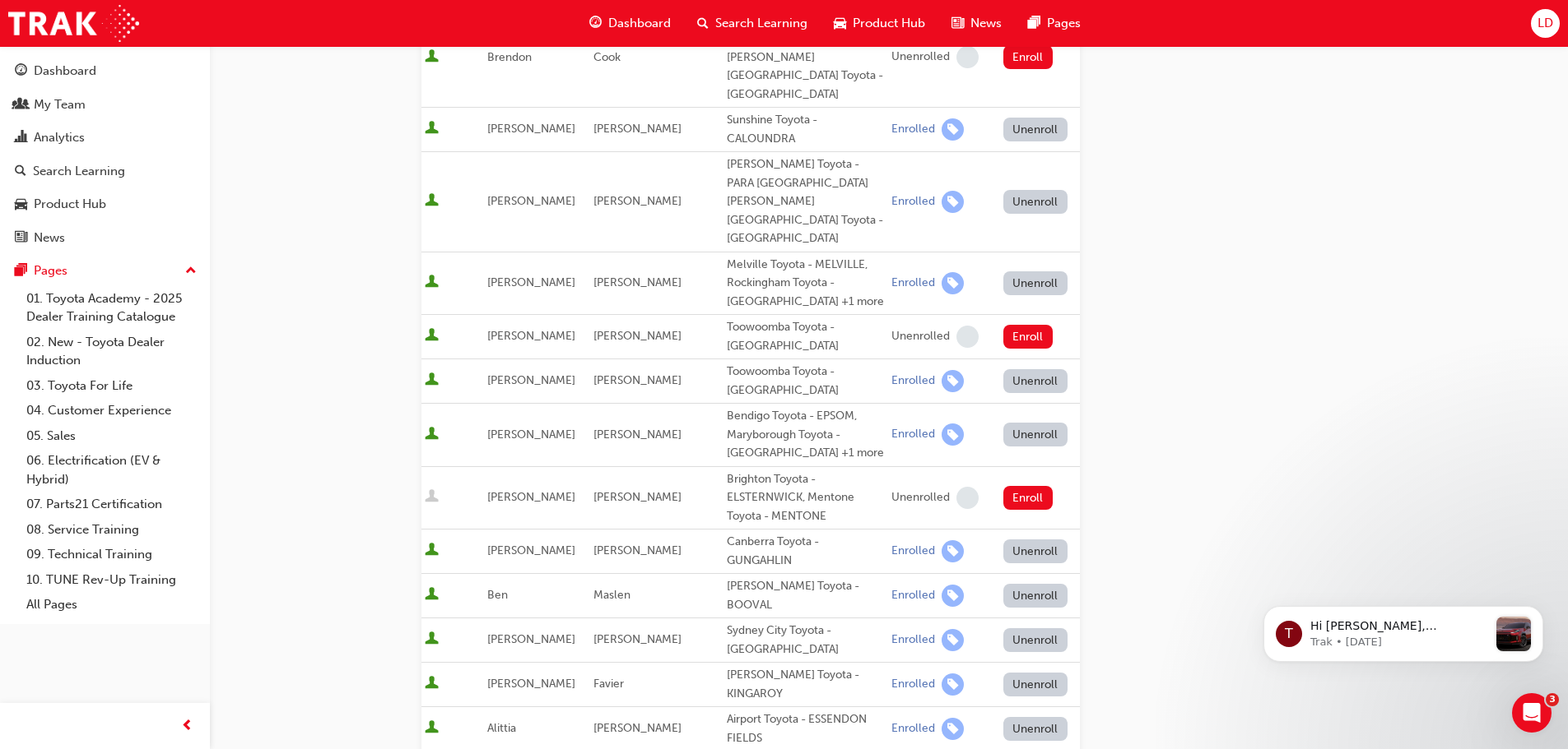
scroll to position [658, 0]
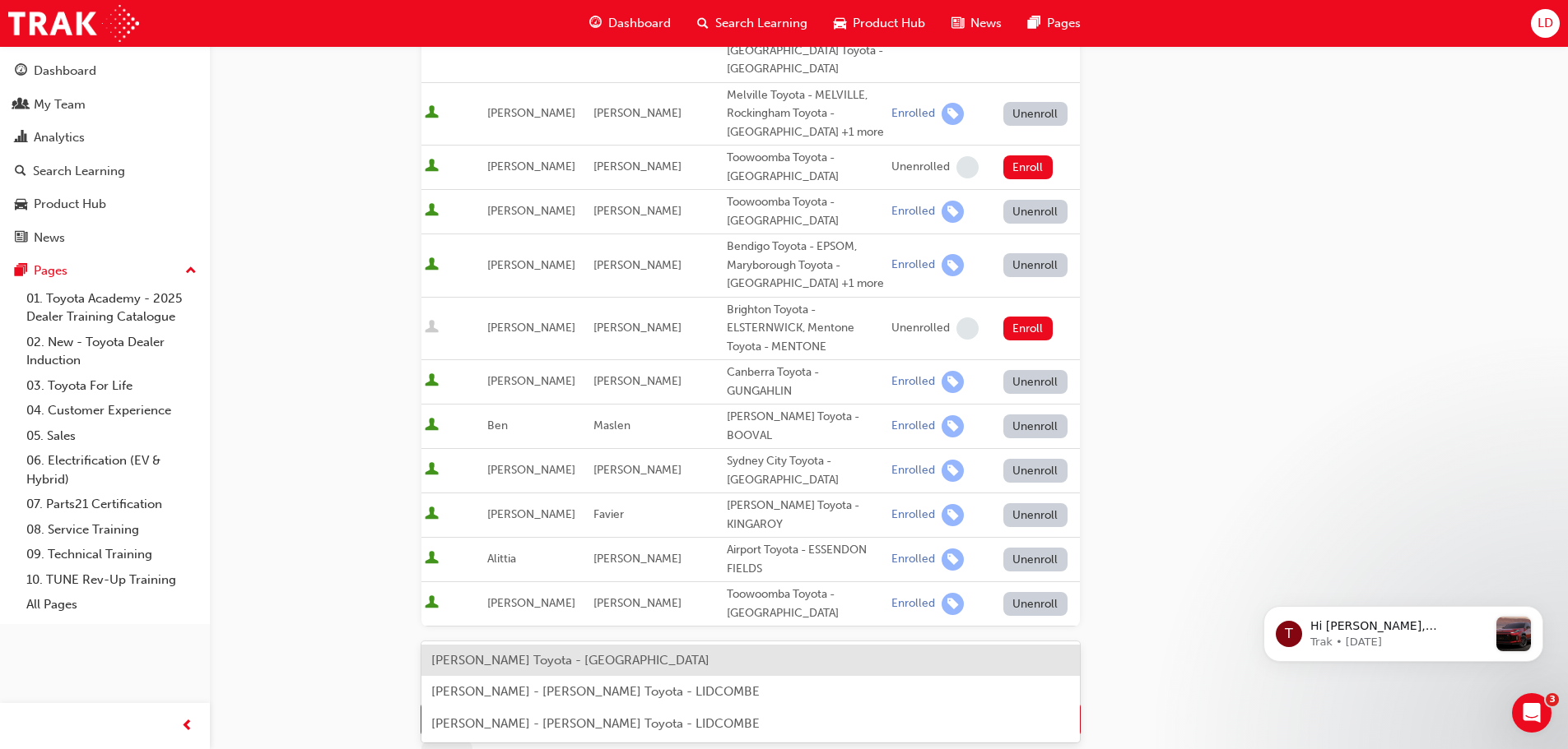
click at [498, 658] on span "[PERSON_NAME] Toyota - [GEOGRAPHIC_DATA]" at bounding box center [570, 660] width 278 height 15
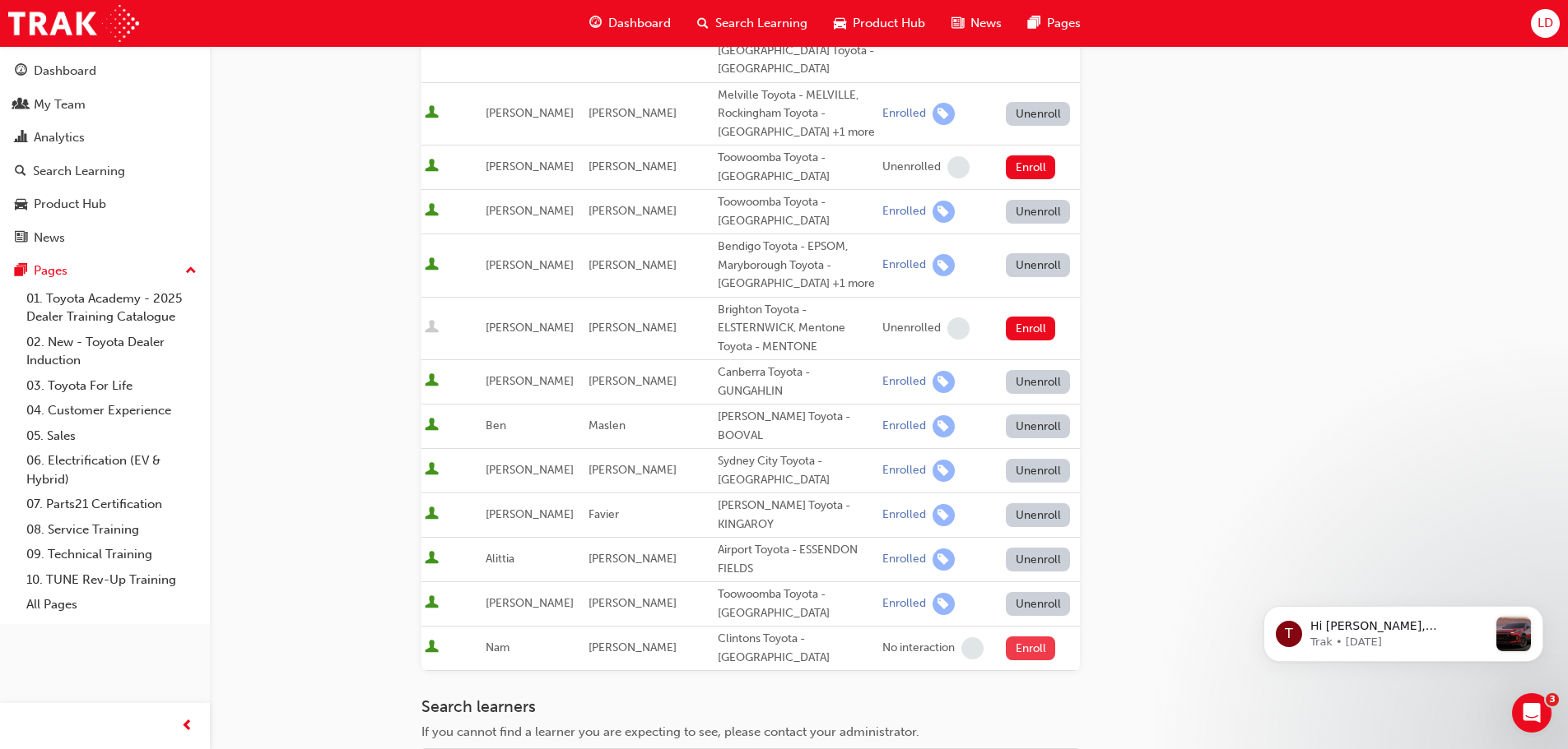
click at [1005, 636] on button "Enroll" at bounding box center [1029, 648] width 49 height 24
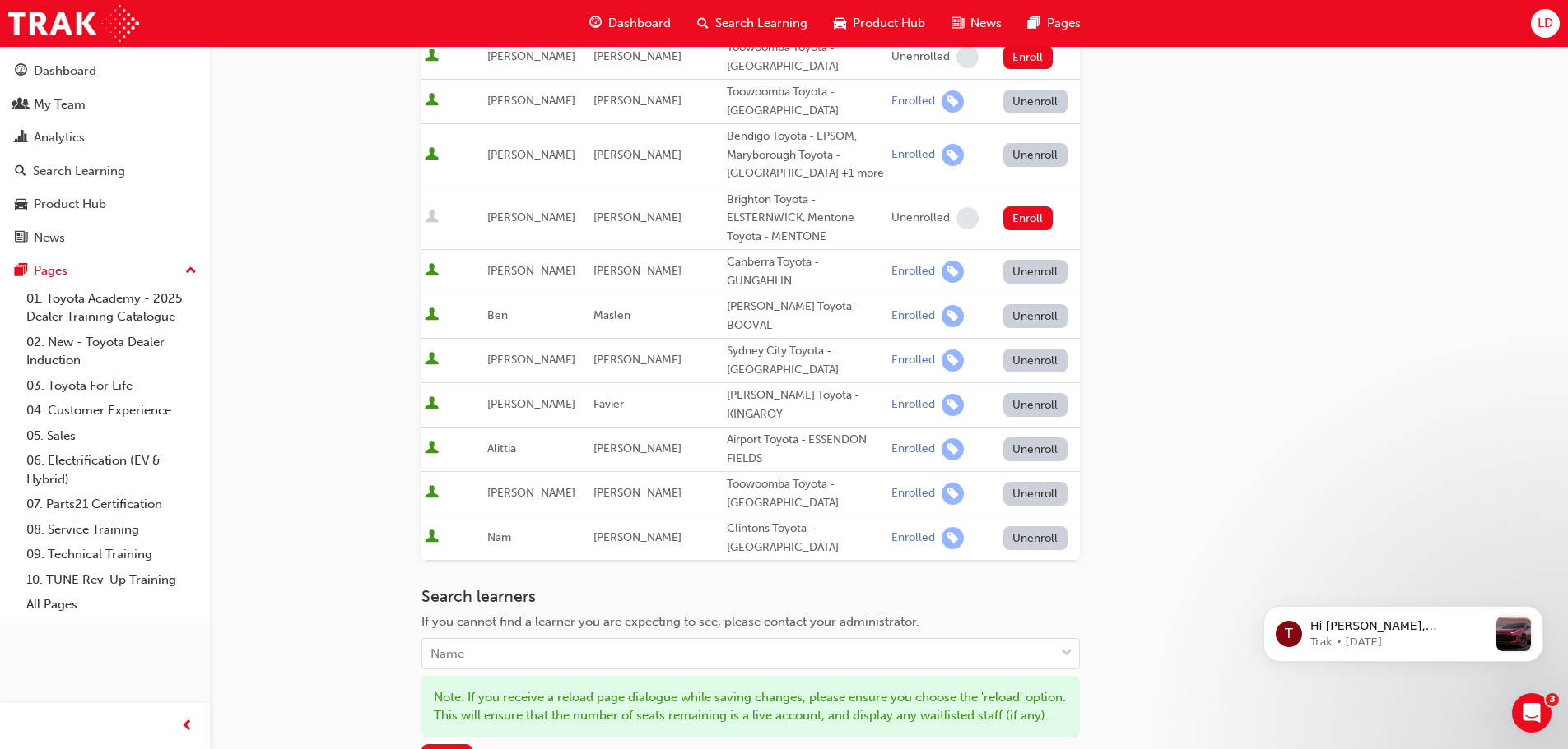
scroll to position [948, 0]
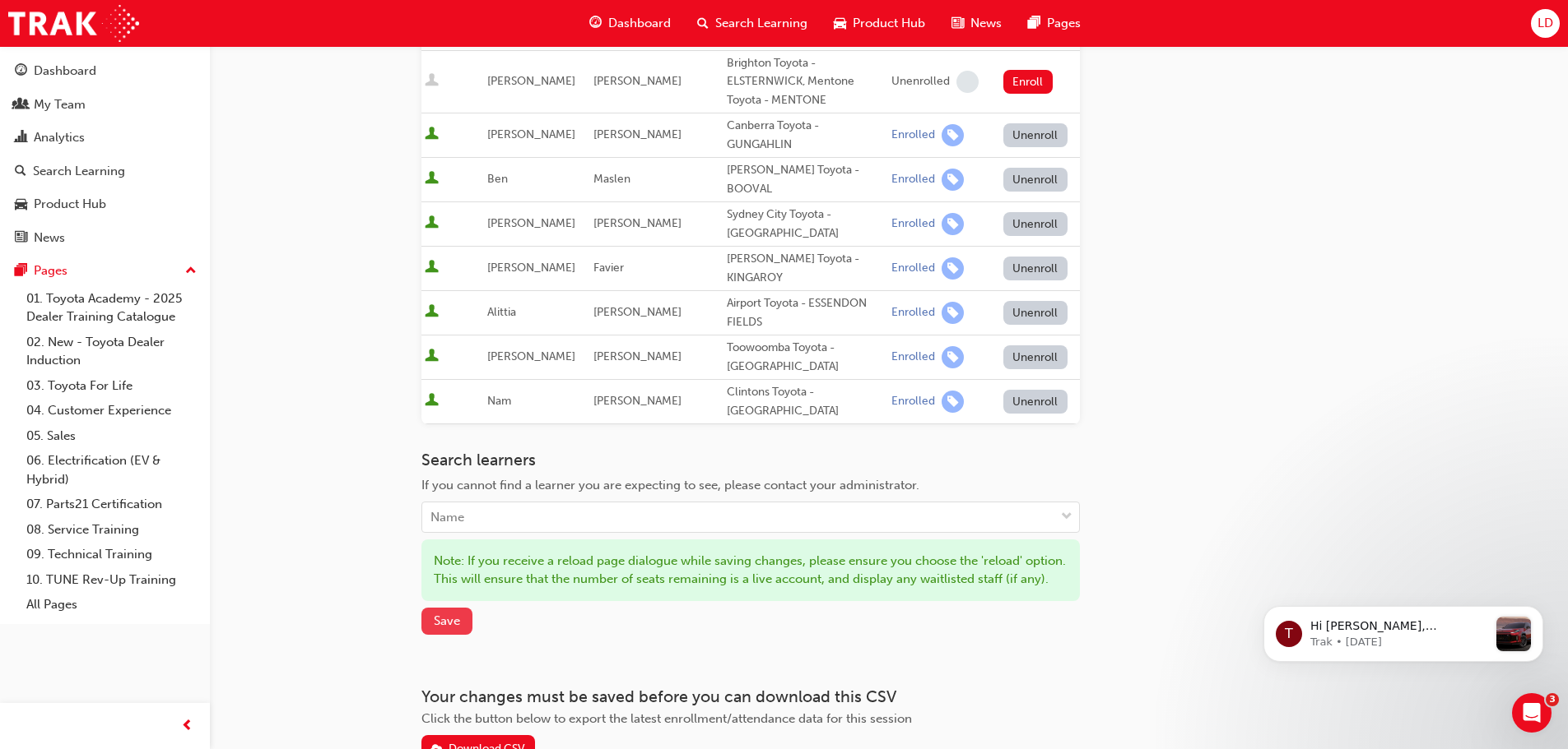
click at [440, 613] on span "Save" at bounding box center [446, 621] width 27 height 15
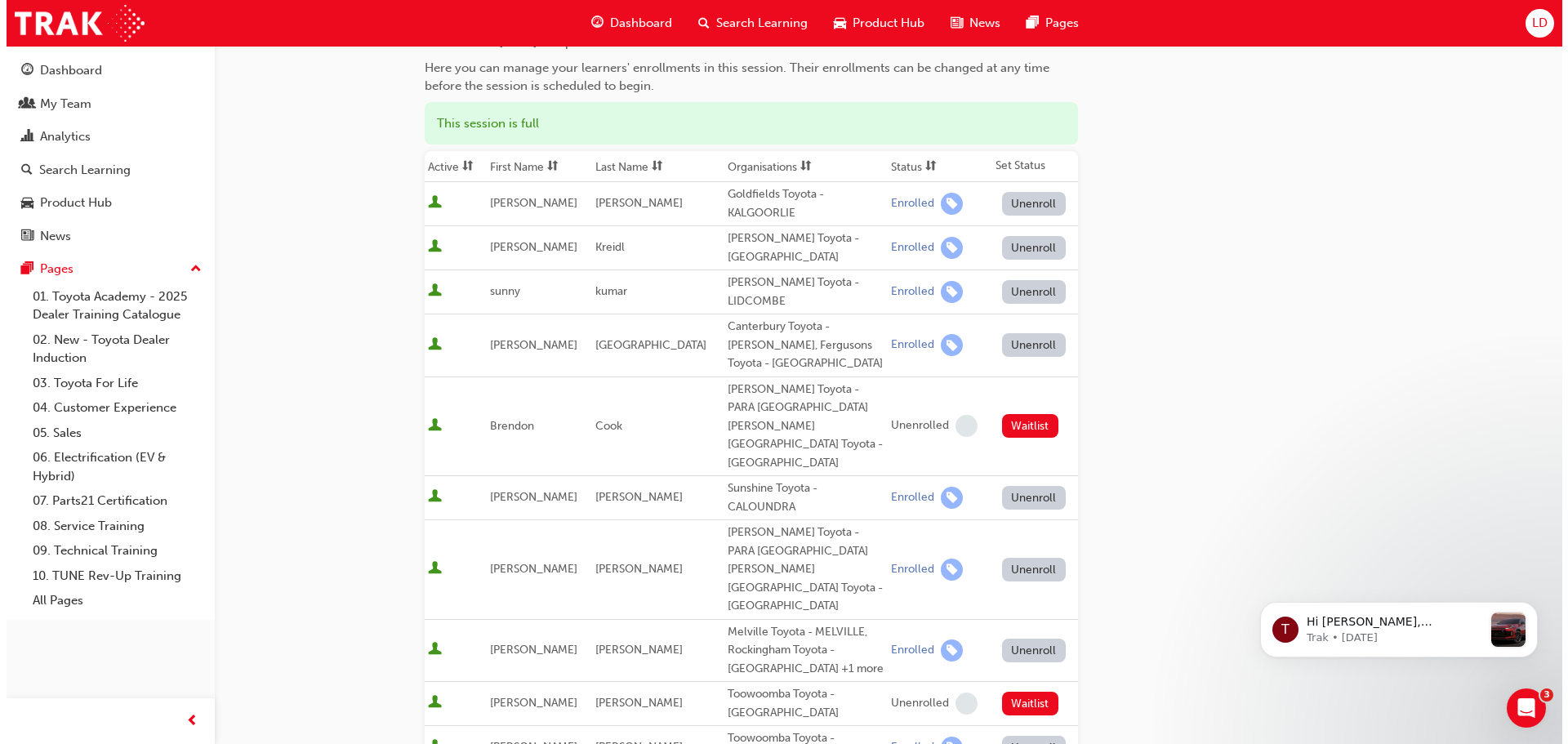
scroll to position [0, 0]
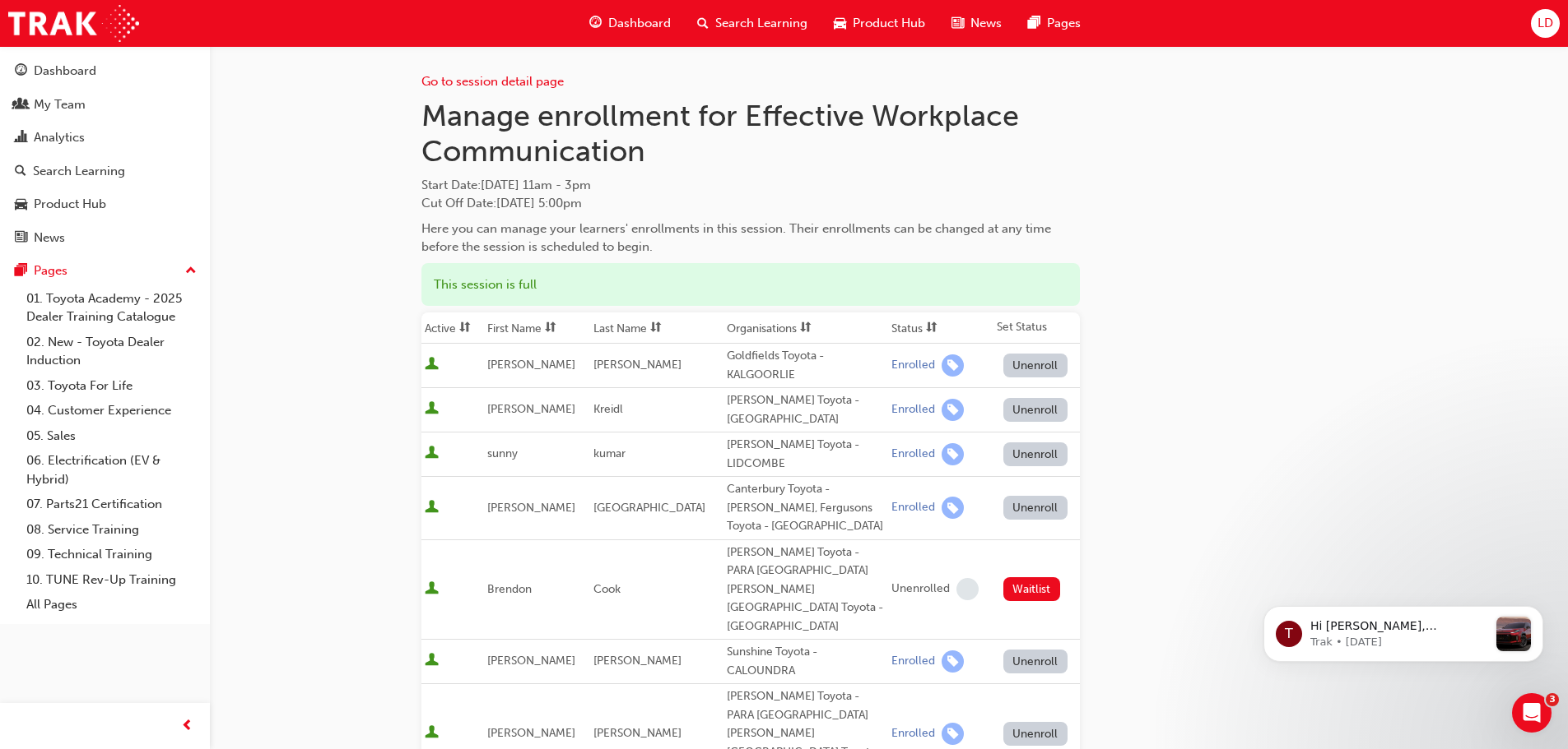
click at [648, 23] on span "Dashboard" at bounding box center [639, 23] width 63 height 18
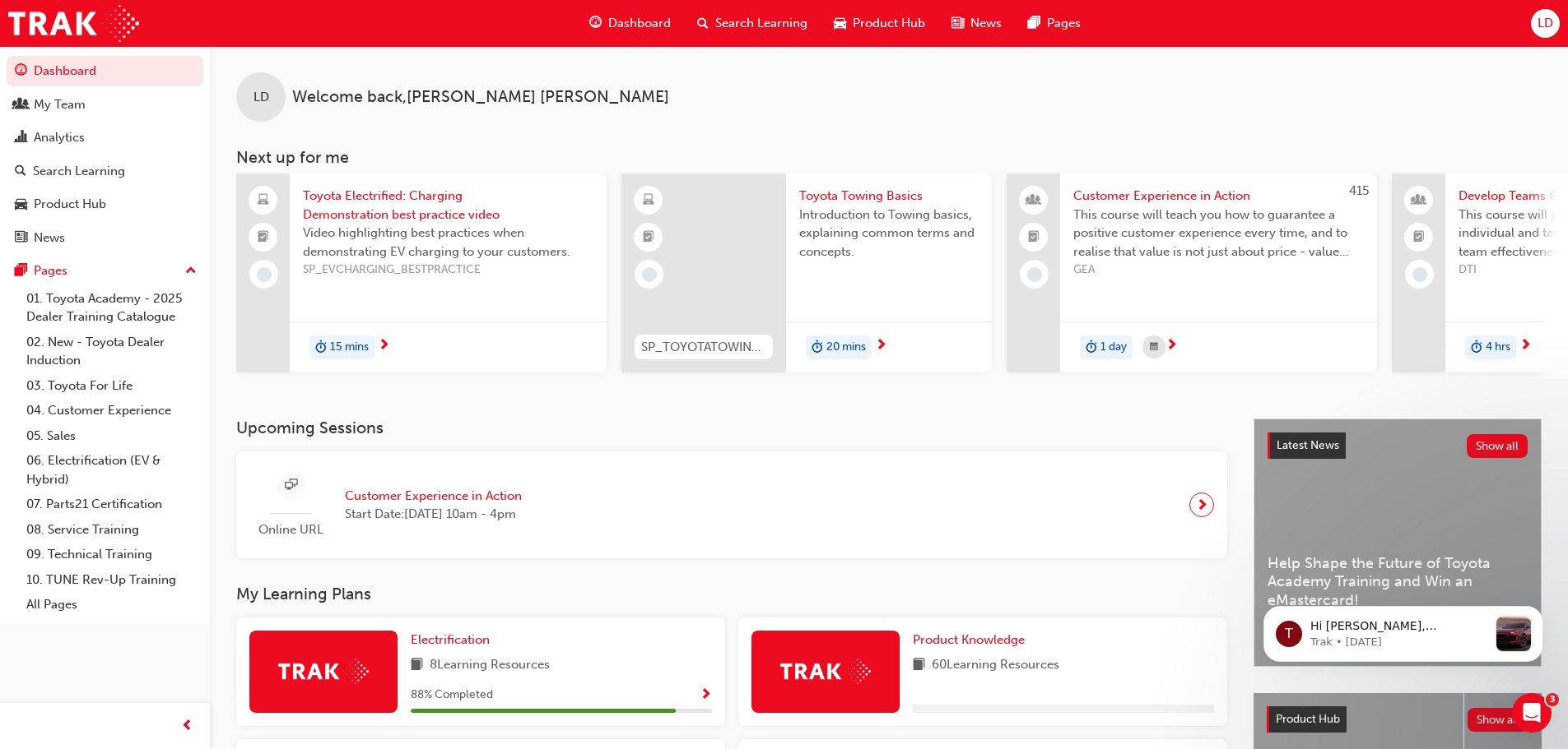
click at [734, 36] on div "Search Learning" at bounding box center [752, 23] width 137 height 34
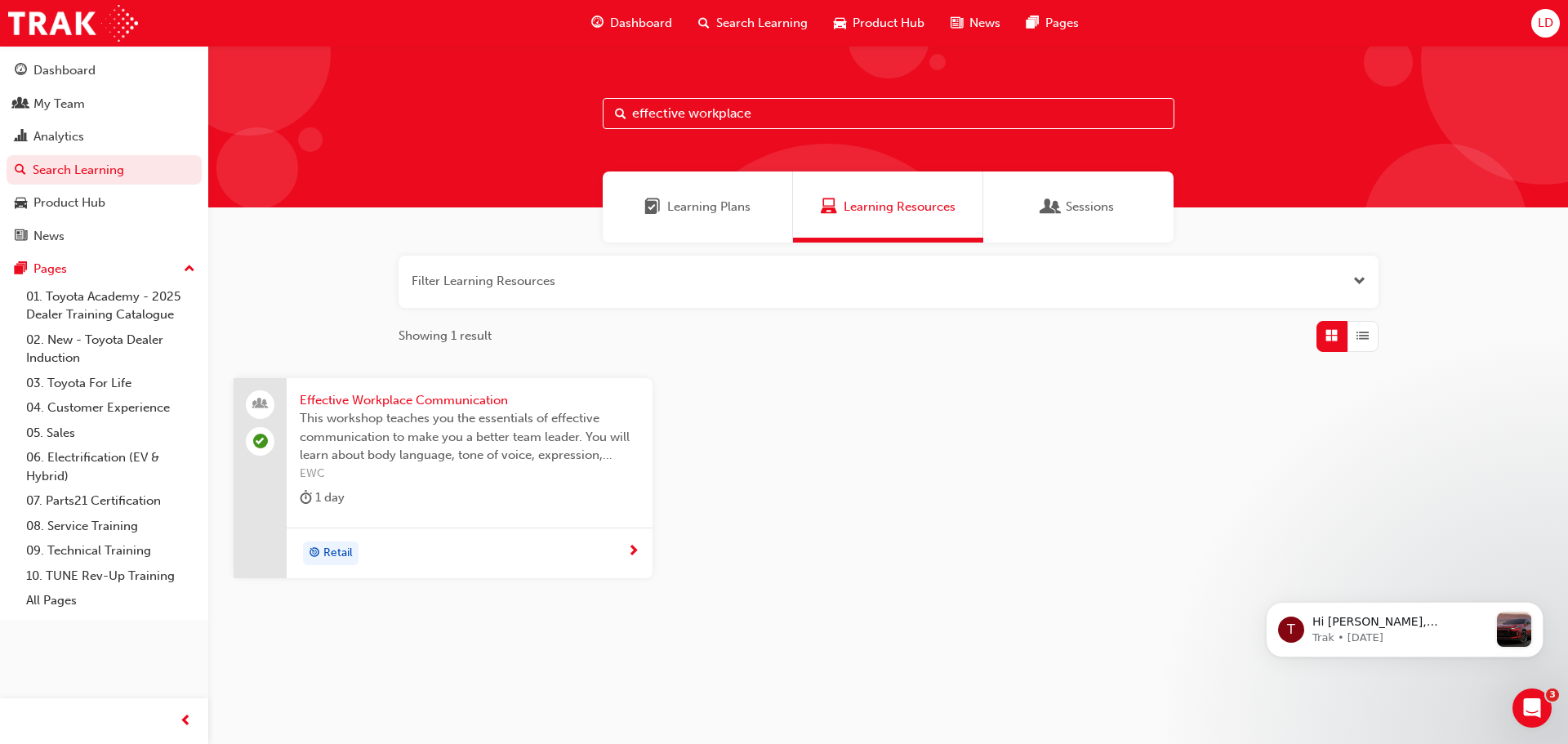
drag, startPoint x: 786, startPoint y: 108, endPoint x: 435, endPoint y: 120, distance: 351.2
click at [435, 120] on div "effective workplace" at bounding box center [888, 127] width 1360 height 161
type input "coaching"
click at [375, 418] on span "The Coaching and Mentoring short course focuses on developing the necessary ski…" at bounding box center [469, 437] width 340 height 56
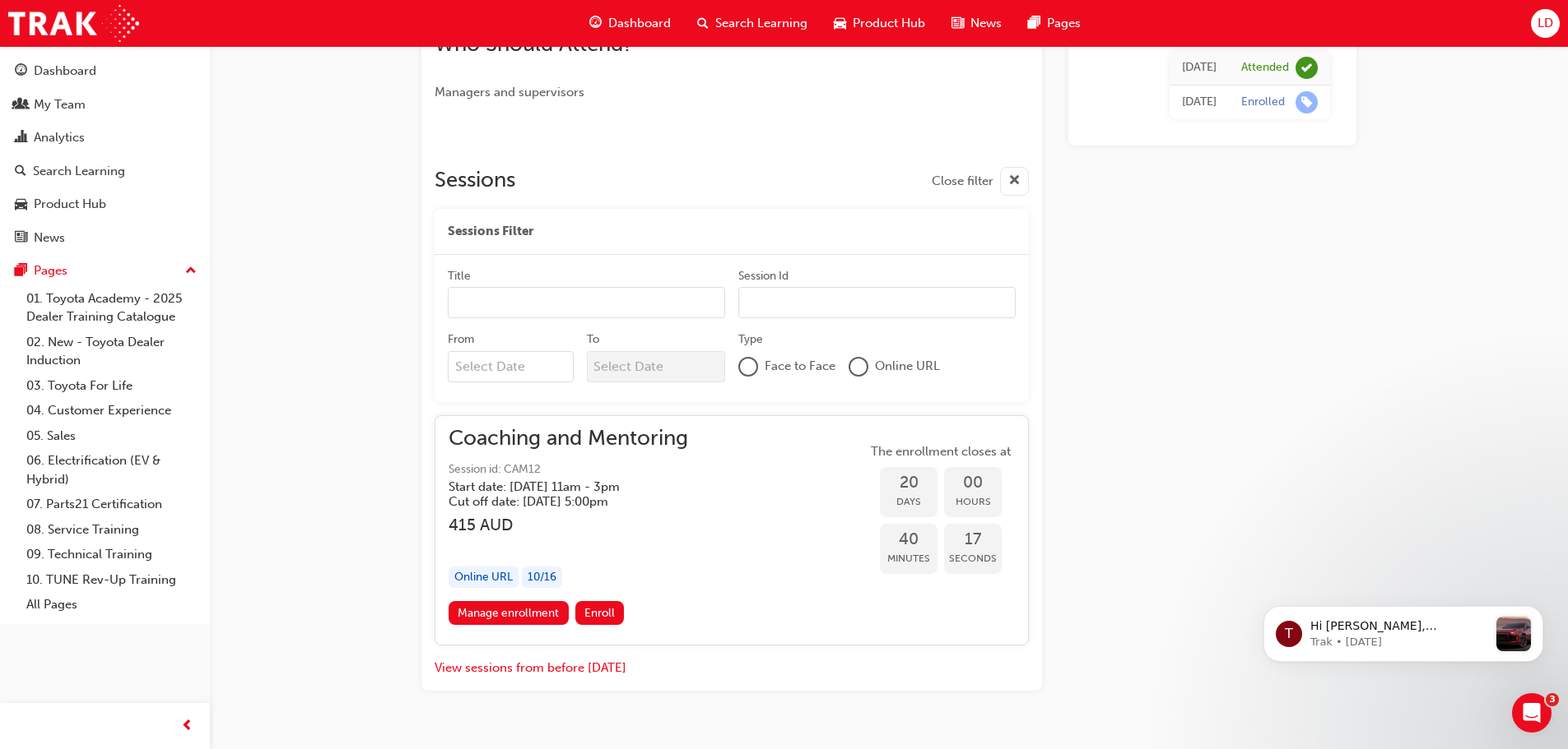
scroll to position [599, 0]
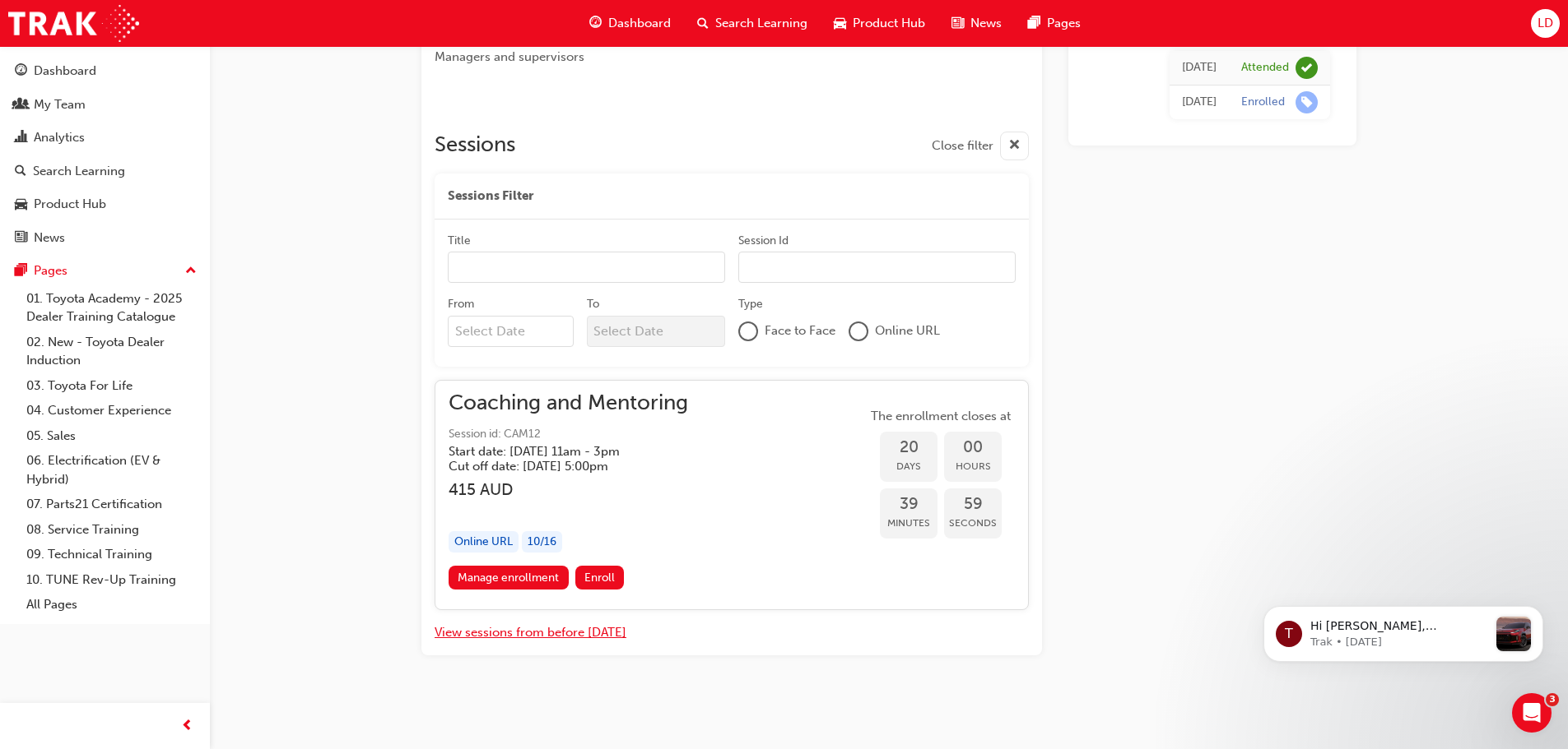
click at [522, 635] on button "View sessions from before [DATE]" at bounding box center [530, 633] width 192 height 18
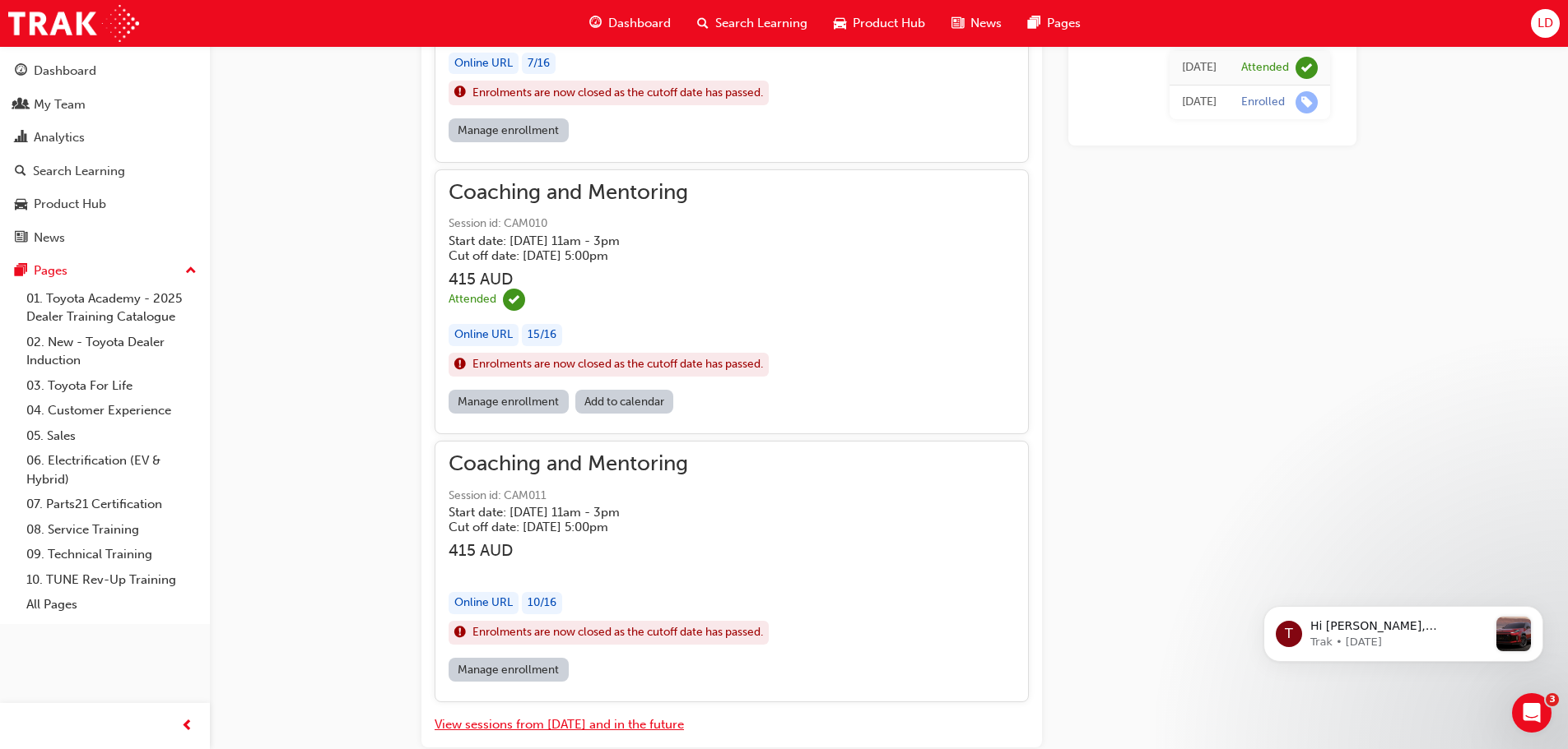
scroll to position [4978, 0]
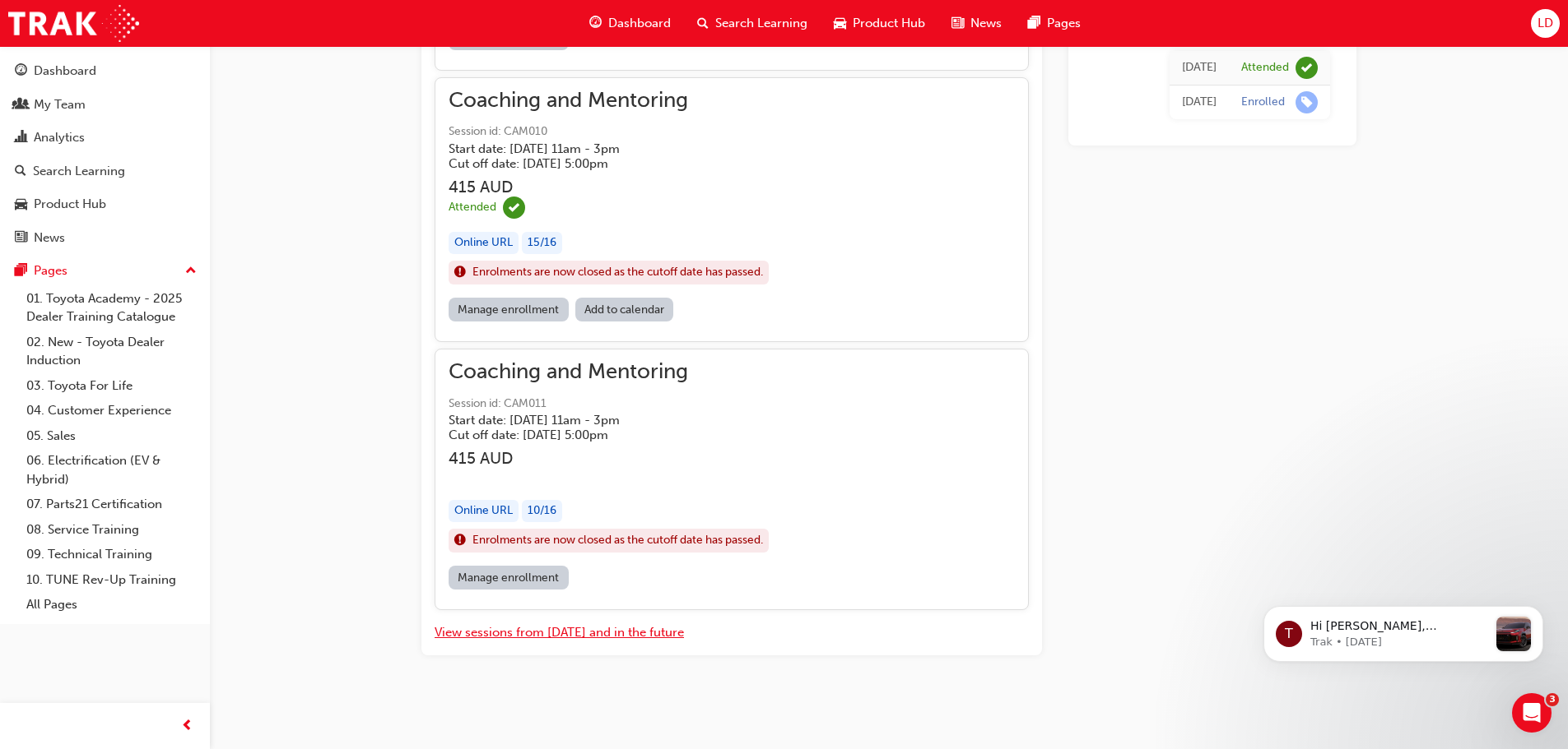
click at [563, 632] on button "View sessions from [DATE] and in the future" at bounding box center [559, 633] width 249 height 18
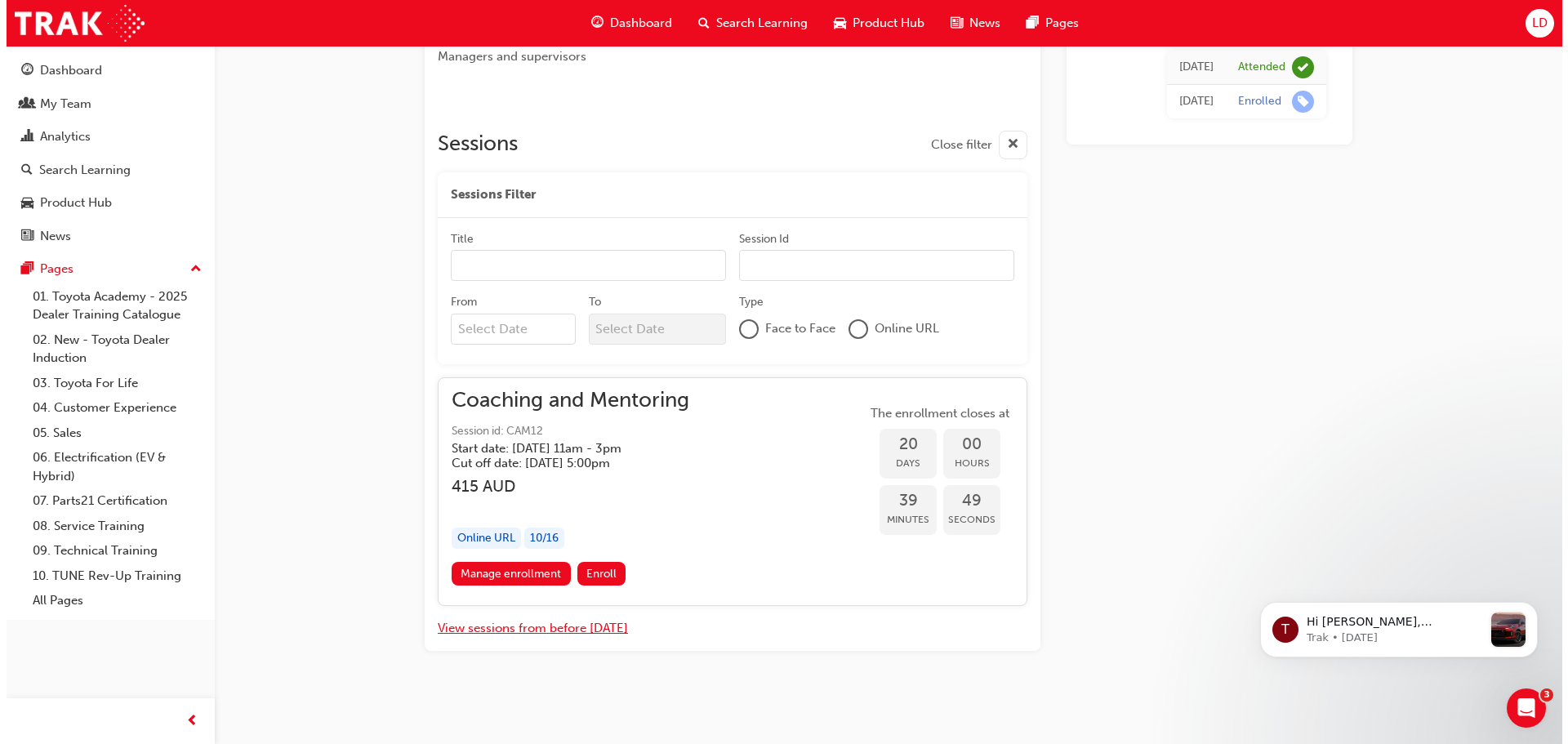
scroll to position [0, 0]
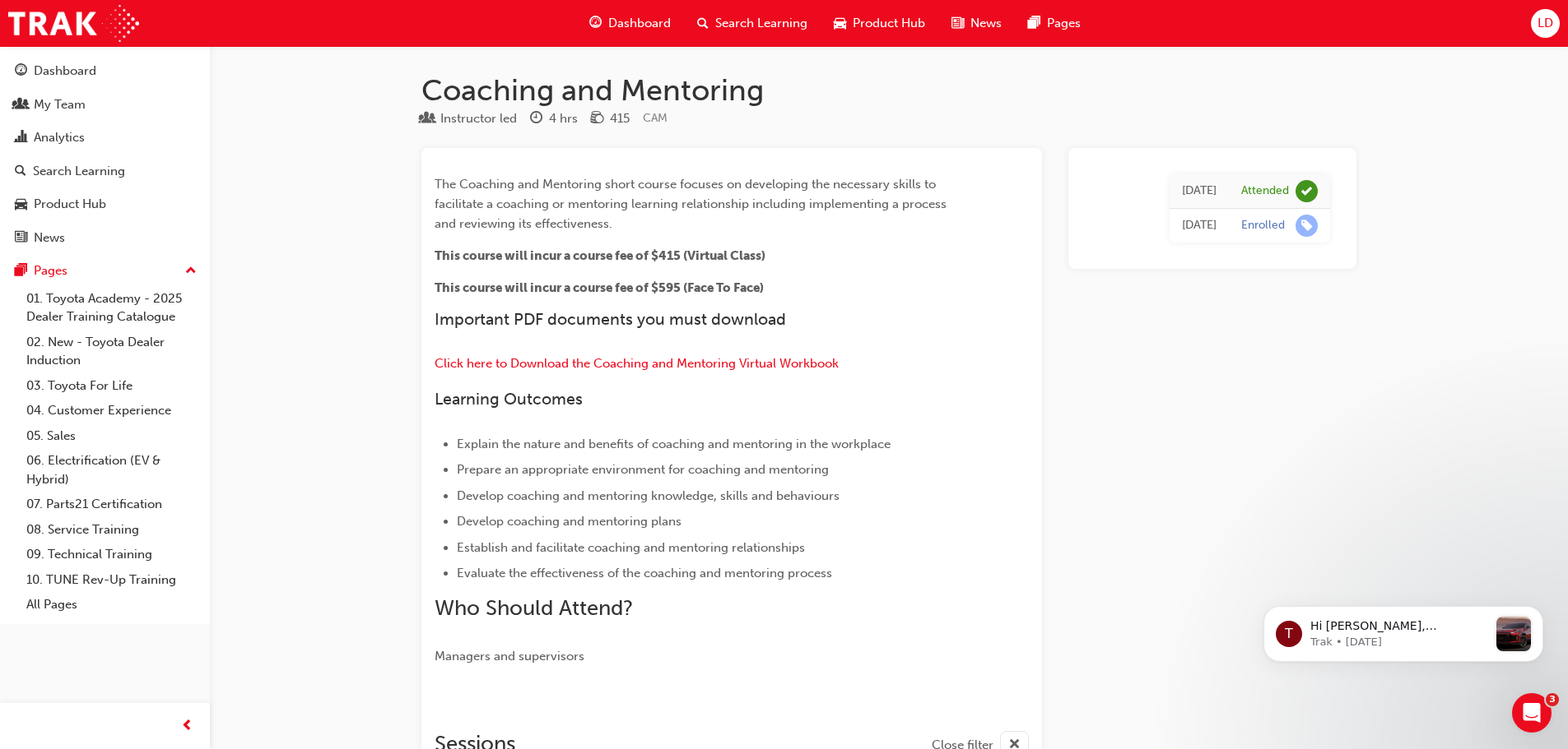
click at [622, 21] on span "Dashboard" at bounding box center [639, 23] width 63 height 18
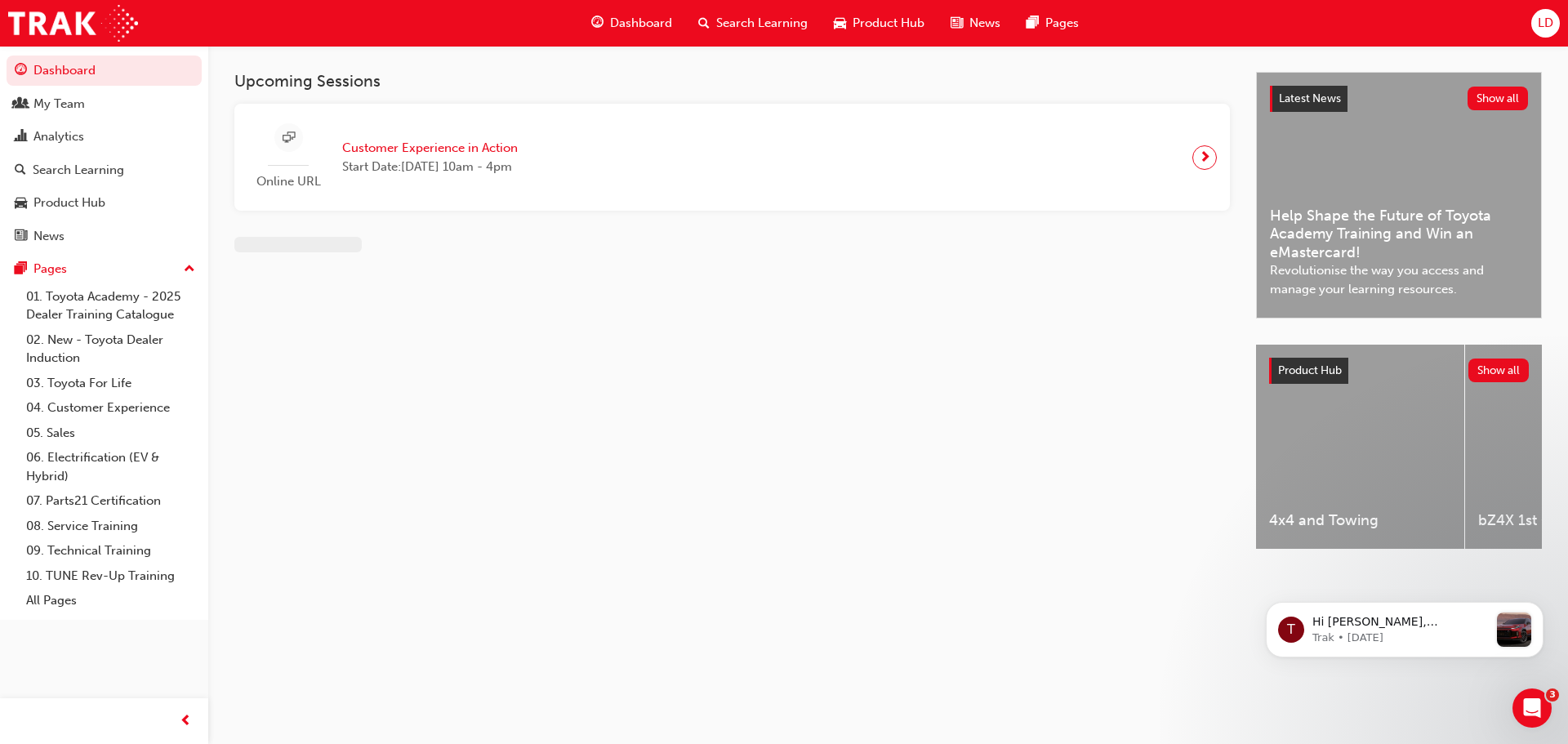
click at [730, 27] on span "Search Learning" at bounding box center [762, 23] width 92 height 18
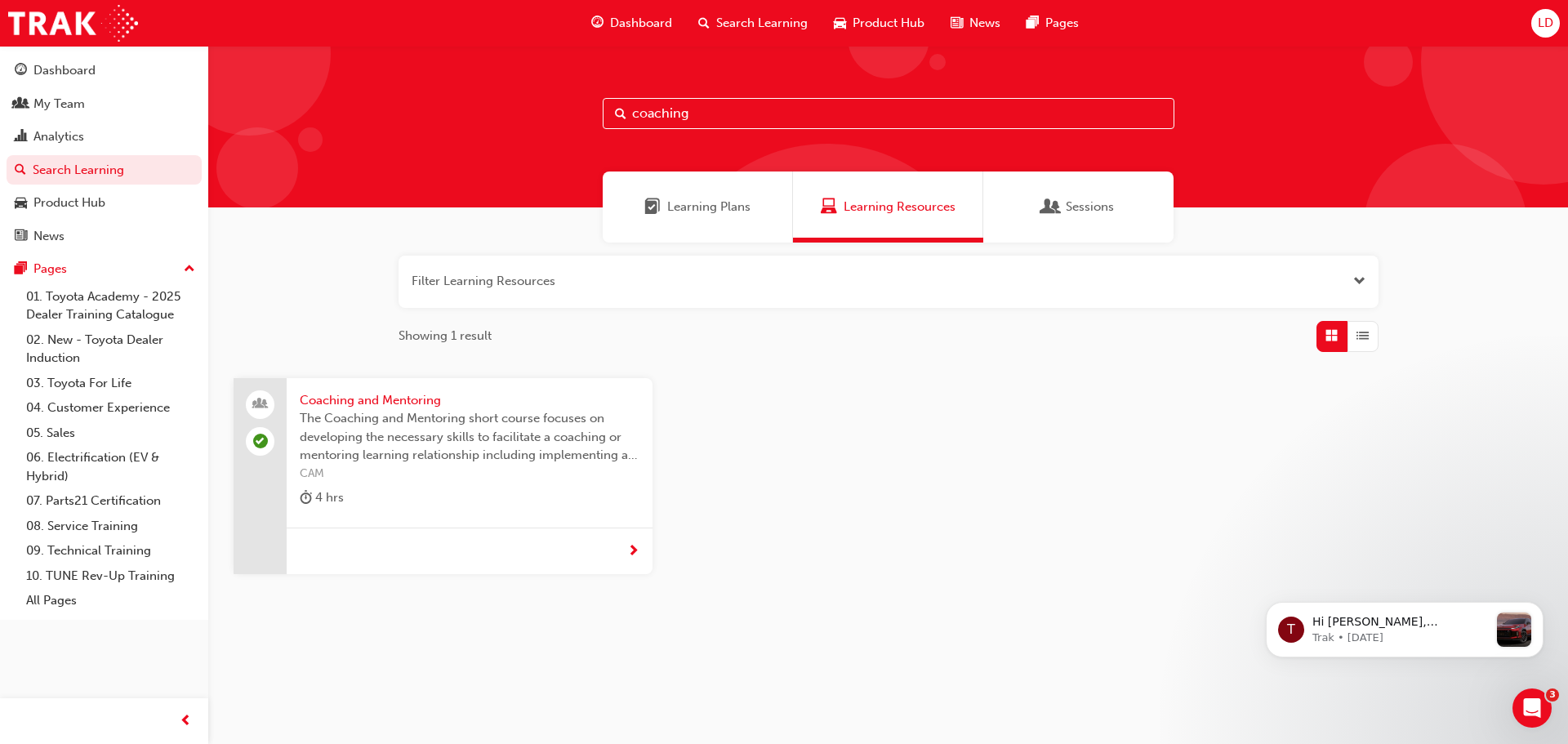
drag, startPoint x: 720, startPoint y: 116, endPoint x: 370, endPoint y: 105, distance: 350.2
click at [385, 105] on div "coaching" at bounding box center [888, 127] width 1360 height 161
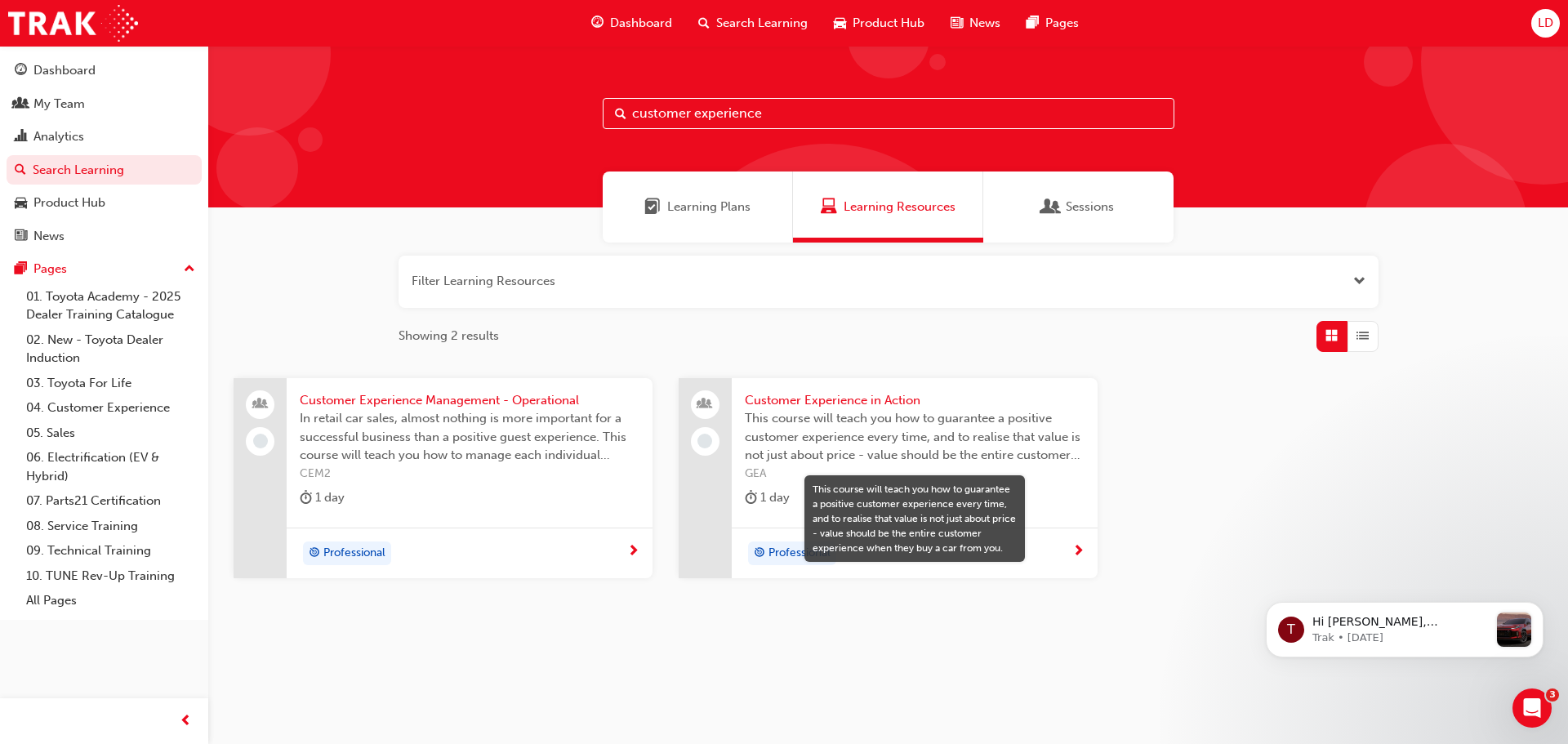
type input "customer experience"
click at [935, 415] on span "This course will teach you how to guarantee a positive customer experience ever…" at bounding box center [914, 437] width 340 height 56
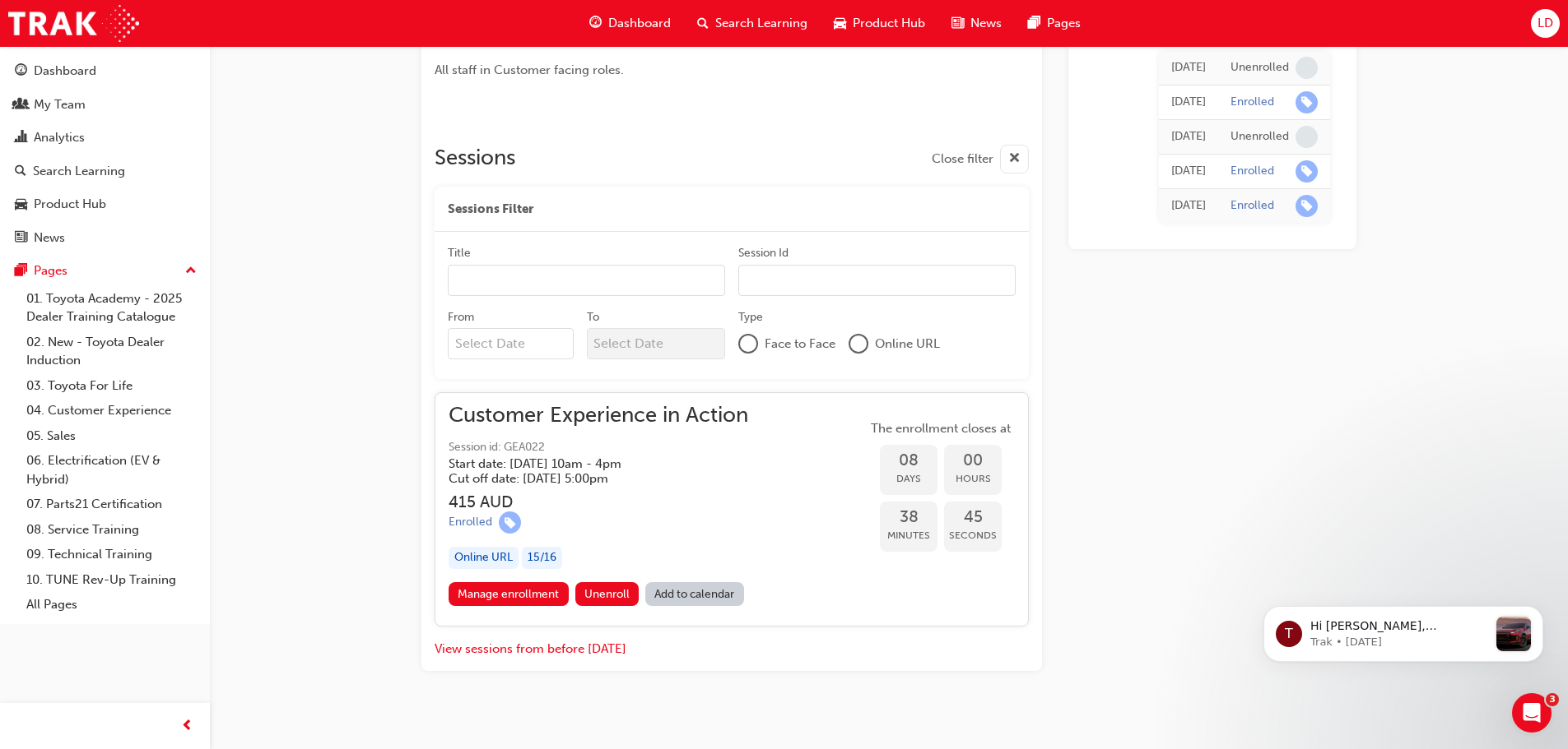
scroll to position [912, 0]
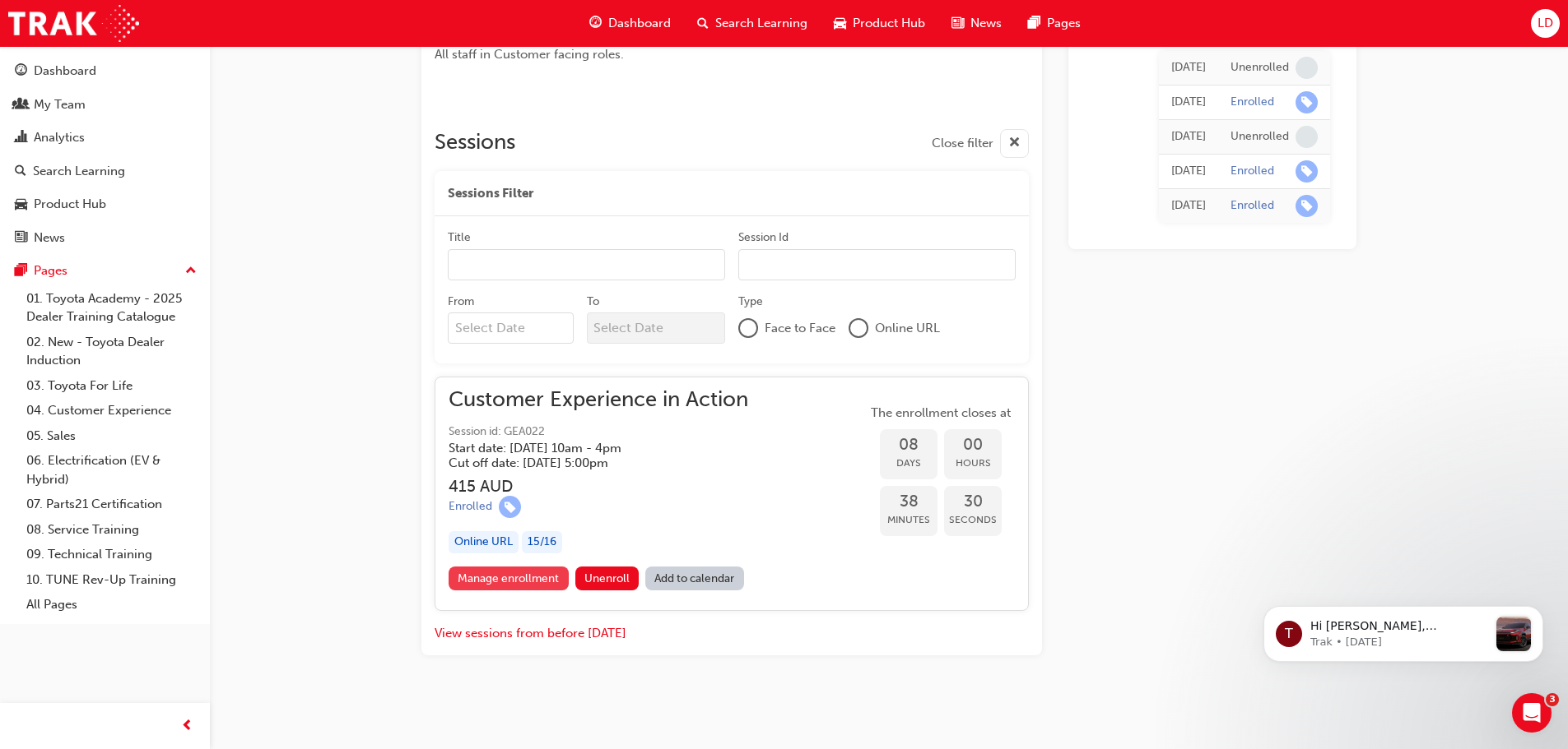
click at [536, 577] on link "Manage enrollment" at bounding box center [508, 579] width 120 height 24
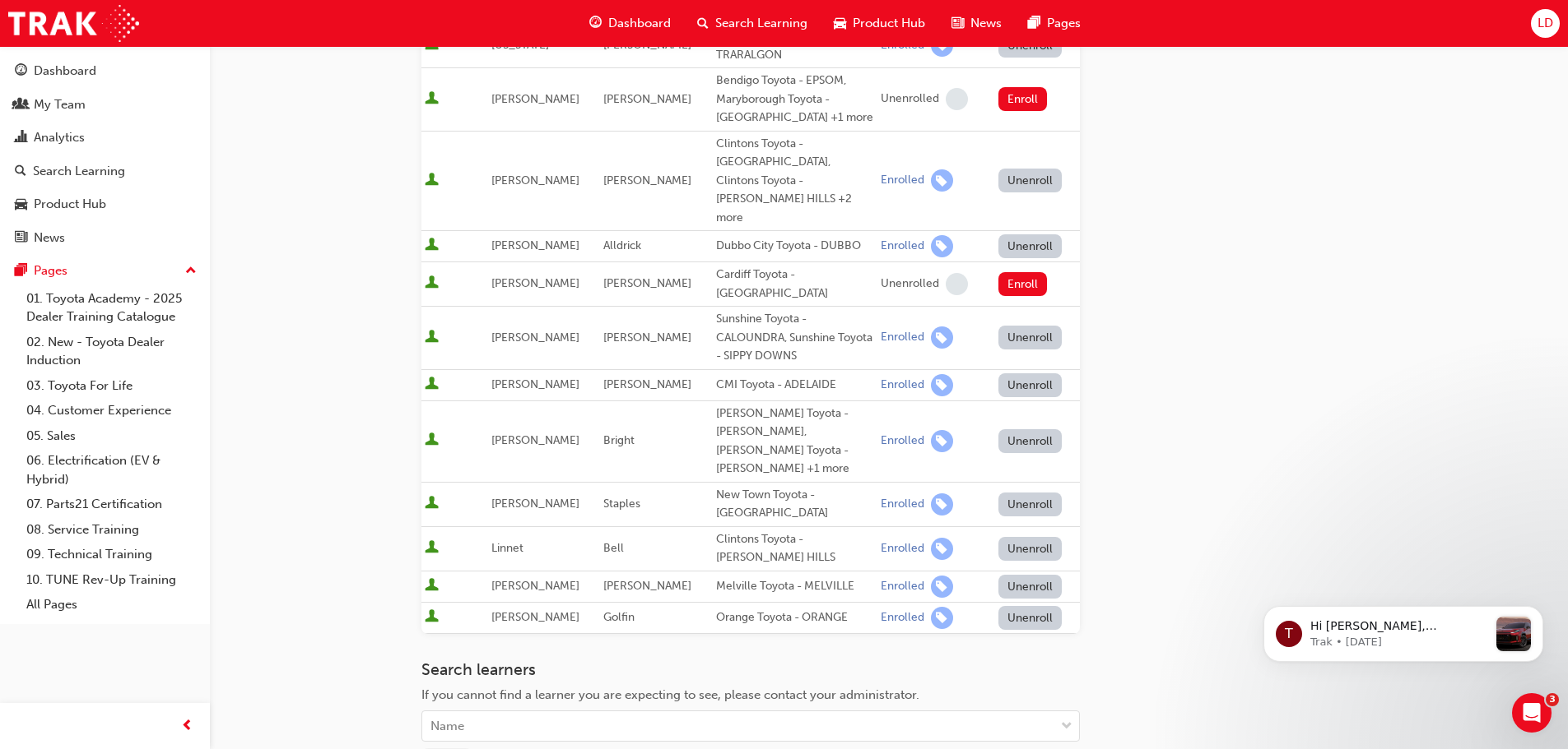
scroll to position [823, 0]
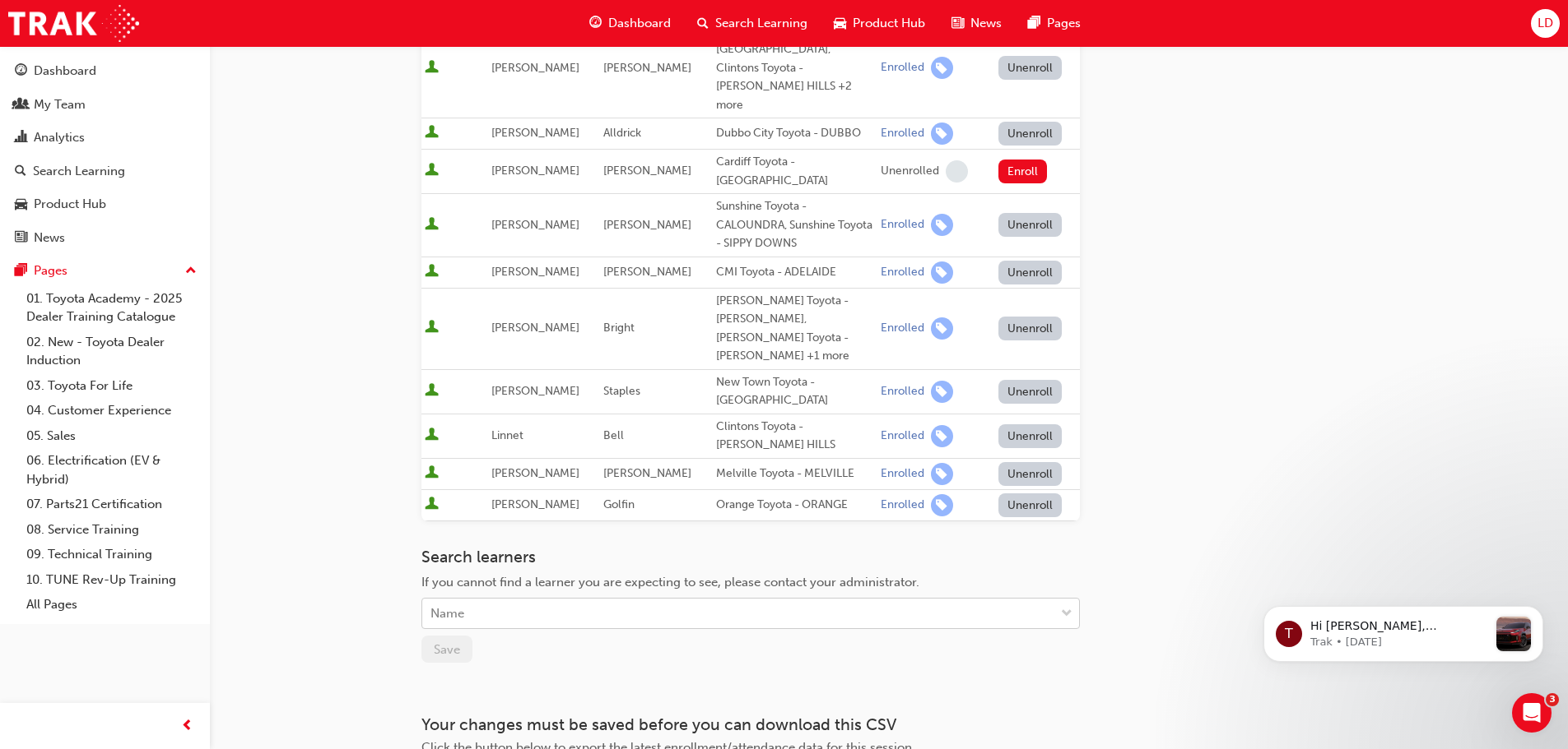
click at [547, 599] on div "Name" at bounding box center [738, 613] width 632 height 29
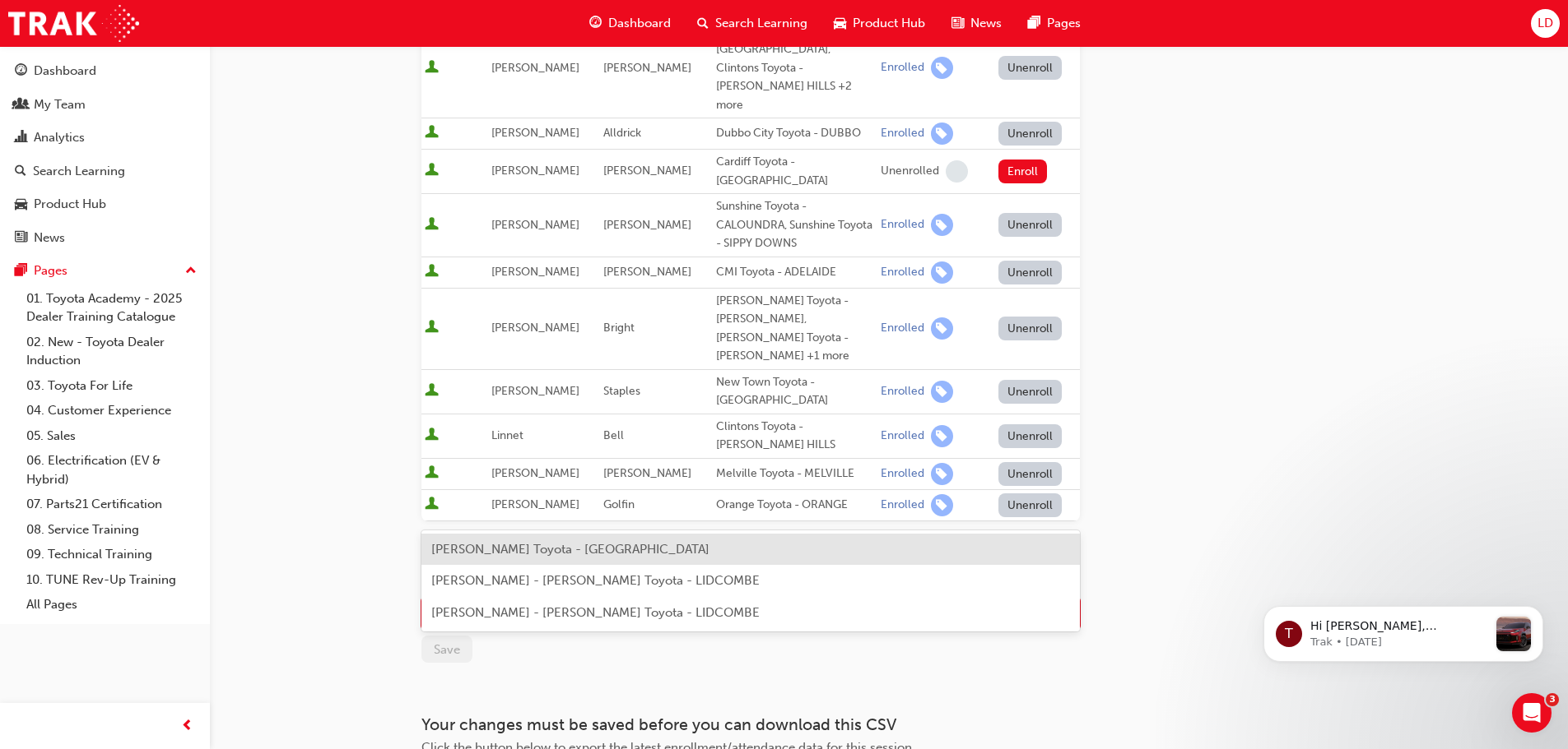
click at [460, 549] on span "[PERSON_NAME] Toyota - [GEOGRAPHIC_DATA]" at bounding box center [570, 550] width 278 height 15
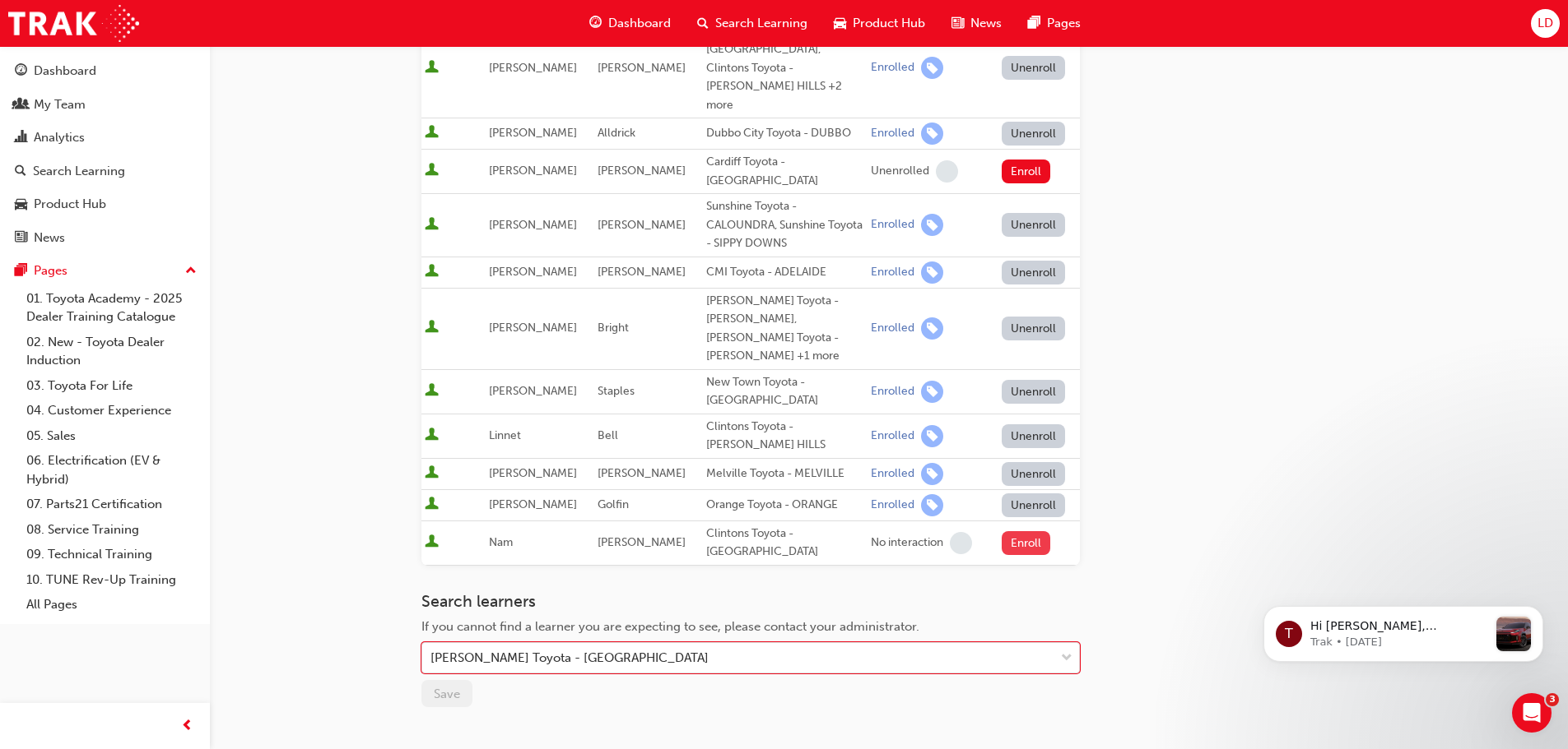
click at [1020, 531] on button "Enroll" at bounding box center [1026, 543] width 49 height 24
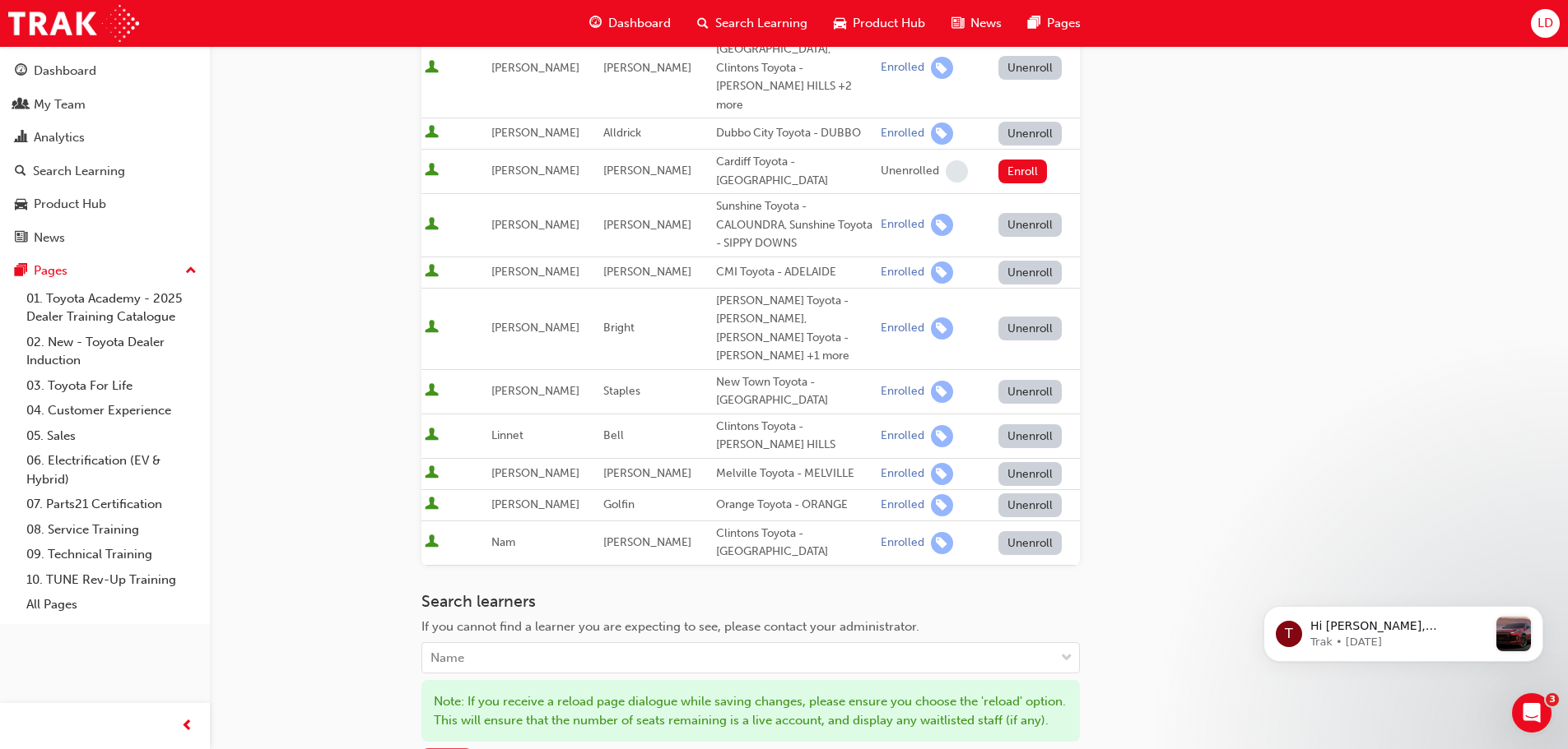
click at [444, 749] on span "Save" at bounding box center [446, 763] width 27 height 15
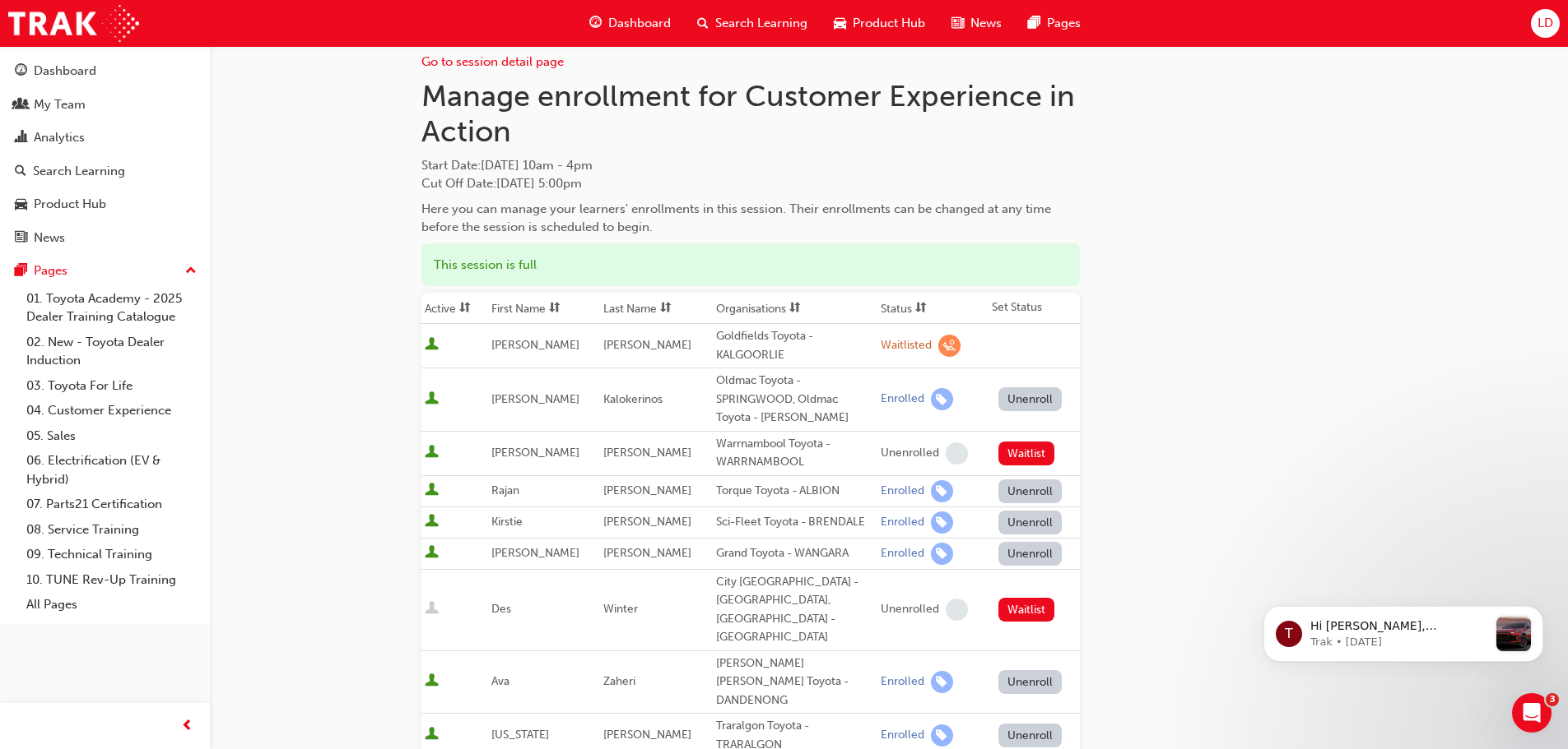
scroll to position [0, 0]
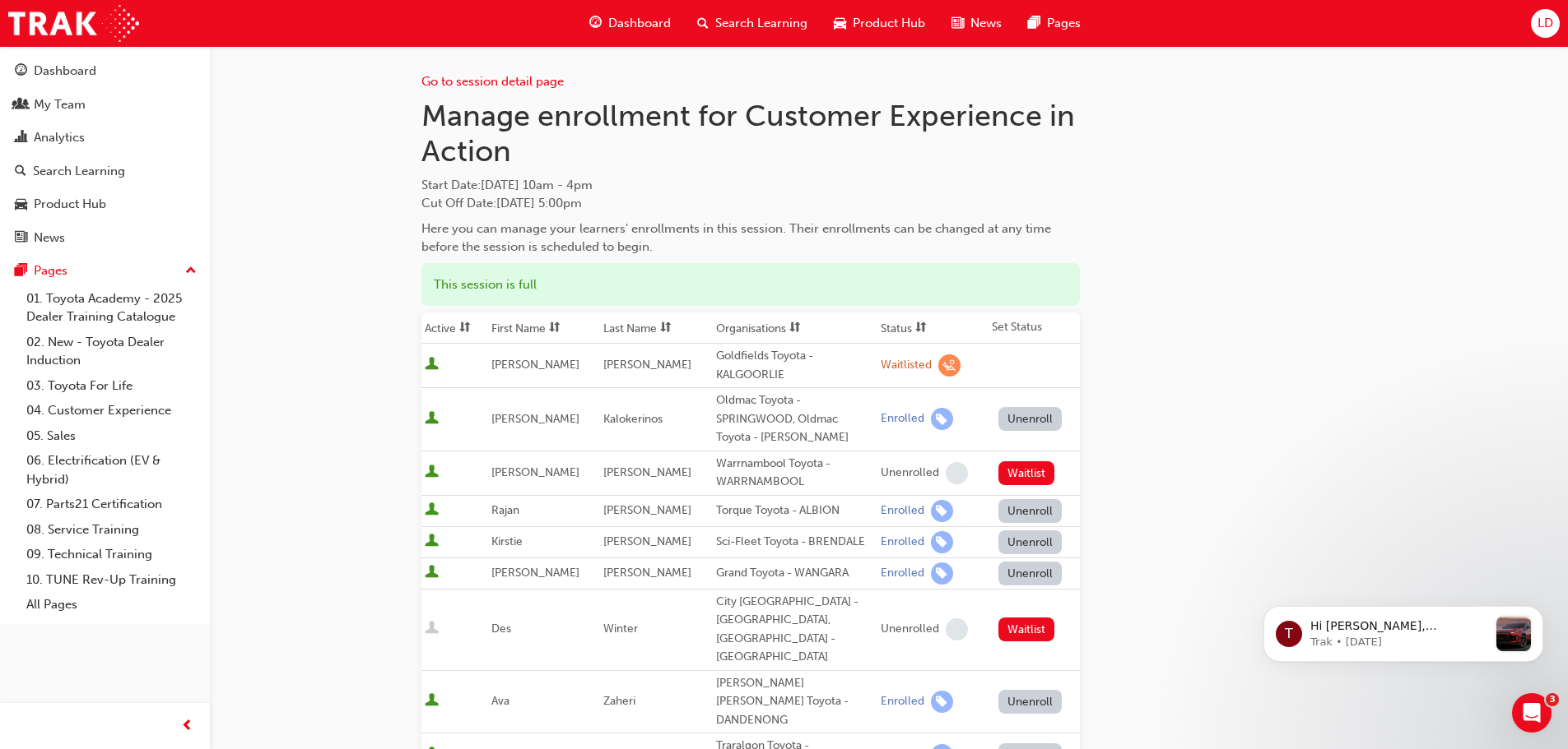
click at [621, 23] on span "Dashboard" at bounding box center [639, 23] width 63 height 18
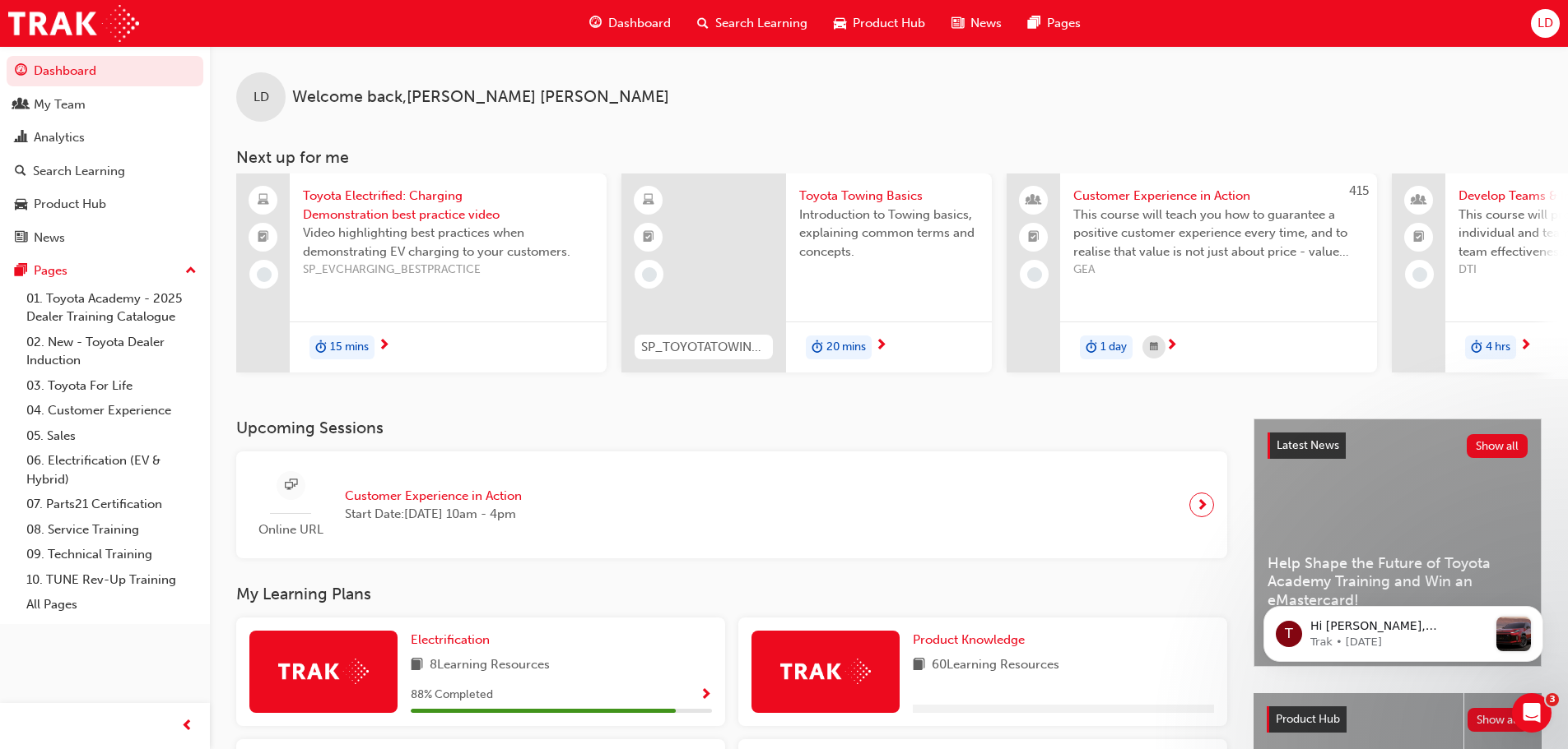
click at [726, 25] on span "Search Learning" at bounding box center [761, 23] width 92 height 18
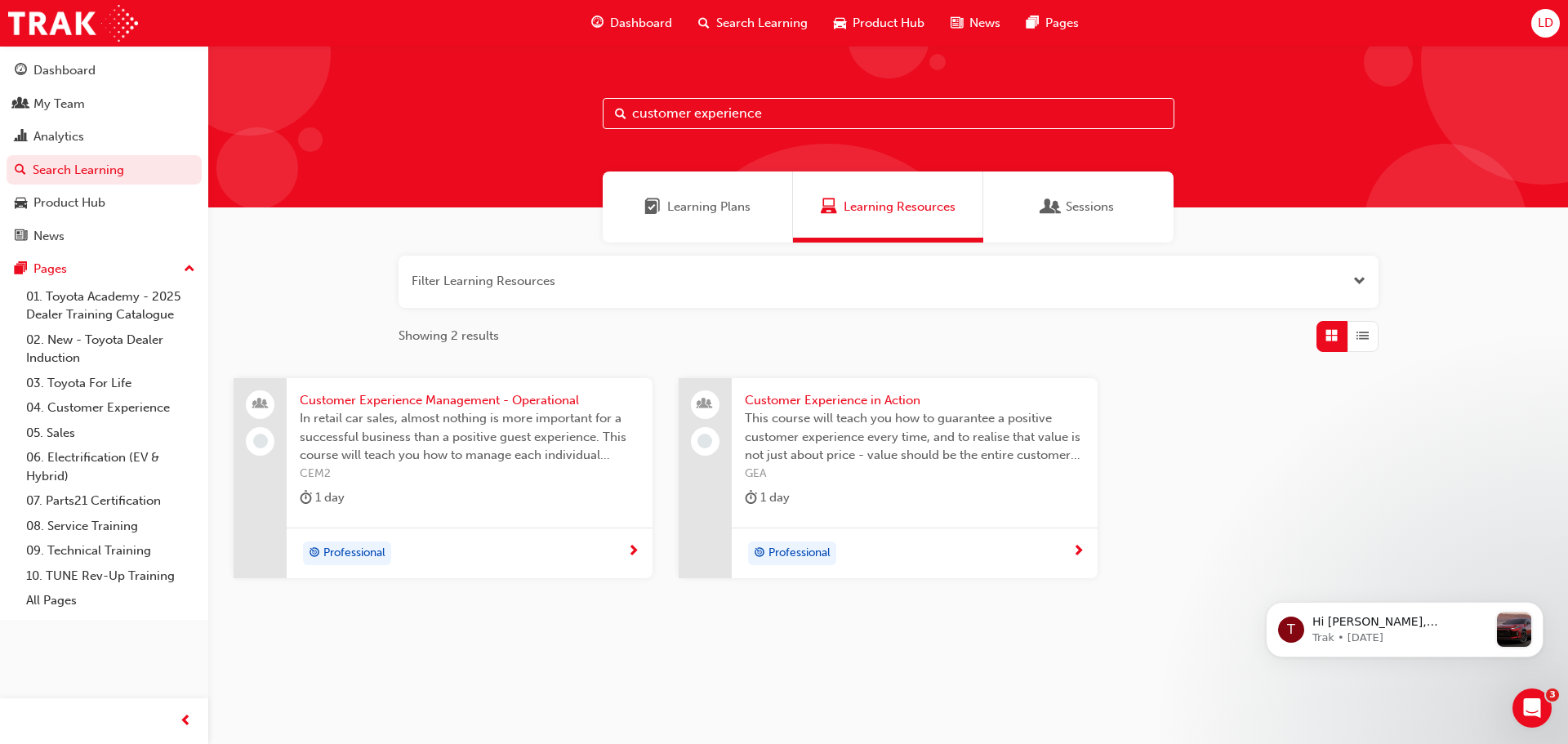
drag, startPoint x: 780, startPoint y: 118, endPoint x: 472, endPoint y: 119, distance: 308.0
click at [472, 119] on div "customer experience" at bounding box center [888, 127] width 1360 height 161
type input "fleet"
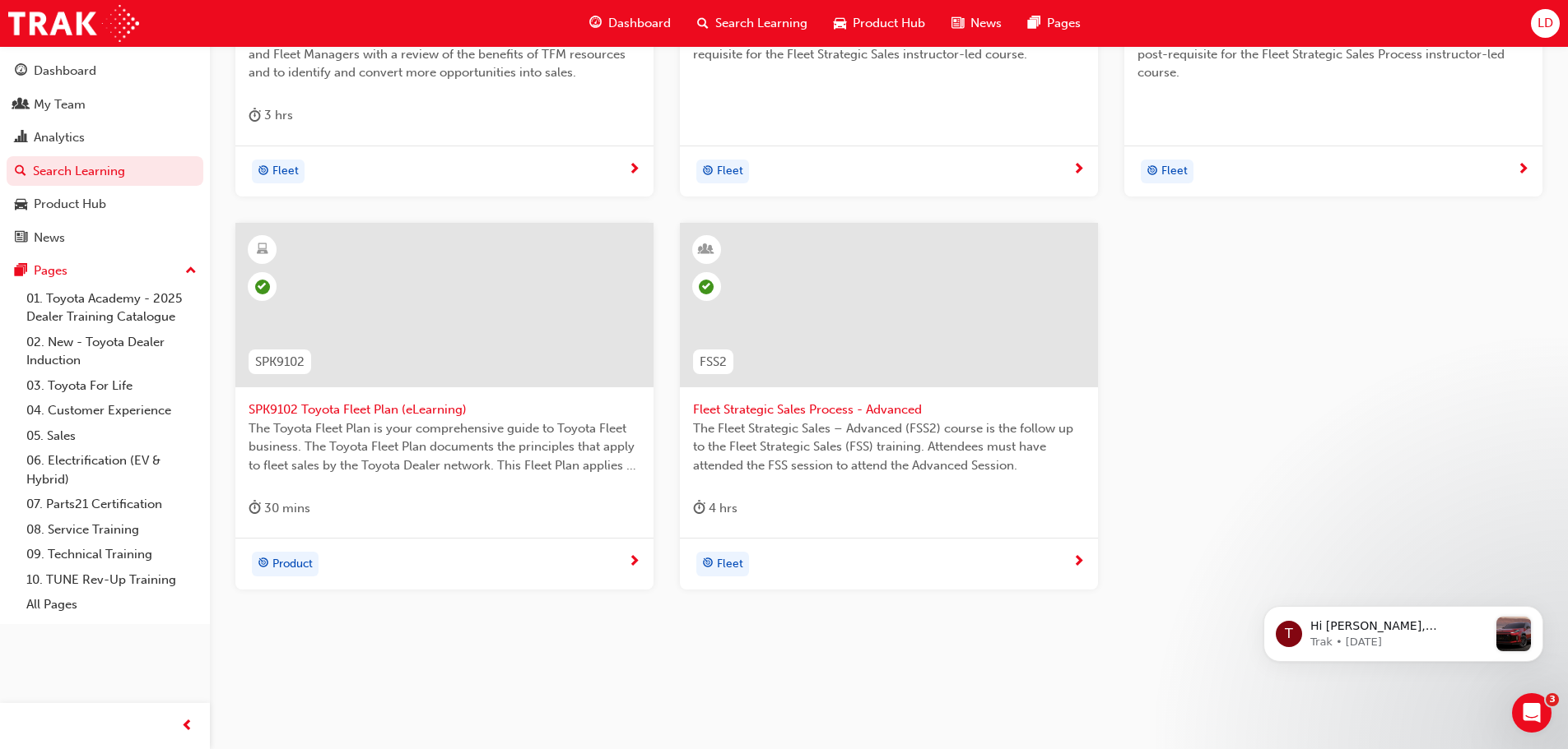
scroll to position [139, 0]
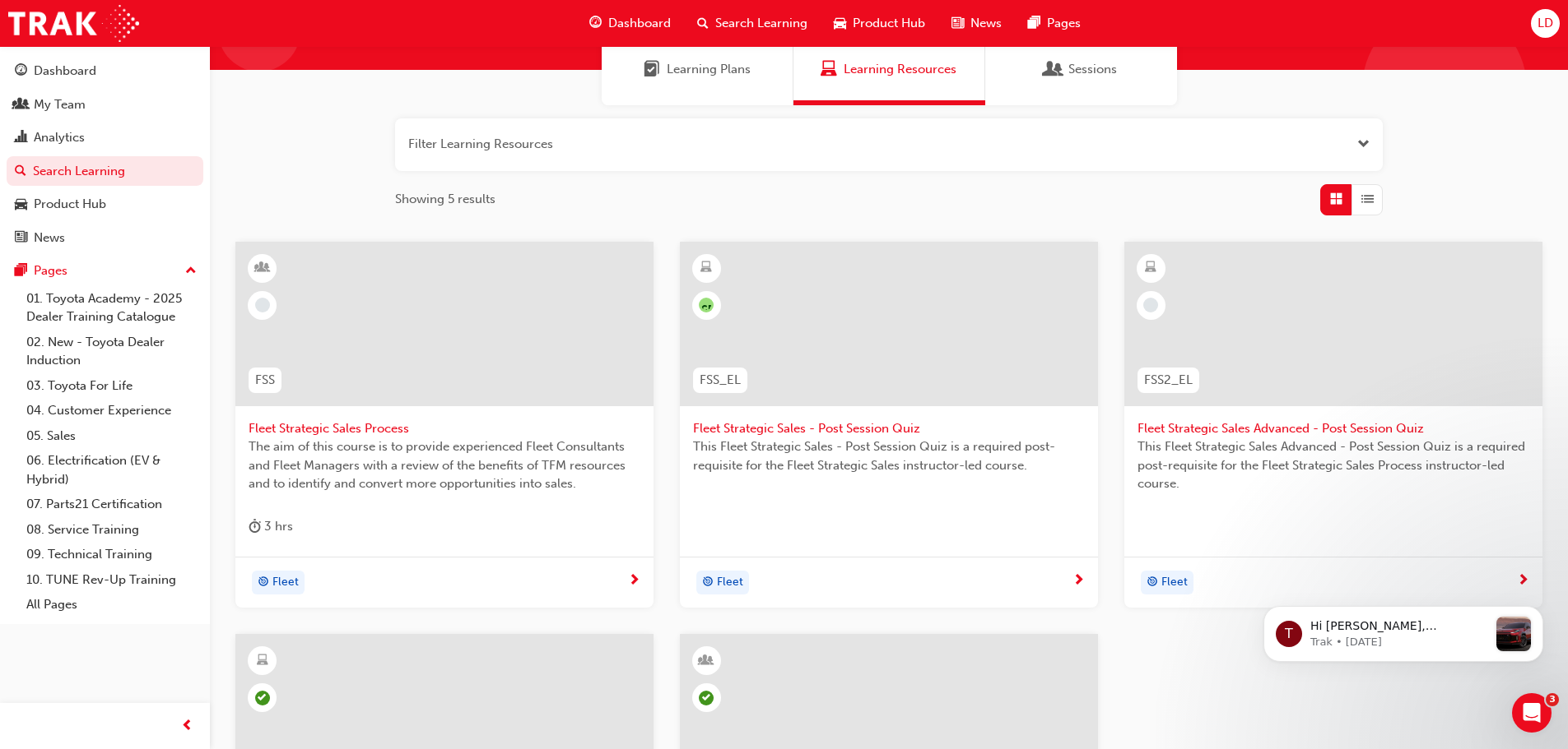
click at [367, 438] on span "The aim of this course is to provide experienced Fleet Consultants and Fleet Ma…" at bounding box center [444, 465] width 392 height 56
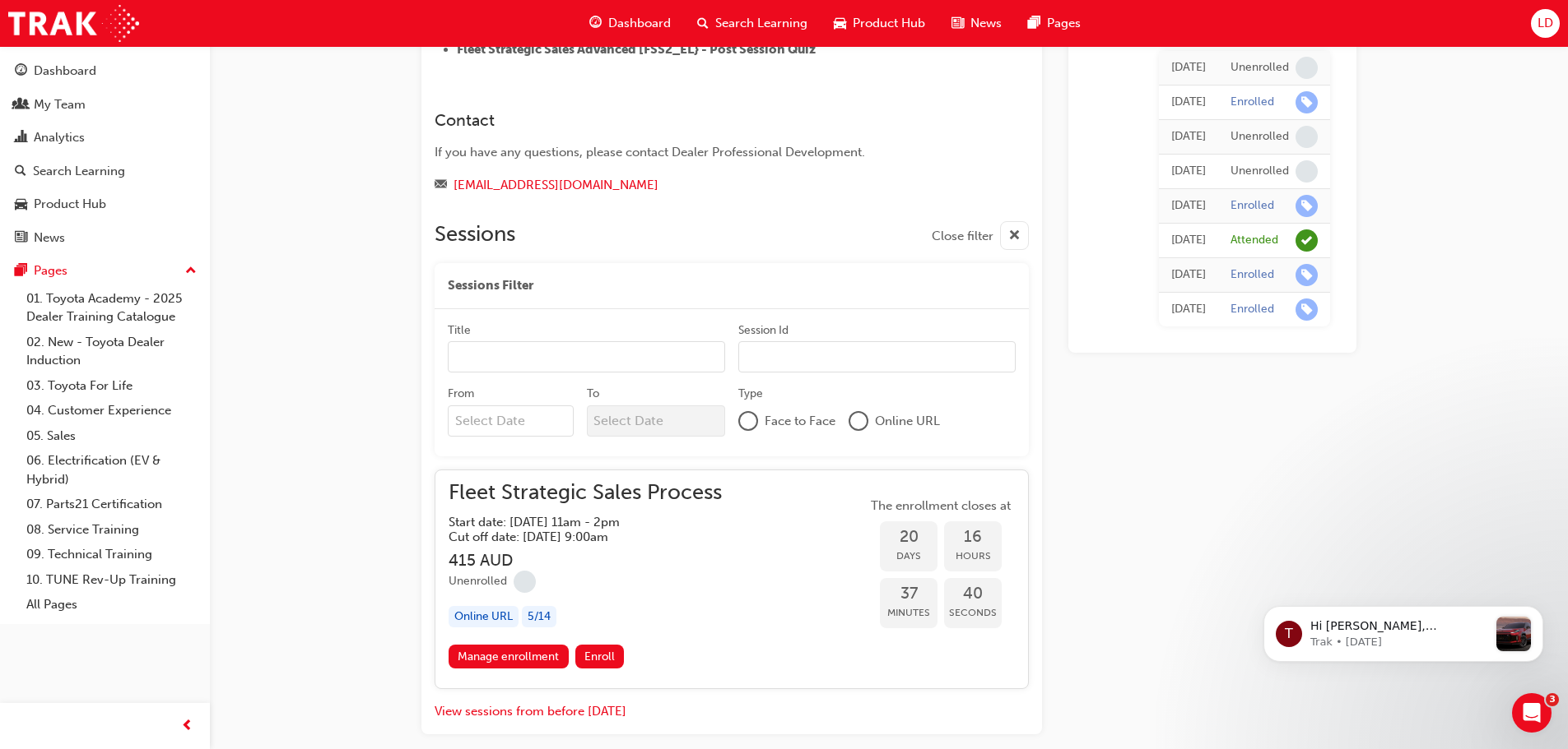
scroll to position [1185, 0]
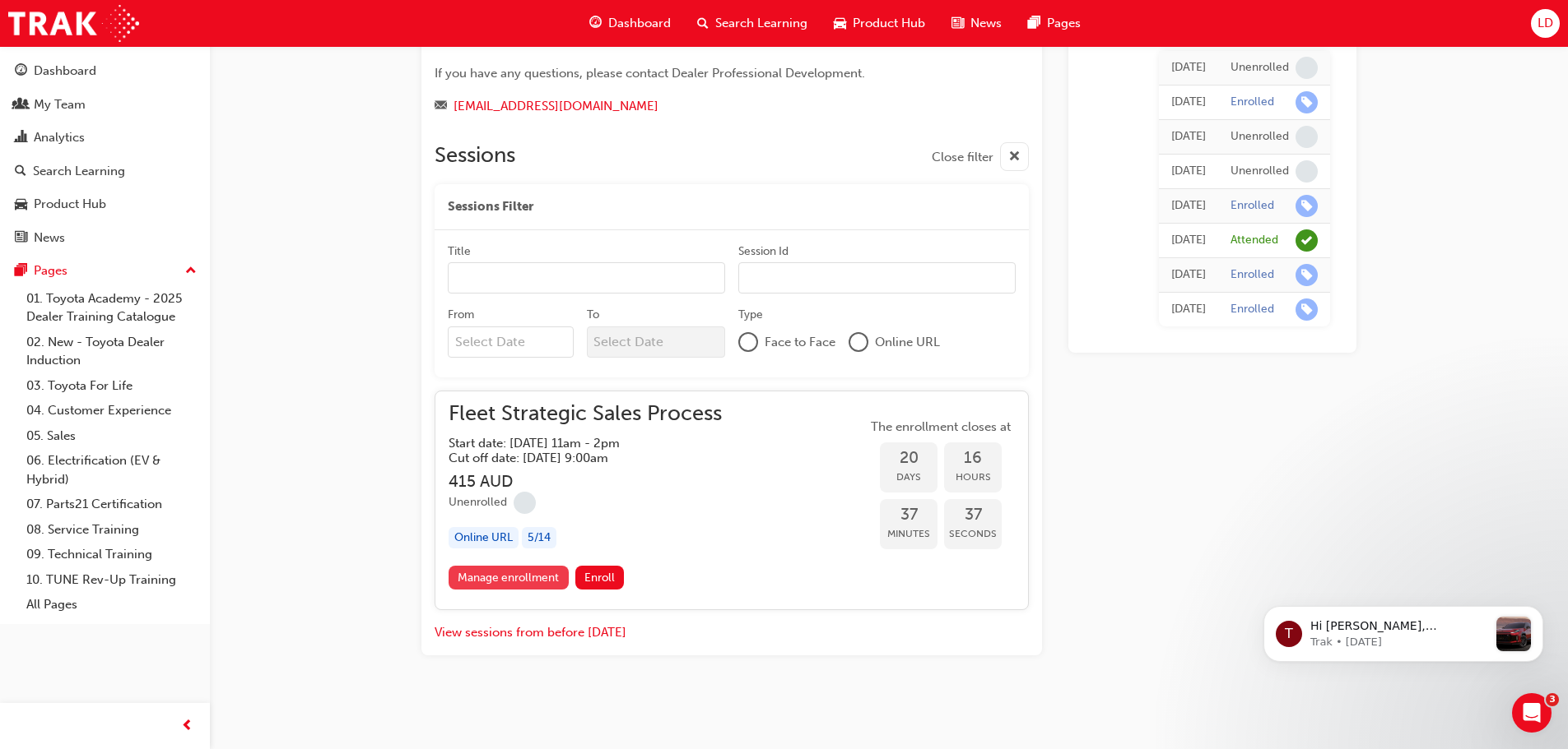
click at [531, 574] on link "Manage enrollment" at bounding box center [508, 578] width 120 height 24
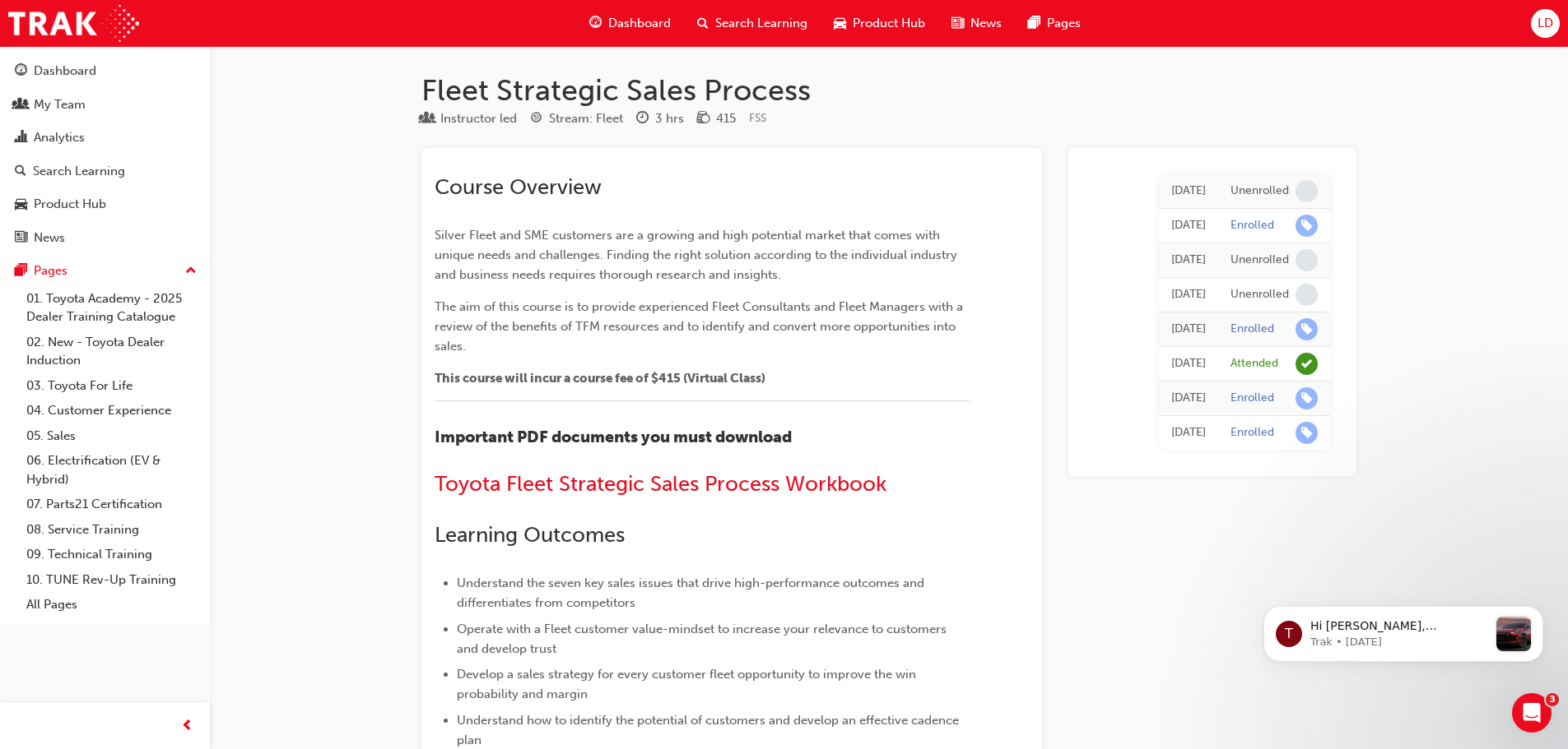
click at [674, 30] on div "Dashboard" at bounding box center [629, 23] width 108 height 34
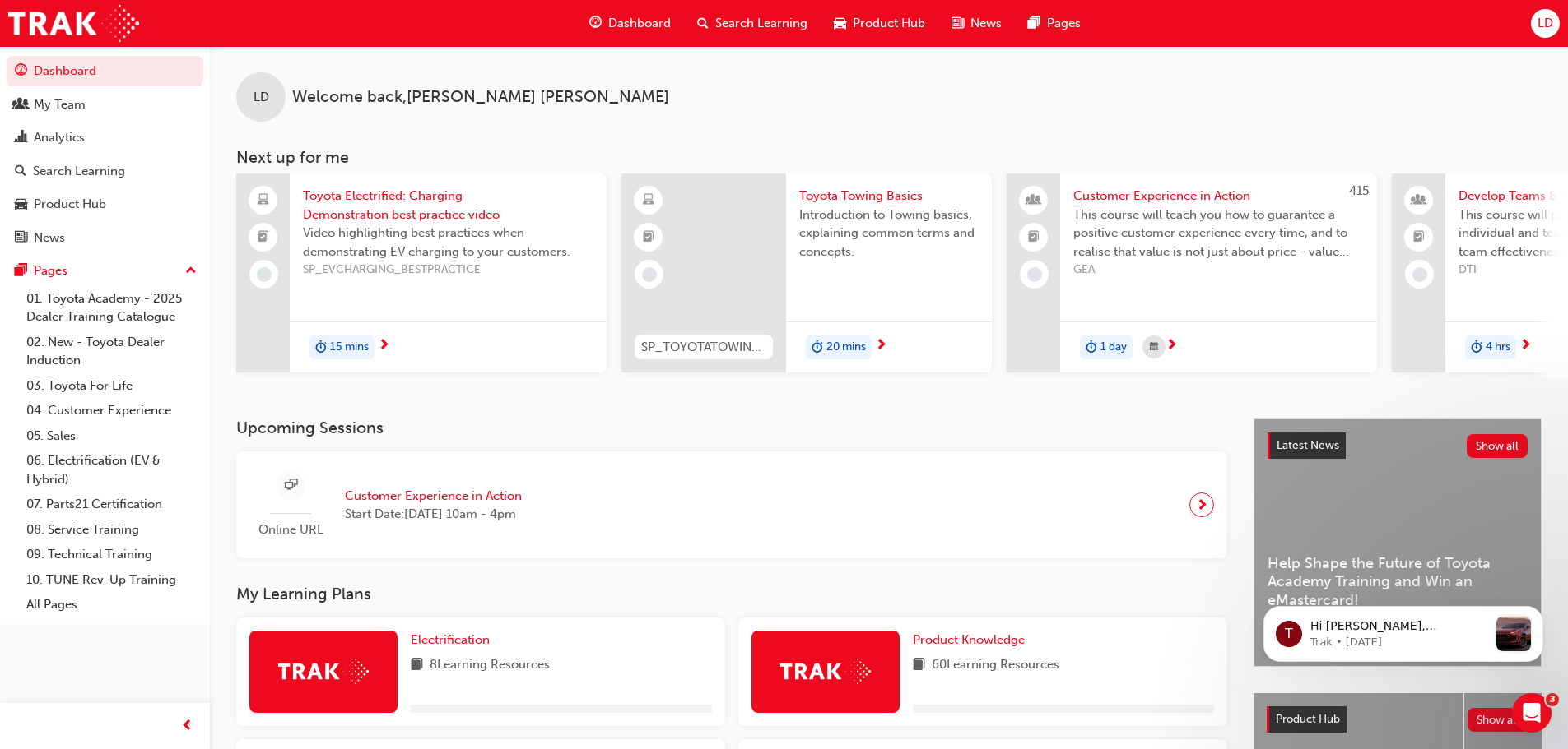
click at [726, 27] on span "Search Learning" at bounding box center [761, 23] width 92 height 18
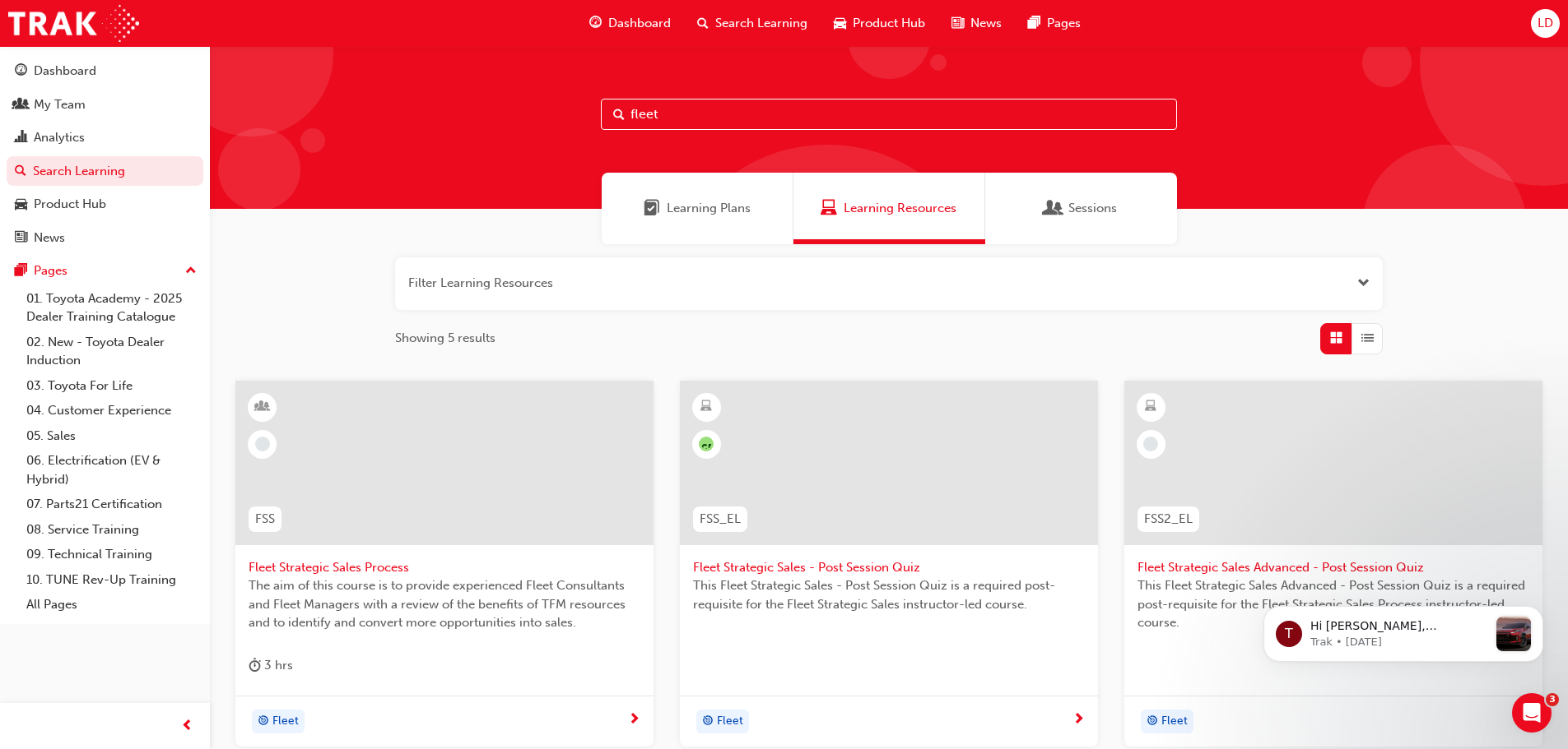
drag, startPoint x: 692, startPoint y: 122, endPoint x: 485, endPoint y: 133, distance: 207.3
click at [485, 127] on div "fleet" at bounding box center [889, 127] width 1358 height 163
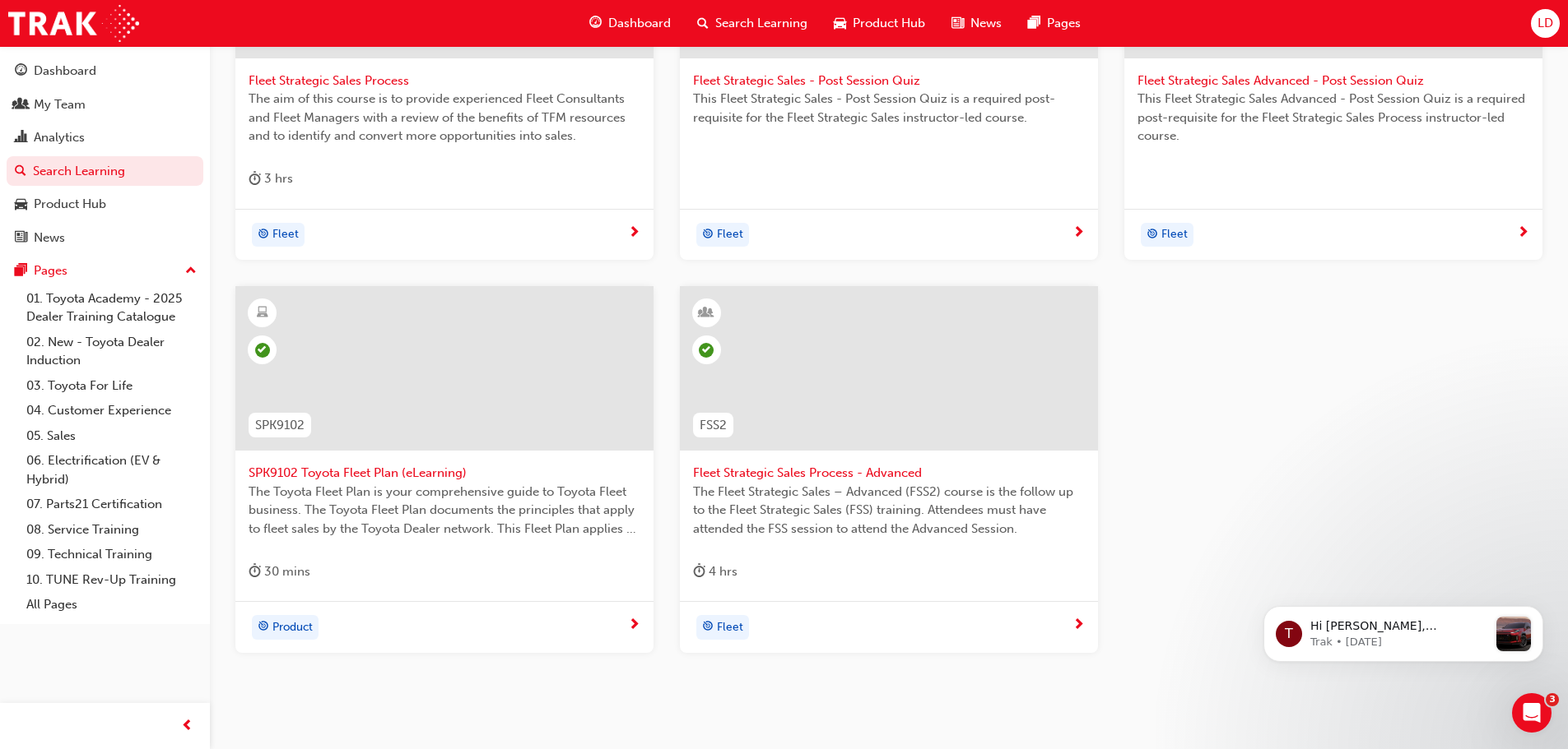
scroll to position [493, 0]
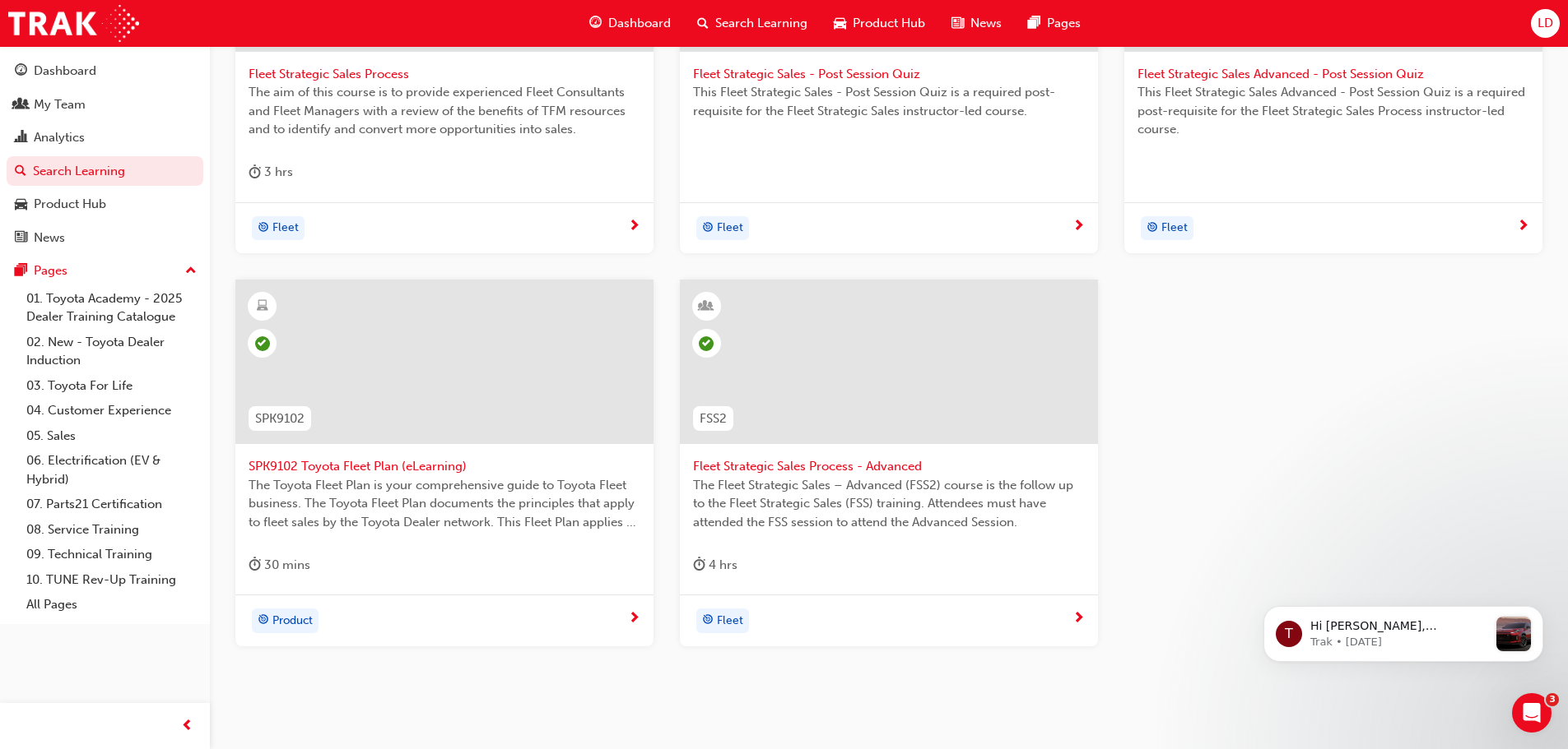
click at [811, 499] on span "The Fleet Strategic Sales – Advanced (FSS2) course is the follow up to the Flee…" at bounding box center [889, 504] width 392 height 56
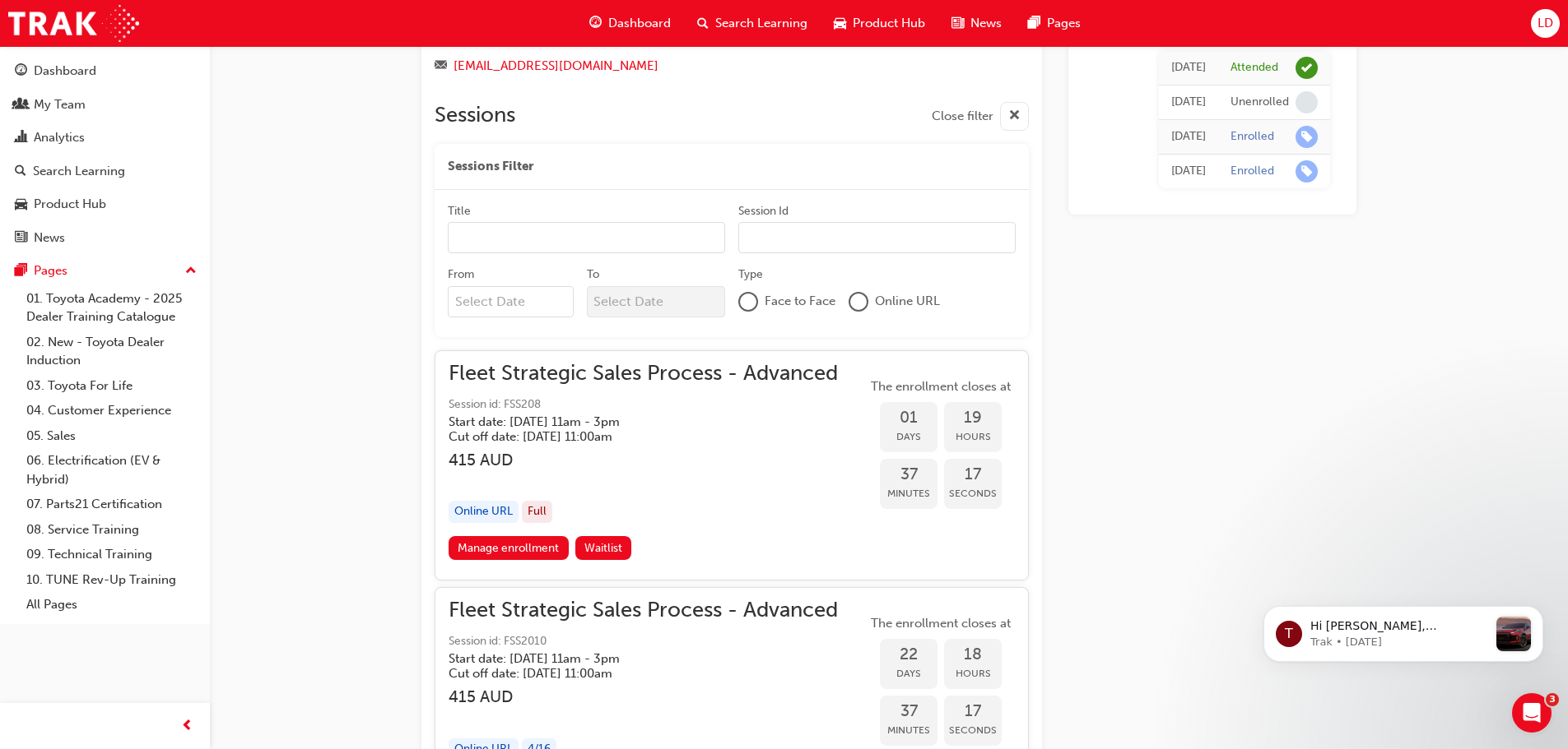
scroll to position [1814, 0]
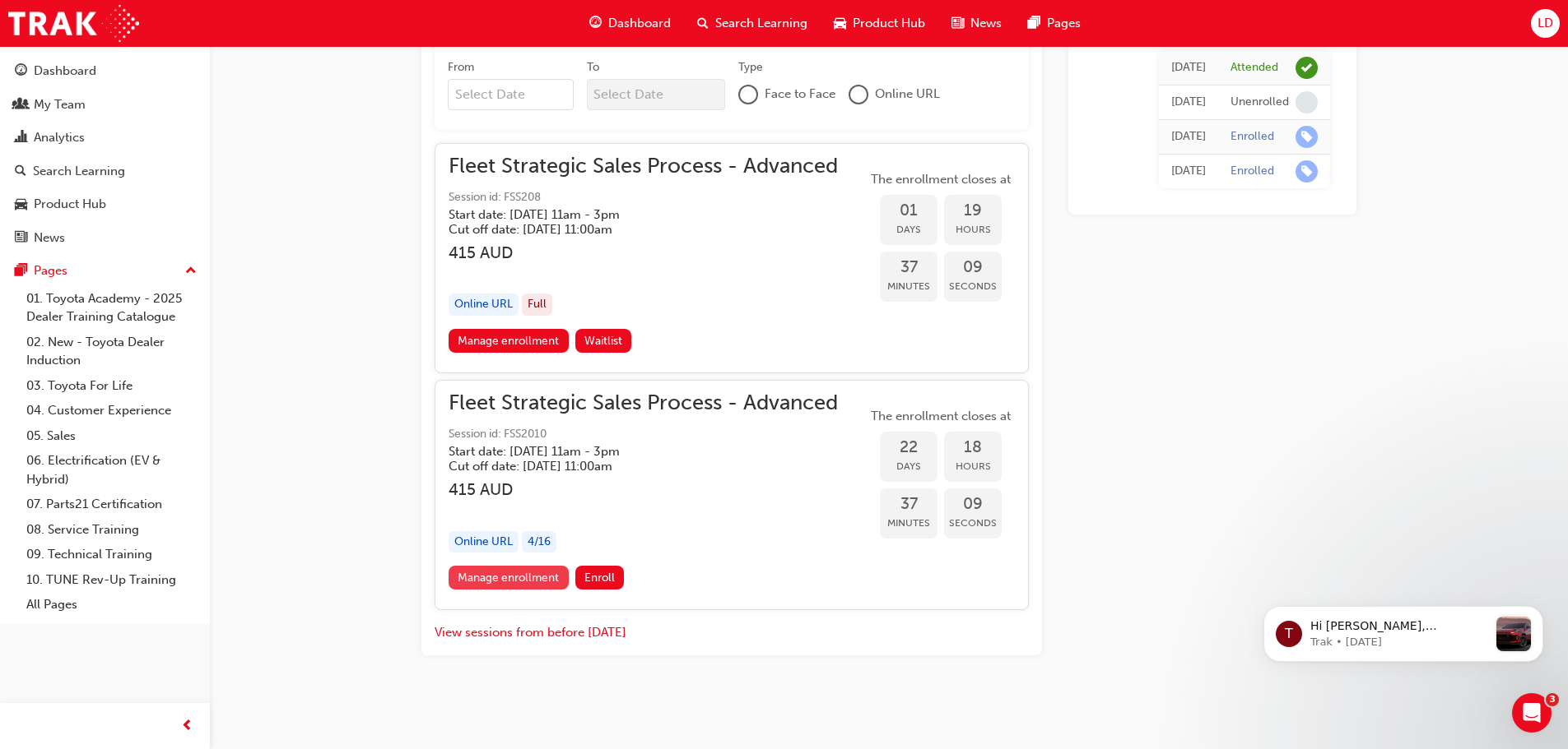
click at [530, 577] on link "Manage enrollment" at bounding box center [508, 578] width 120 height 24
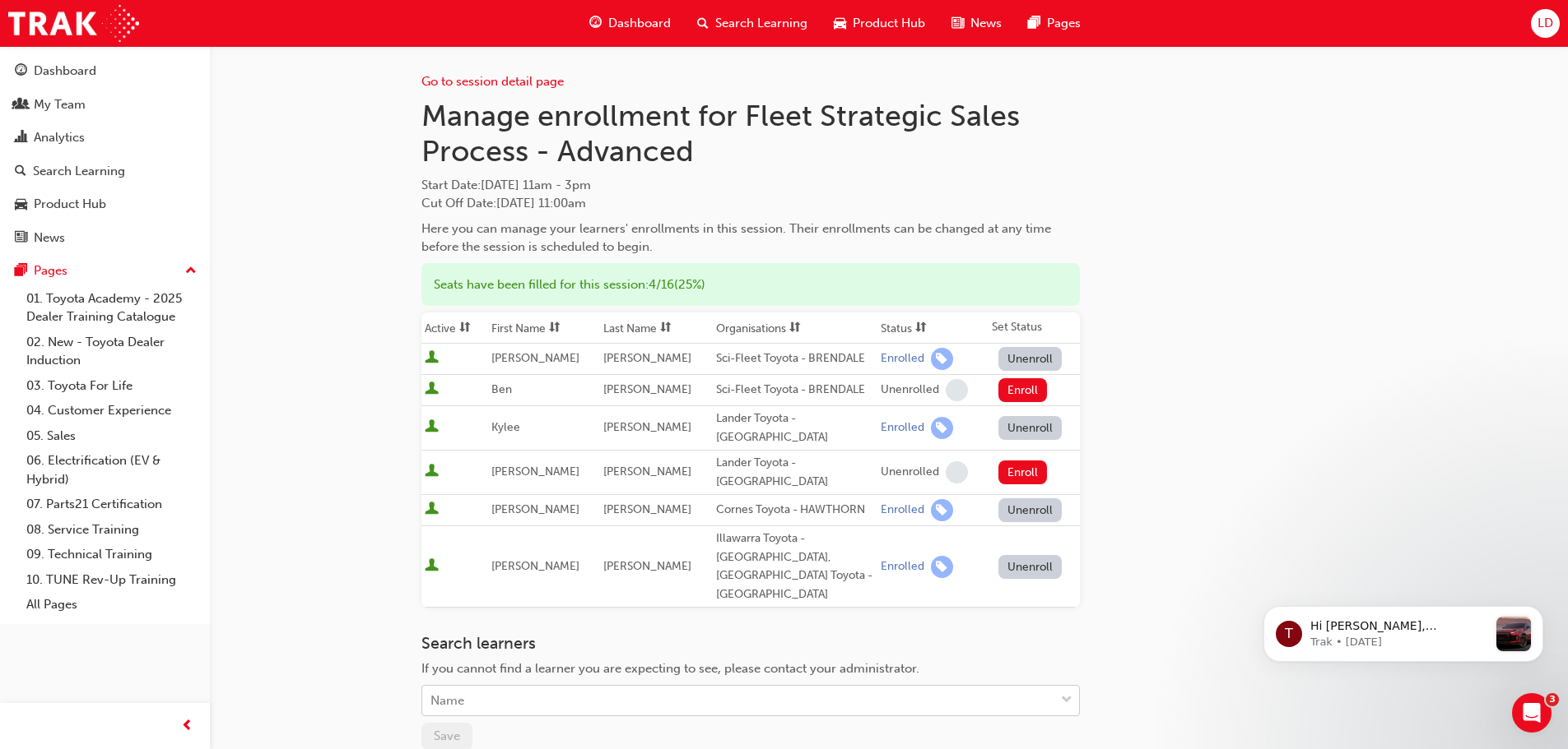
scroll to position [37, 0]
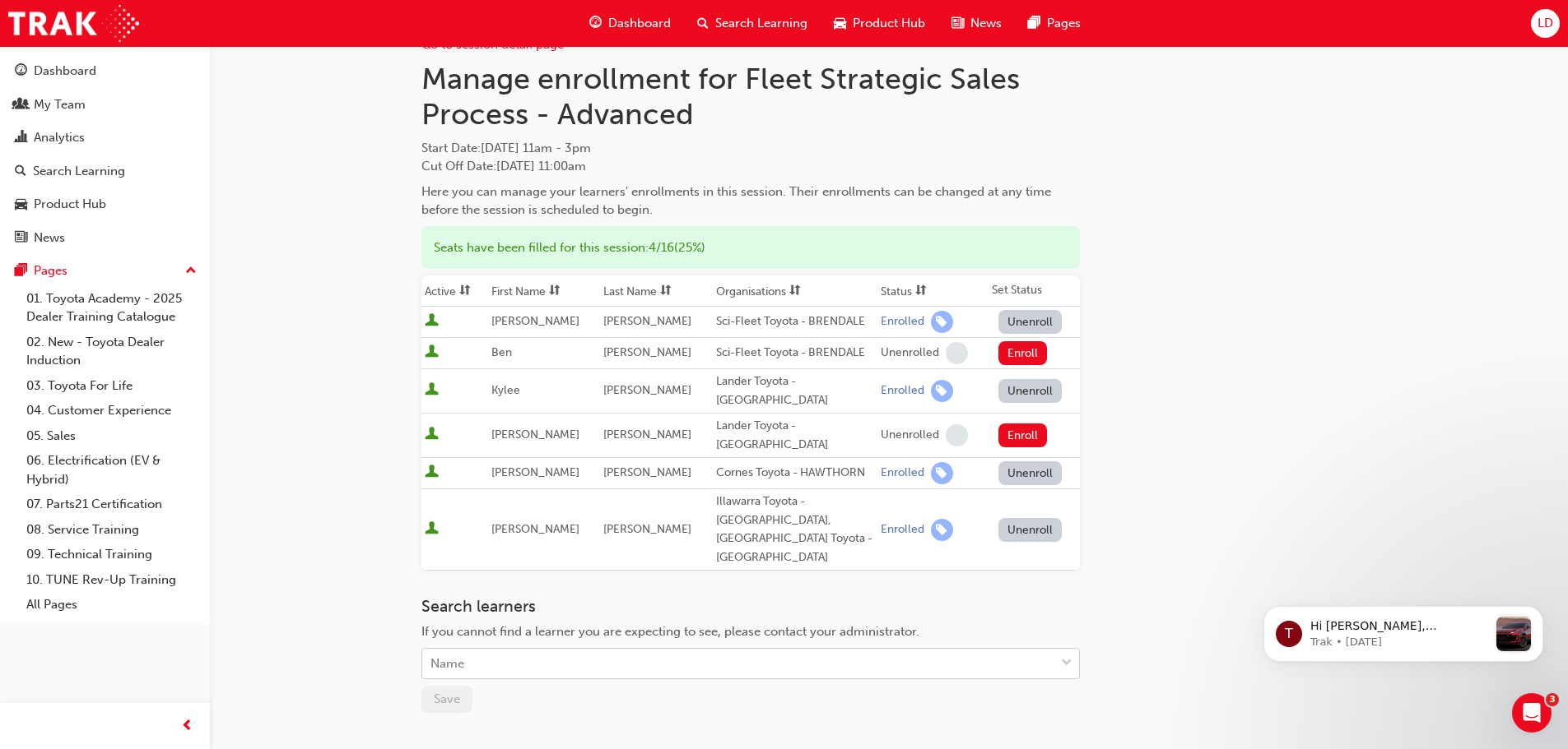
click at [595, 651] on body "Your version of Internet Explorer is outdated and not supported. Please upgrade…" at bounding box center [784, 337] width 1568 height 749
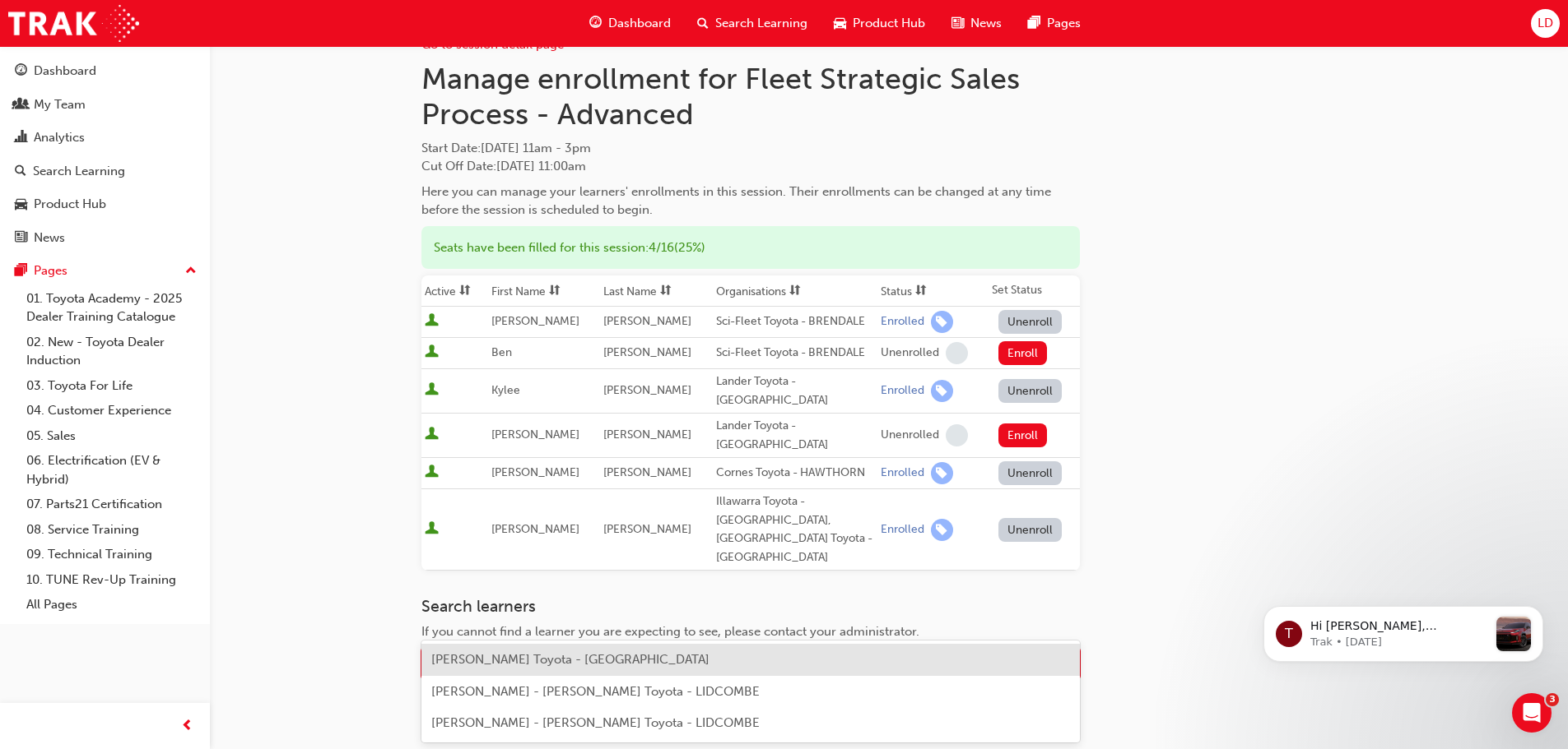
click at [625, 642] on div "[PERSON_NAME] Toyota - CAMPBELLTOWN [PERSON_NAME] - [PERSON_NAME] Toyota - LIDC…" at bounding box center [750, 692] width 659 height 102
click at [606, 662] on span "[PERSON_NAME] Toyota - [GEOGRAPHIC_DATA]" at bounding box center [570, 659] width 278 height 15
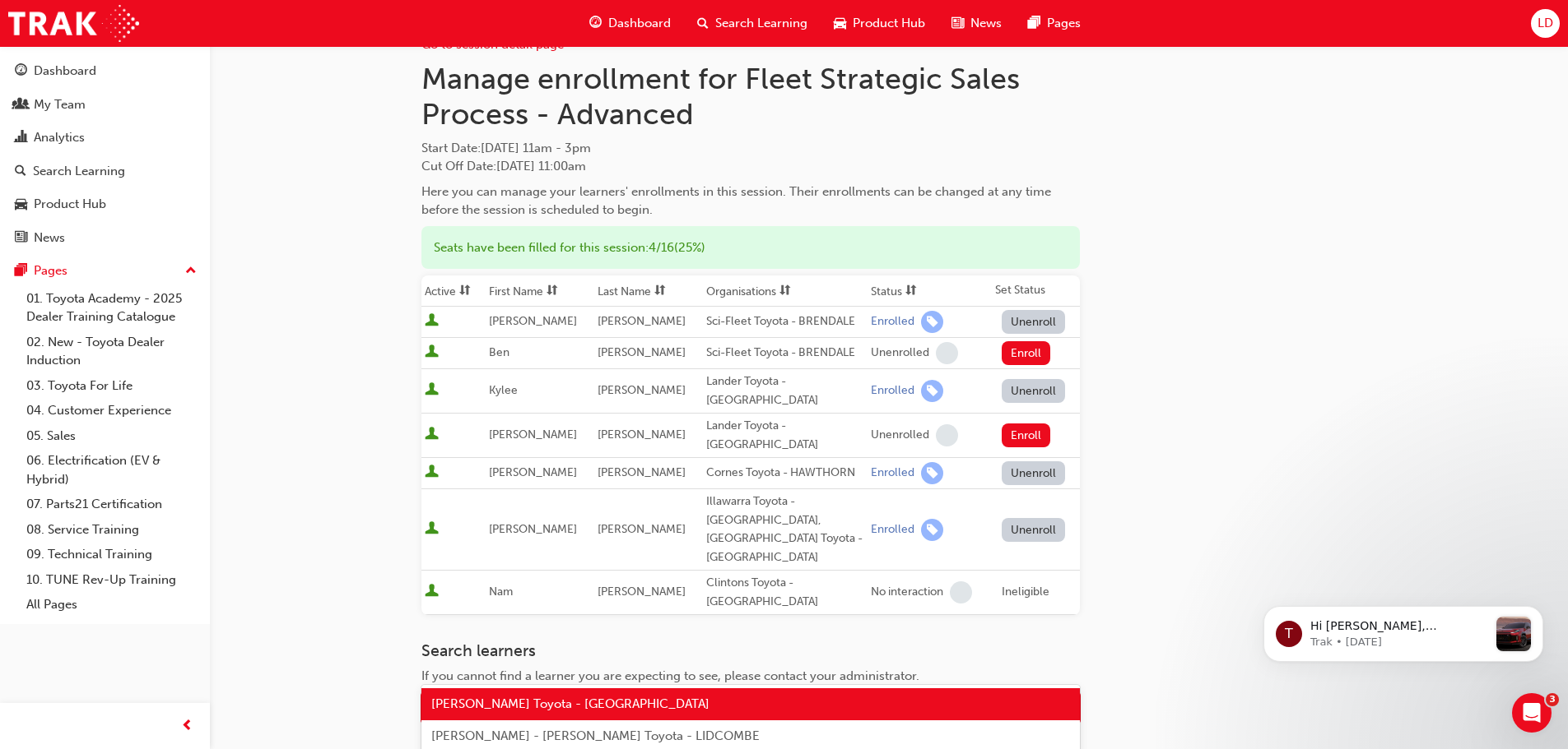
scroll to position [81, 0]
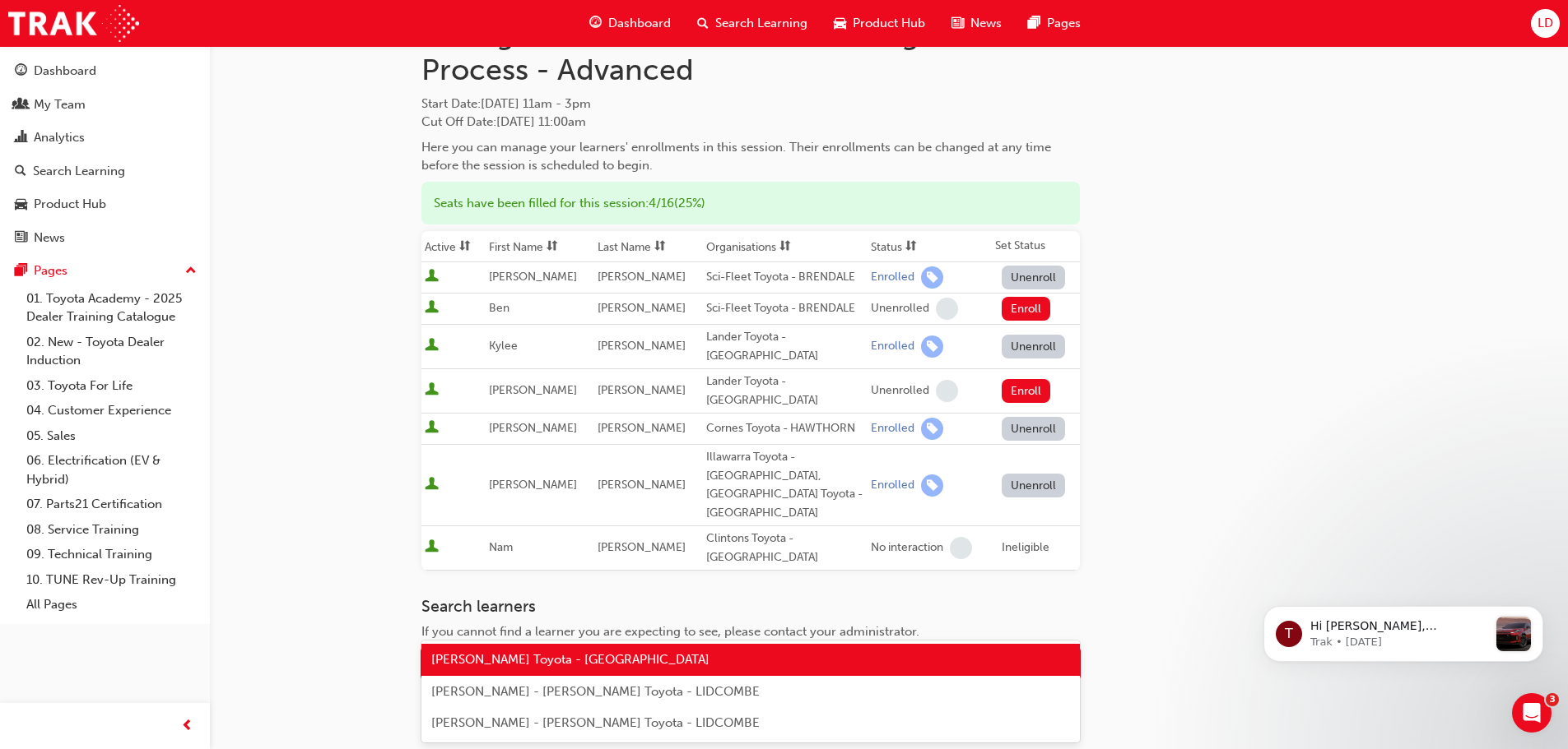
drag, startPoint x: 777, startPoint y: 659, endPoint x: 315, endPoint y: 658, distance: 462.0
click at [317, 658] on div "Go to session detail page Manage enrollment for Fleet Strategic Sales Process -…" at bounding box center [784, 427] width 1568 height 1016
click at [895, 650] on div "[PERSON_NAME] Toyota - [GEOGRAPHIC_DATA]" at bounding box center [738, 664] width 632 height 29
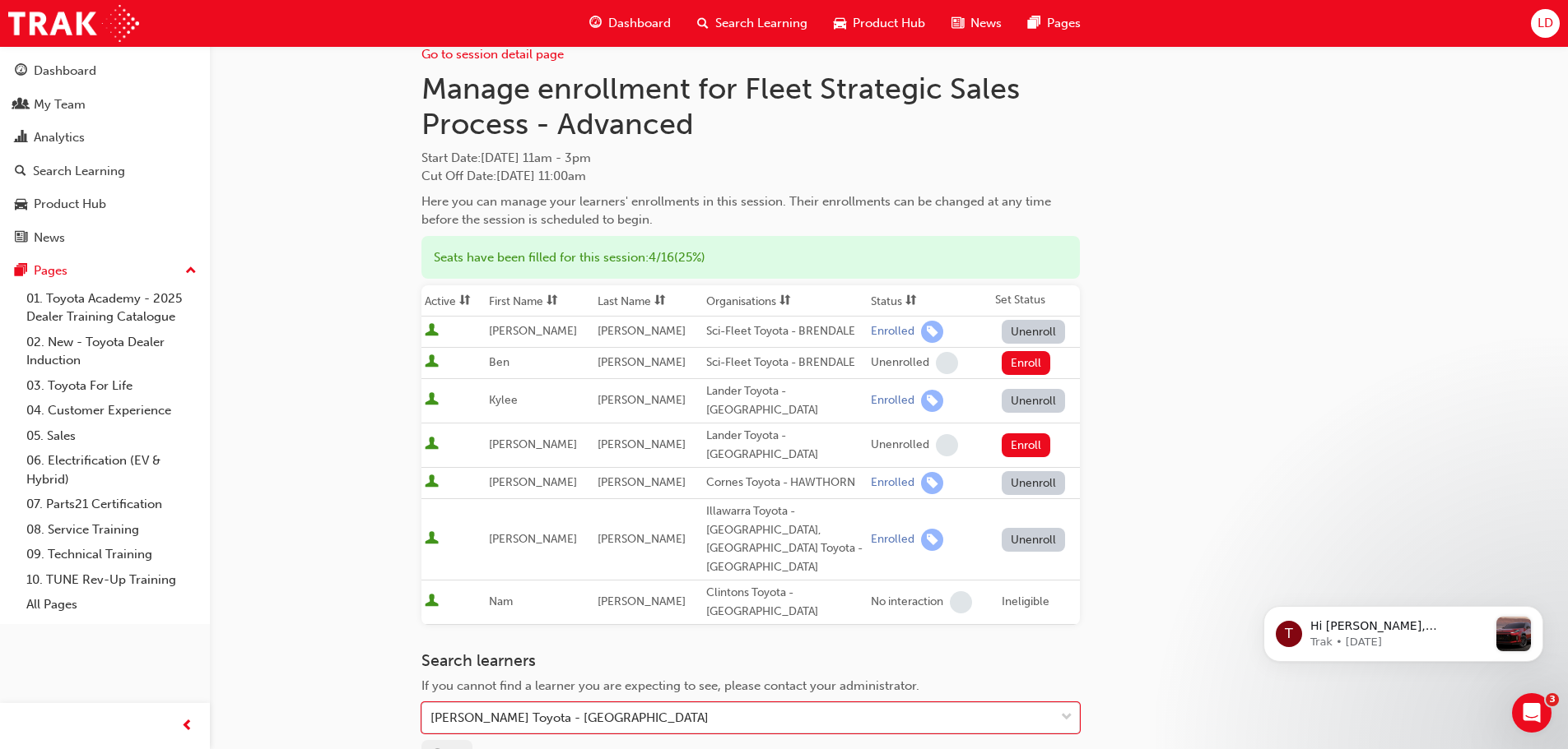
scroll to position [0, 0]
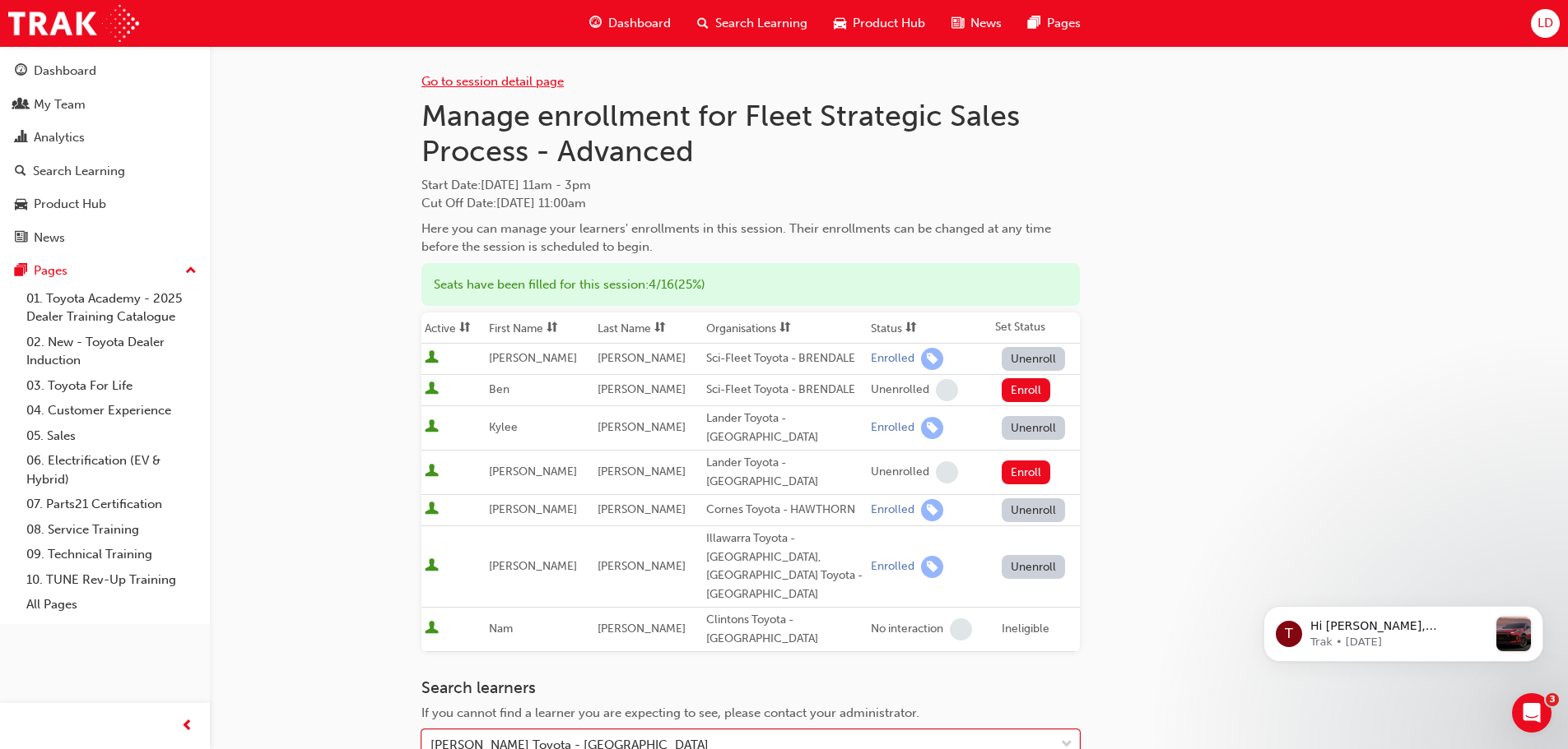
click at [481, 79] on link "Go to session detail page" at bounding box center [492, 81] width 142 height 15
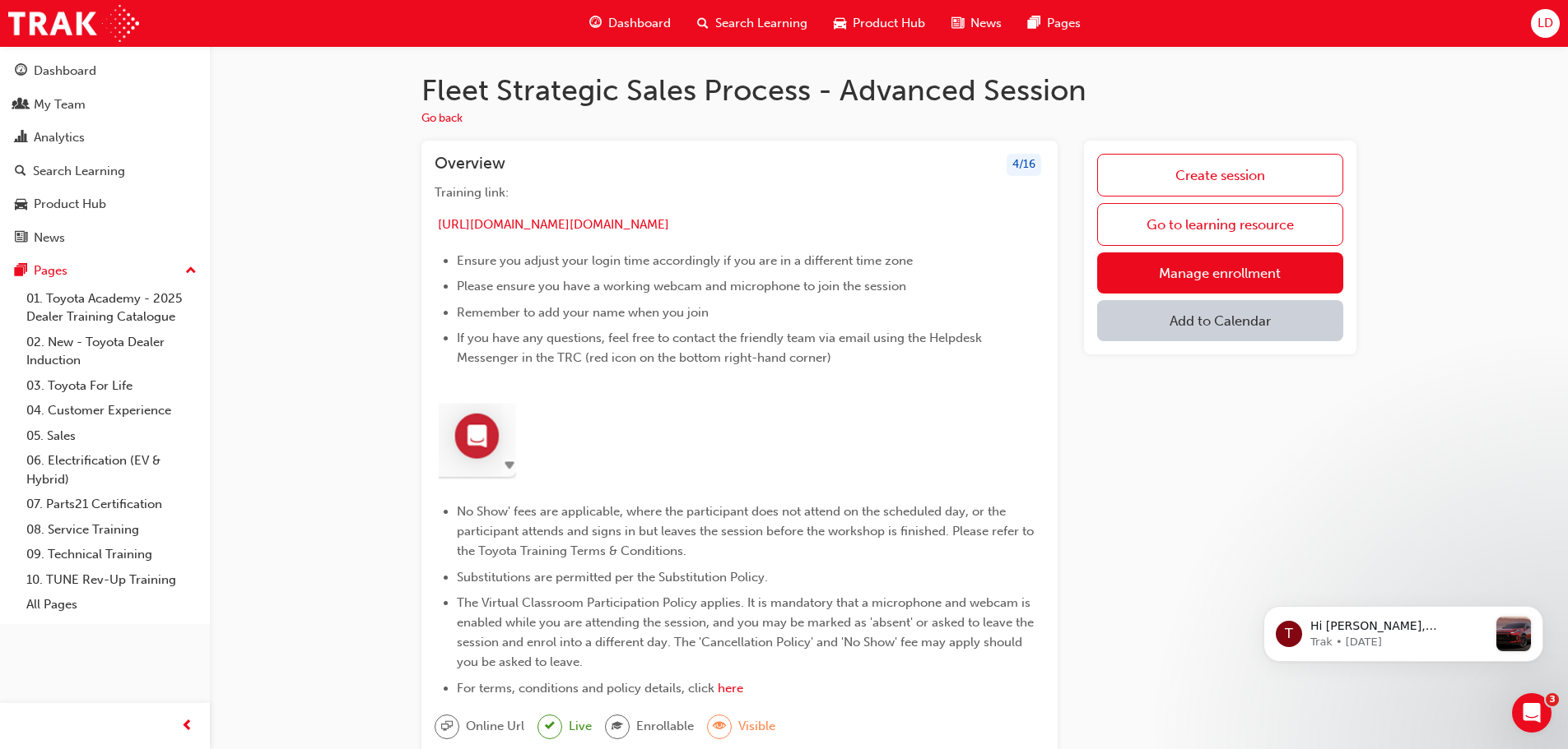
click at [651, 20] on span "Dashboard" at bounding box center [639, 23] width 63 height 18
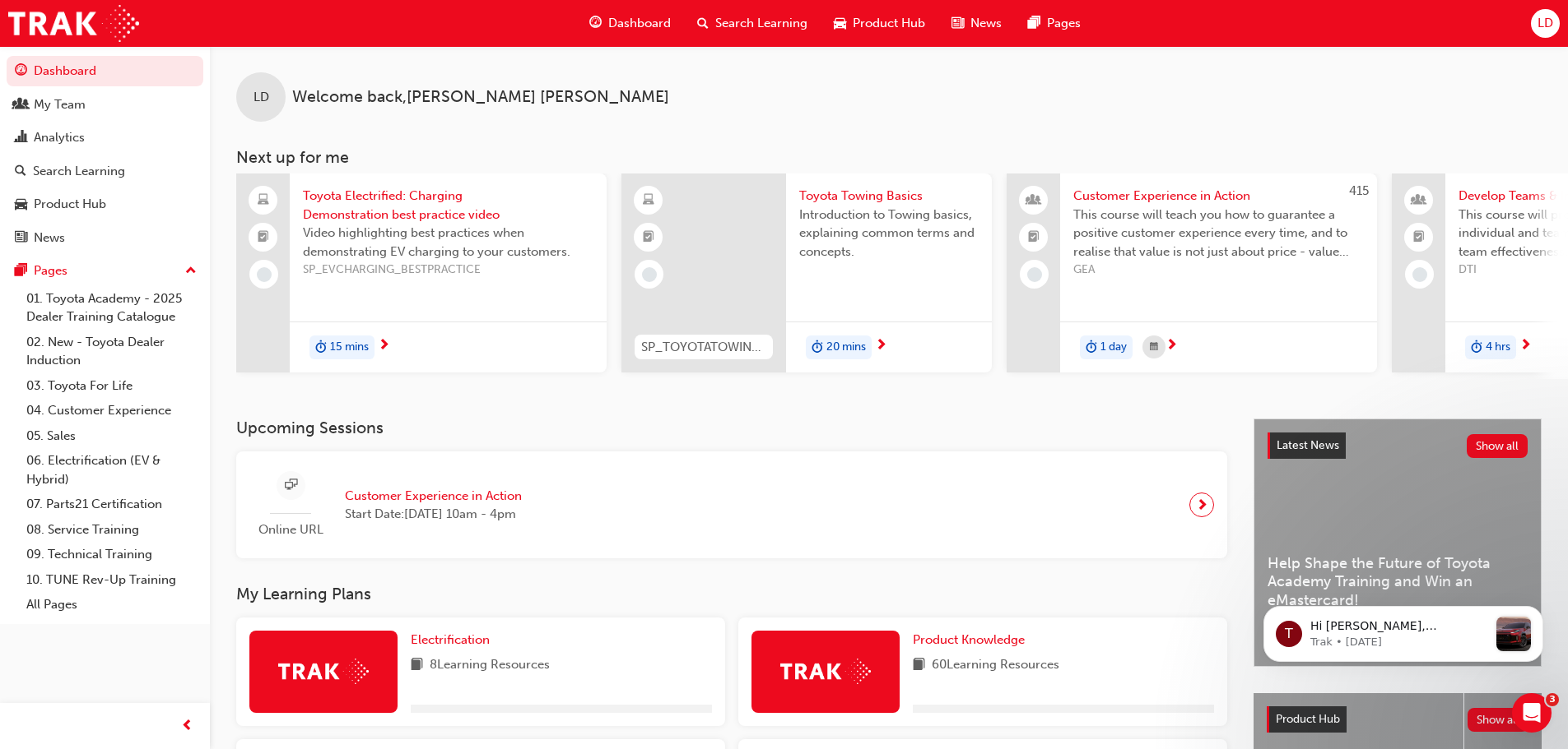
click at [736, 26] on span "Search Learning" at bounding box center [761, 23] width 92 height 18
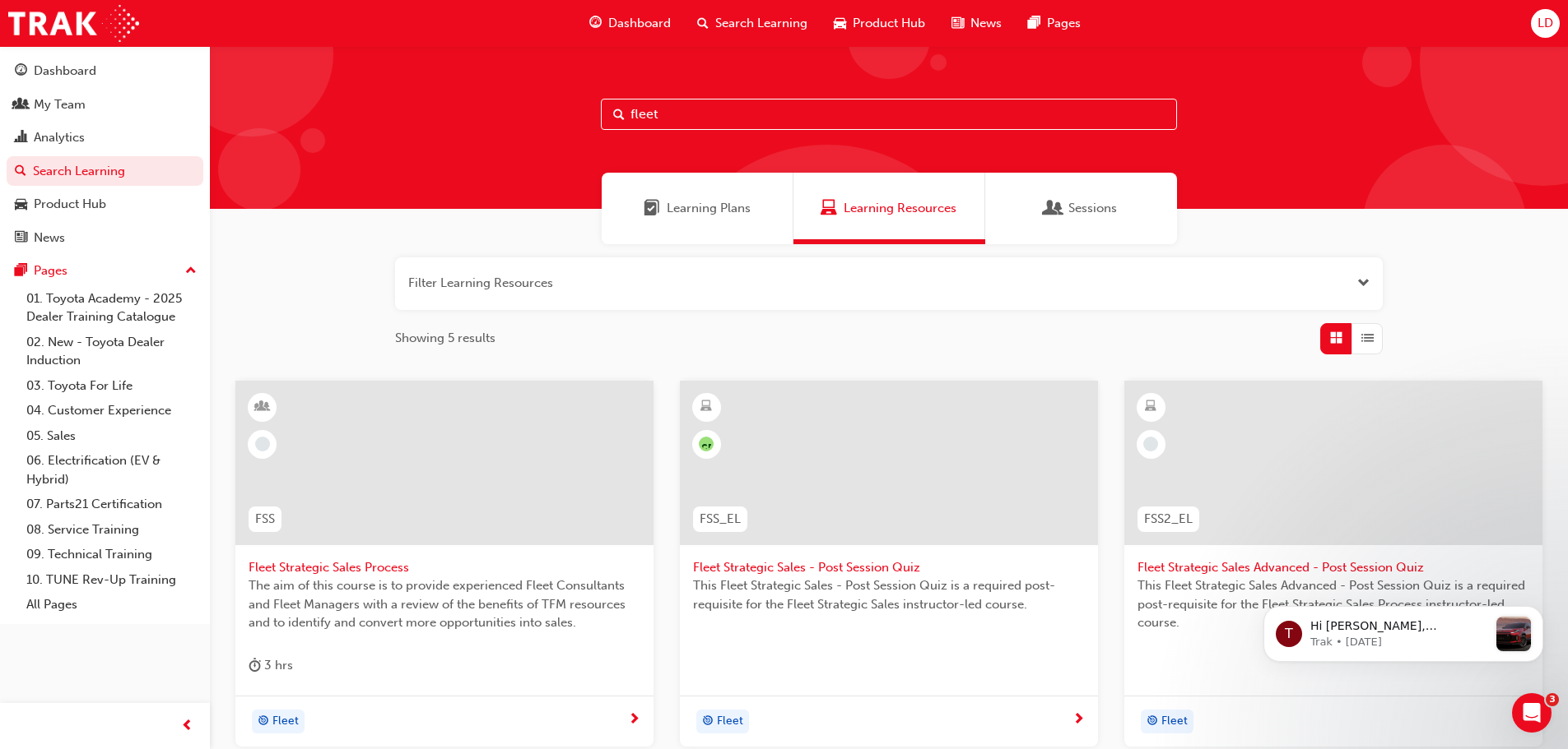
drag, startPoint x: 419, startPoint y: 116, endPoint x: 386, endPoint y: 116, distance: 33.0
click at [396, 116] on div "fleet" at bounding box center [889, 127] width 1358 height 163
type input "\"
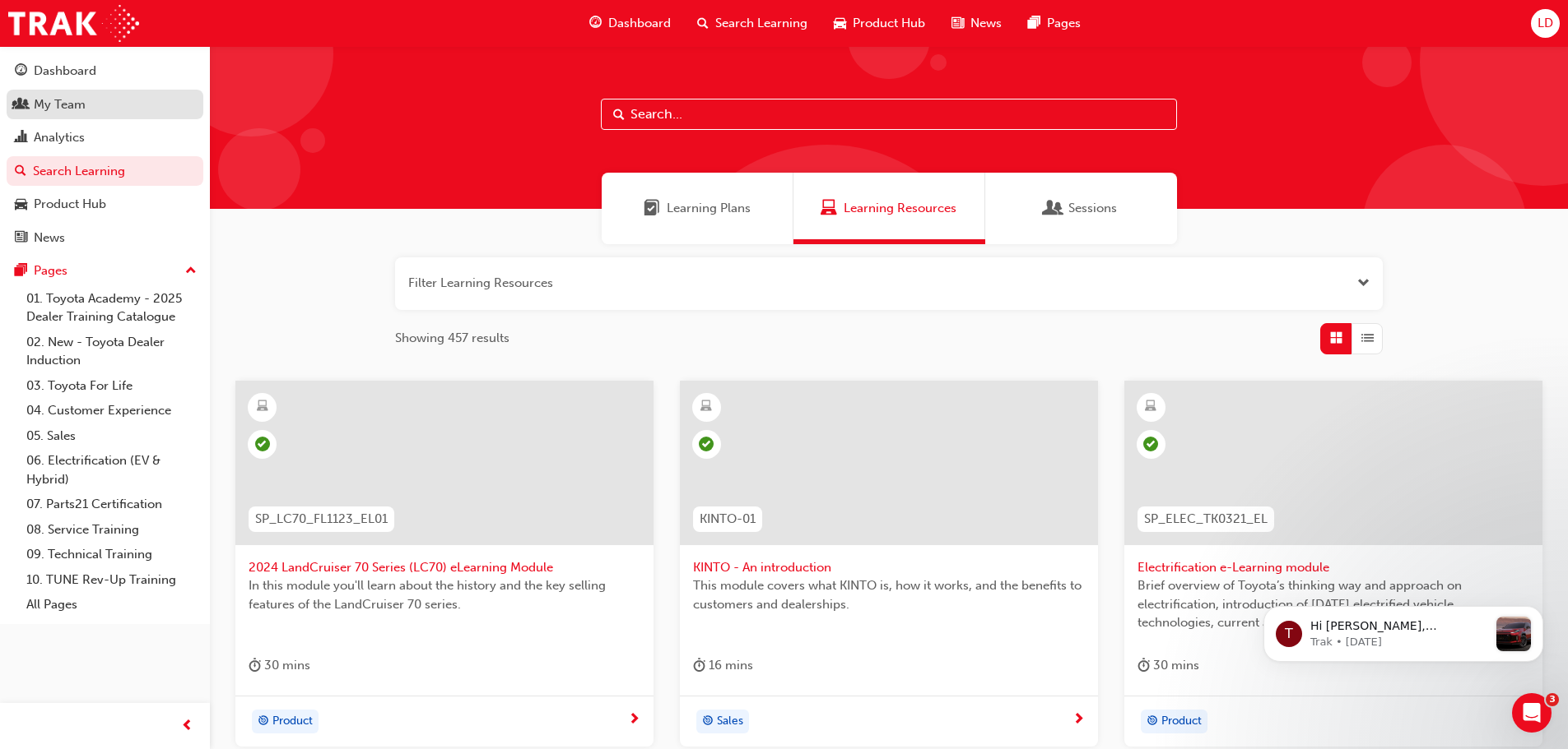
click at [64, 107] on div "My Team" at bounding box center [60, 104] width 52 height 18
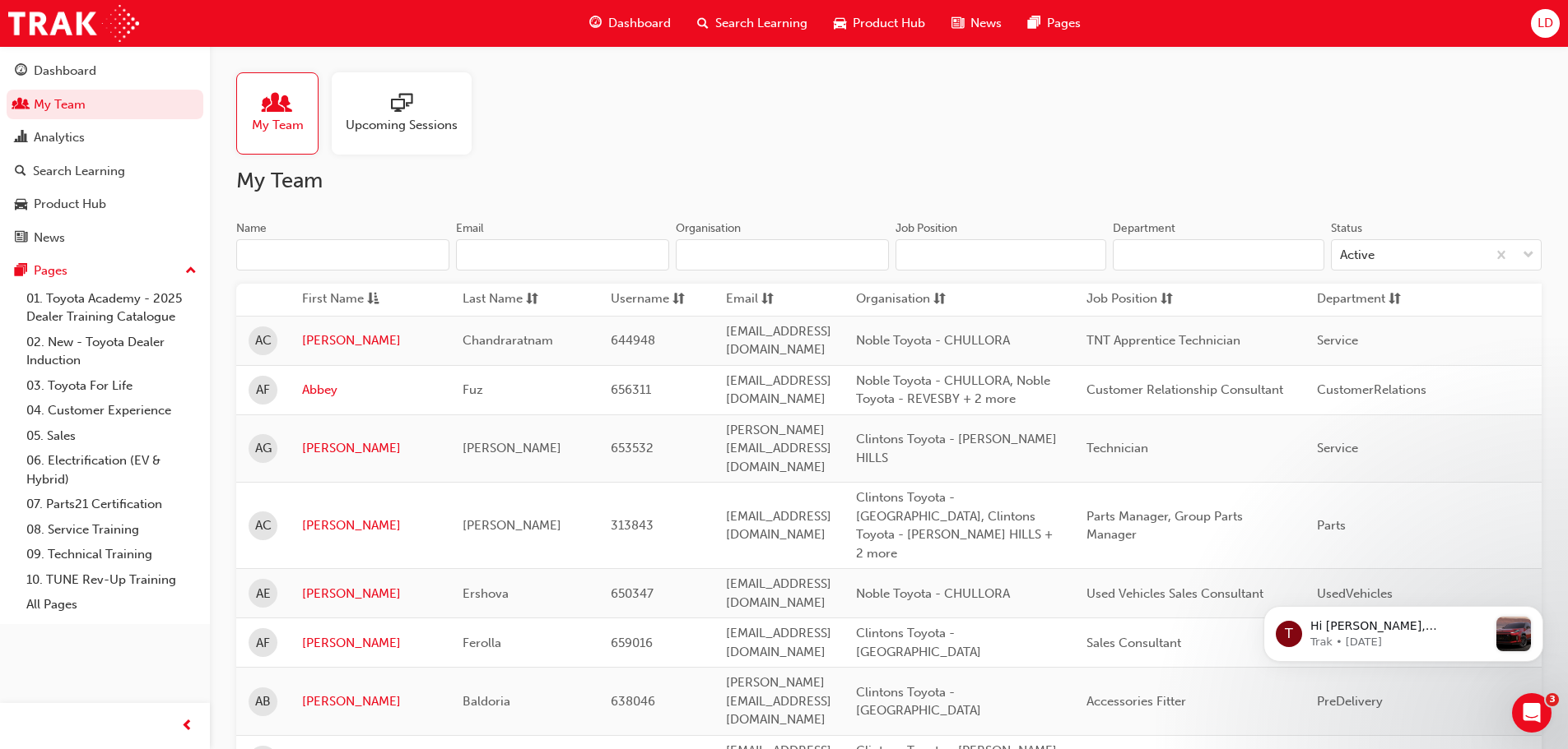
click at [320, 254] on input "Name" at bounding box center [343, 255] width 213 height 31
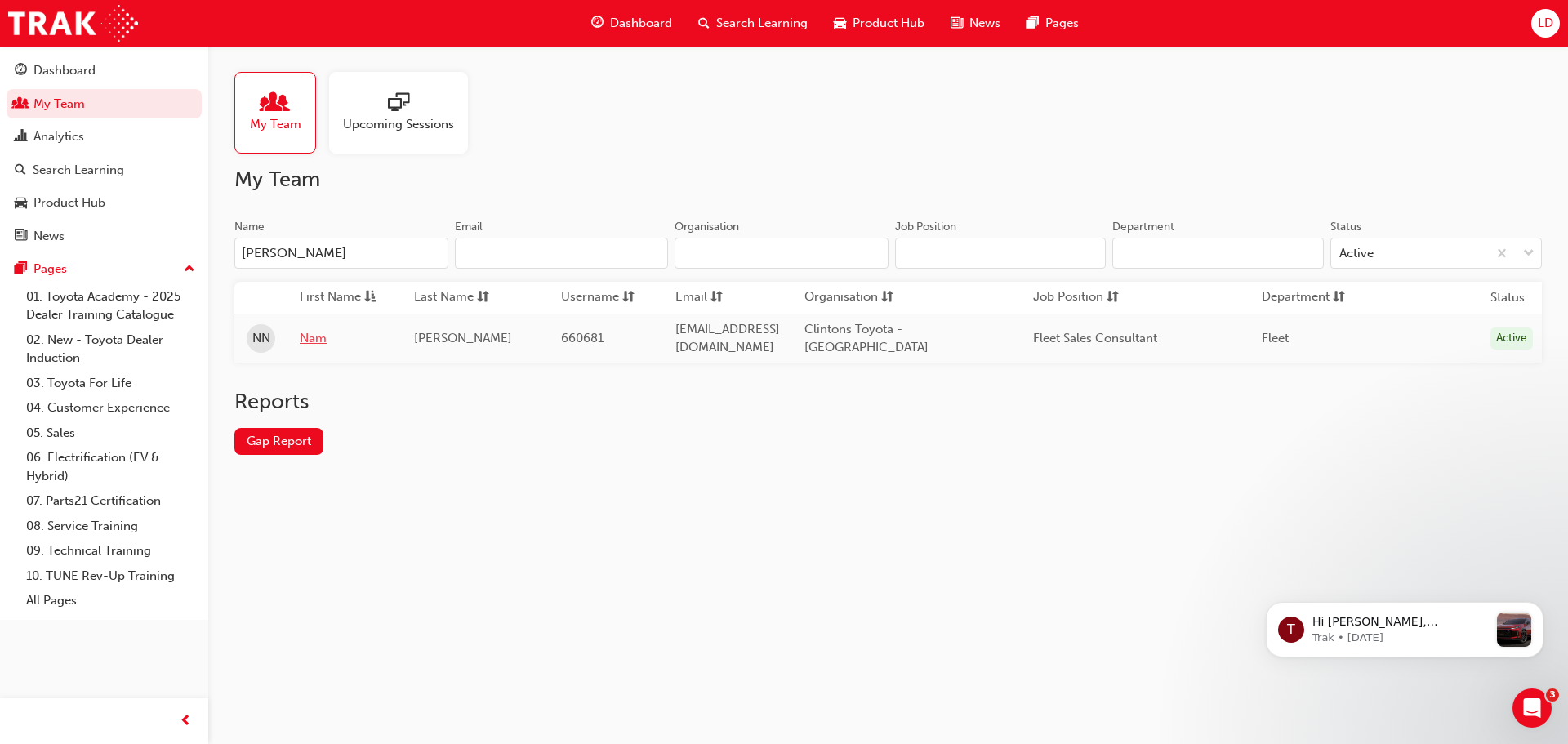
type input "[PERSON_NAME]"
click at [310, 331] on link "Nam" at bounding box center [345, 339] width 90 height 18
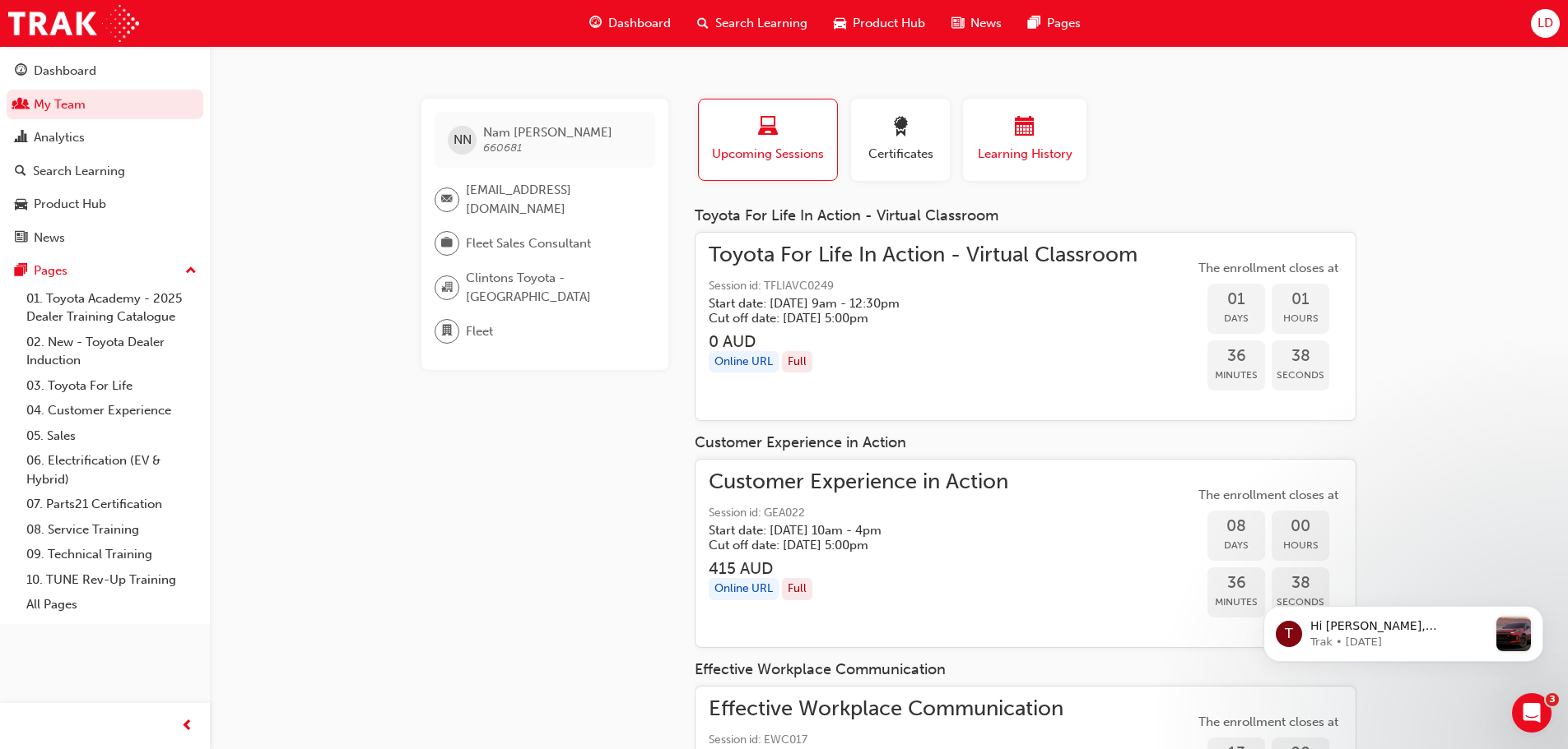
click at [1030, 148] on span "Learning History" at bounding box center [1024, 154] width 99 height 18
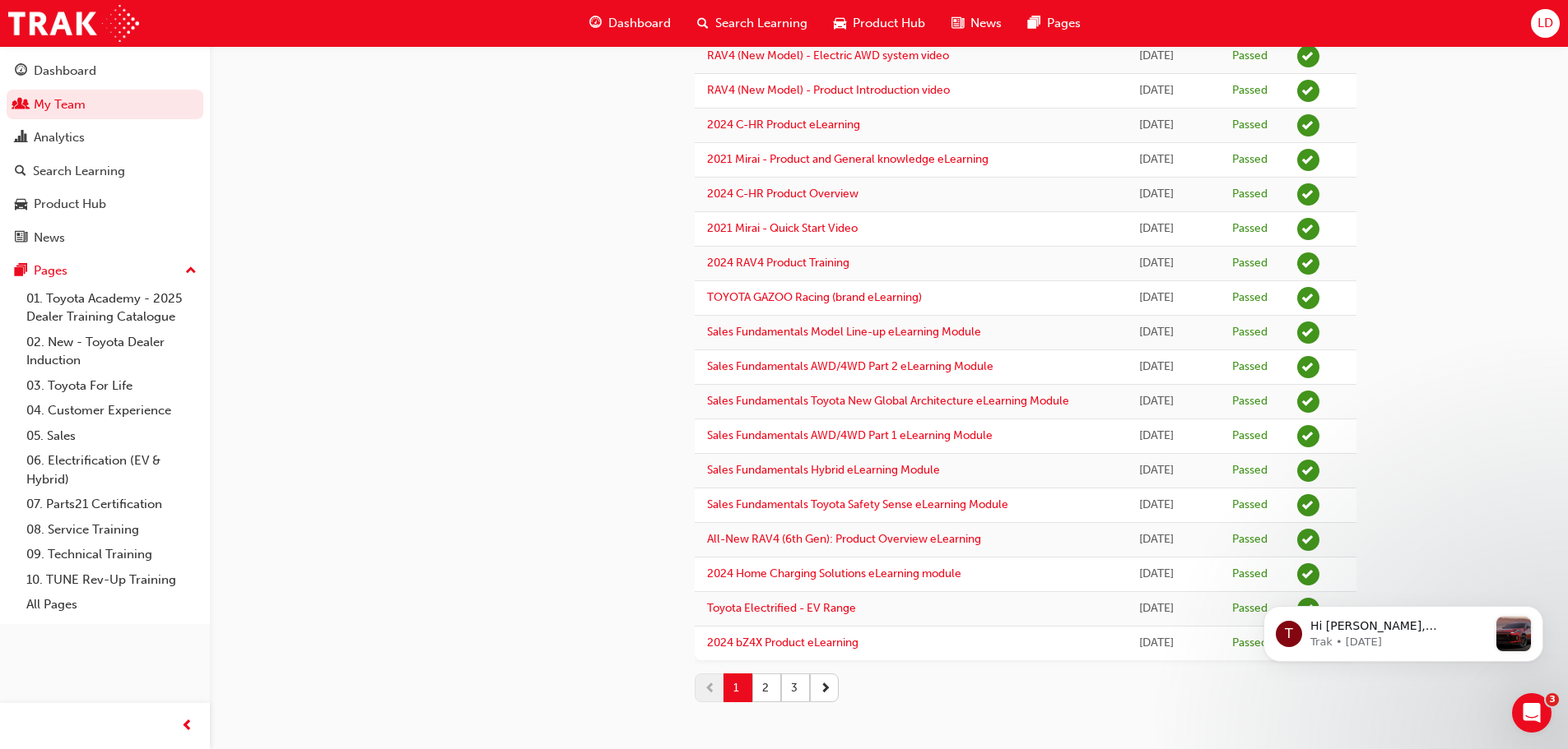
scroll to position [1414, 0]
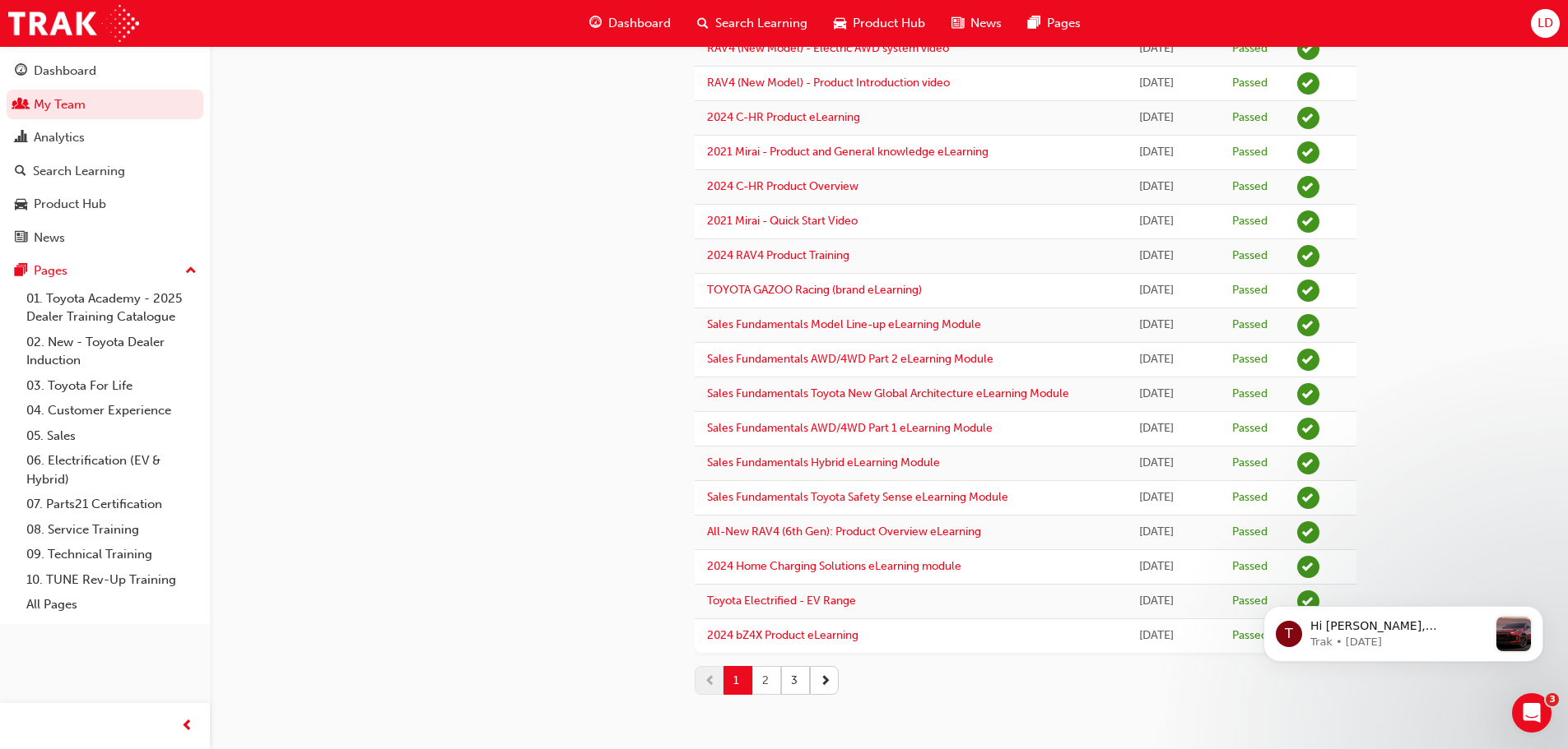
click at [771, 673] on button "2" at bounding box center [766, 680] width 29 height 29
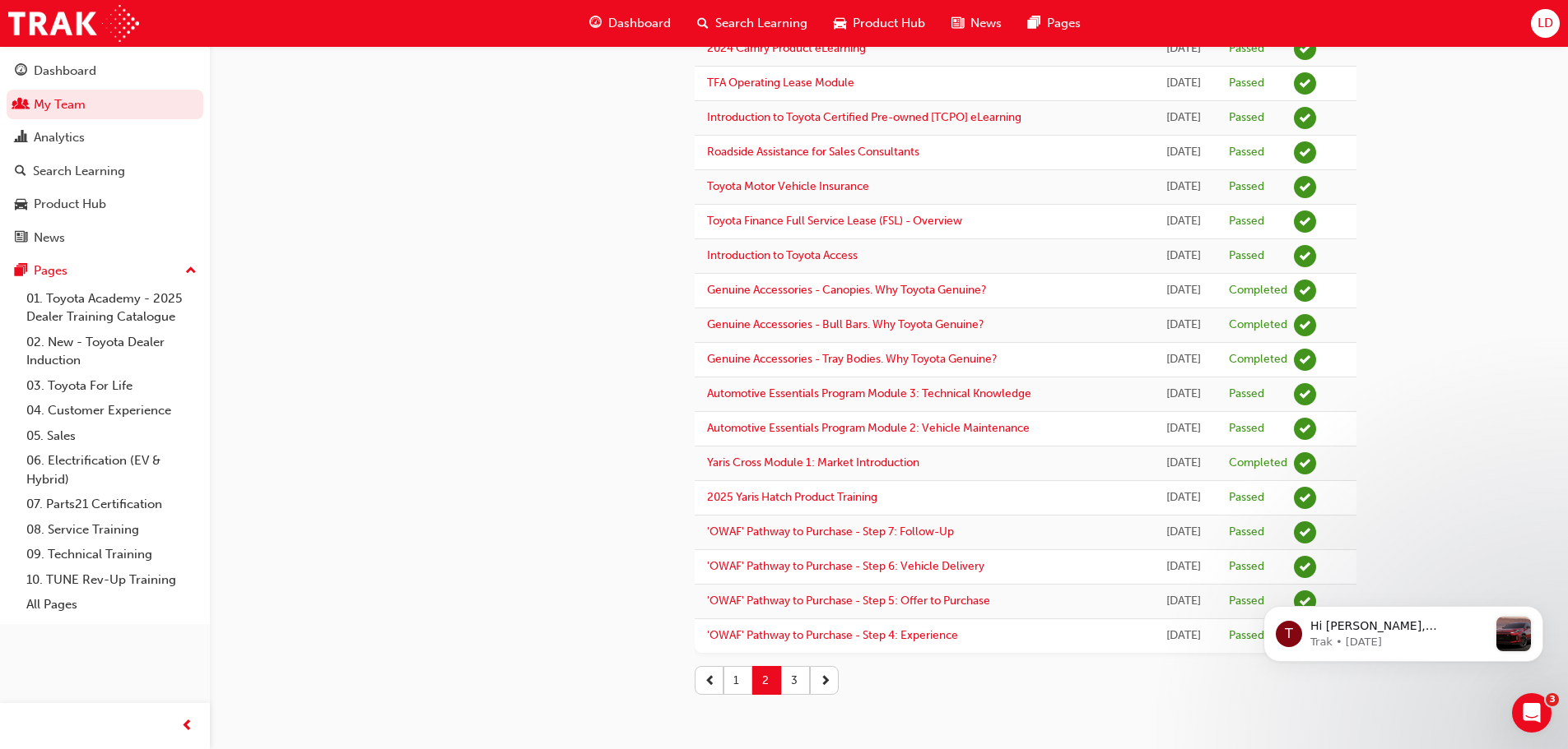
scroll to position [1480, 0]
click at [802, 695] on button "3" at bounding box center [795, 680] width 29 height 29
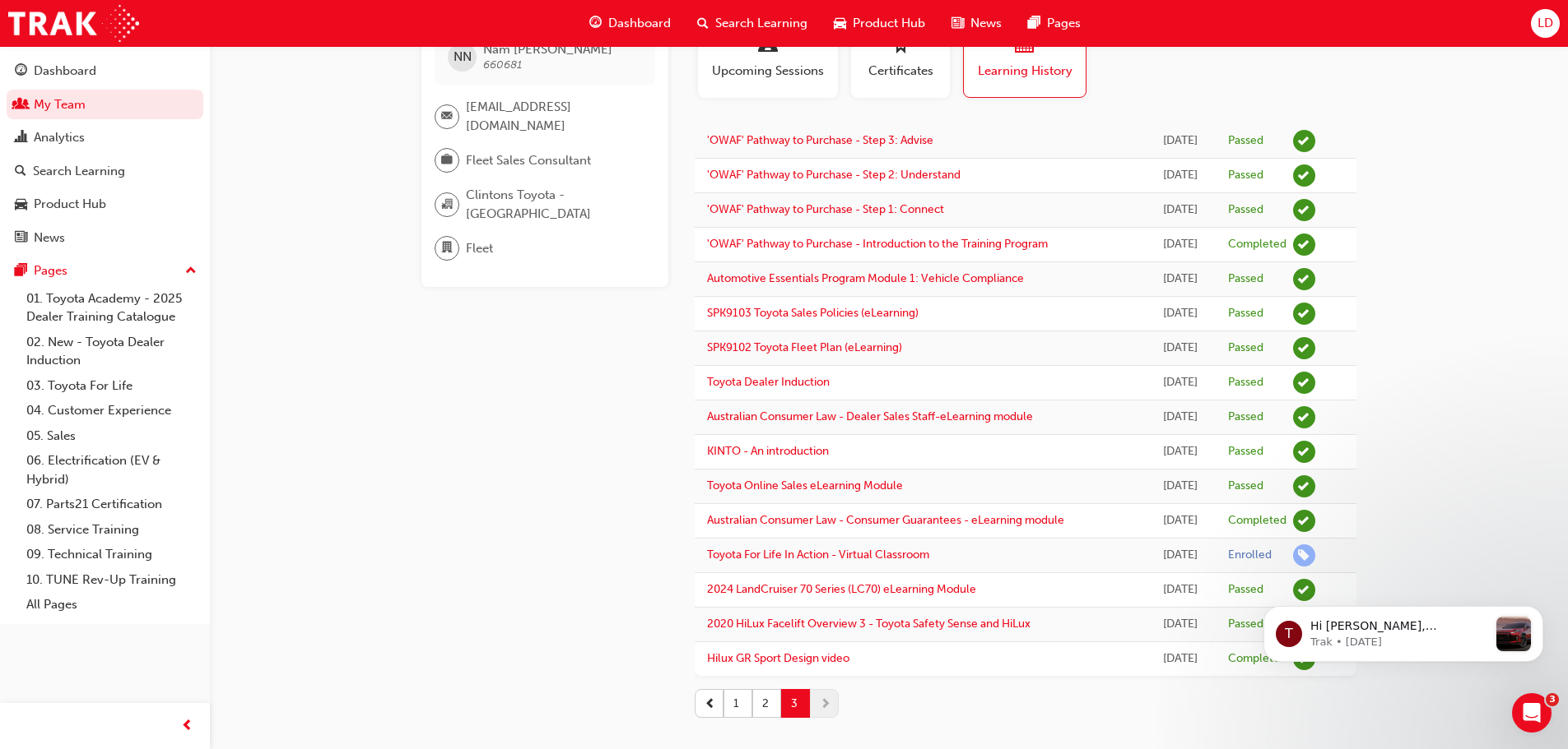
scroll to position [106, 0]
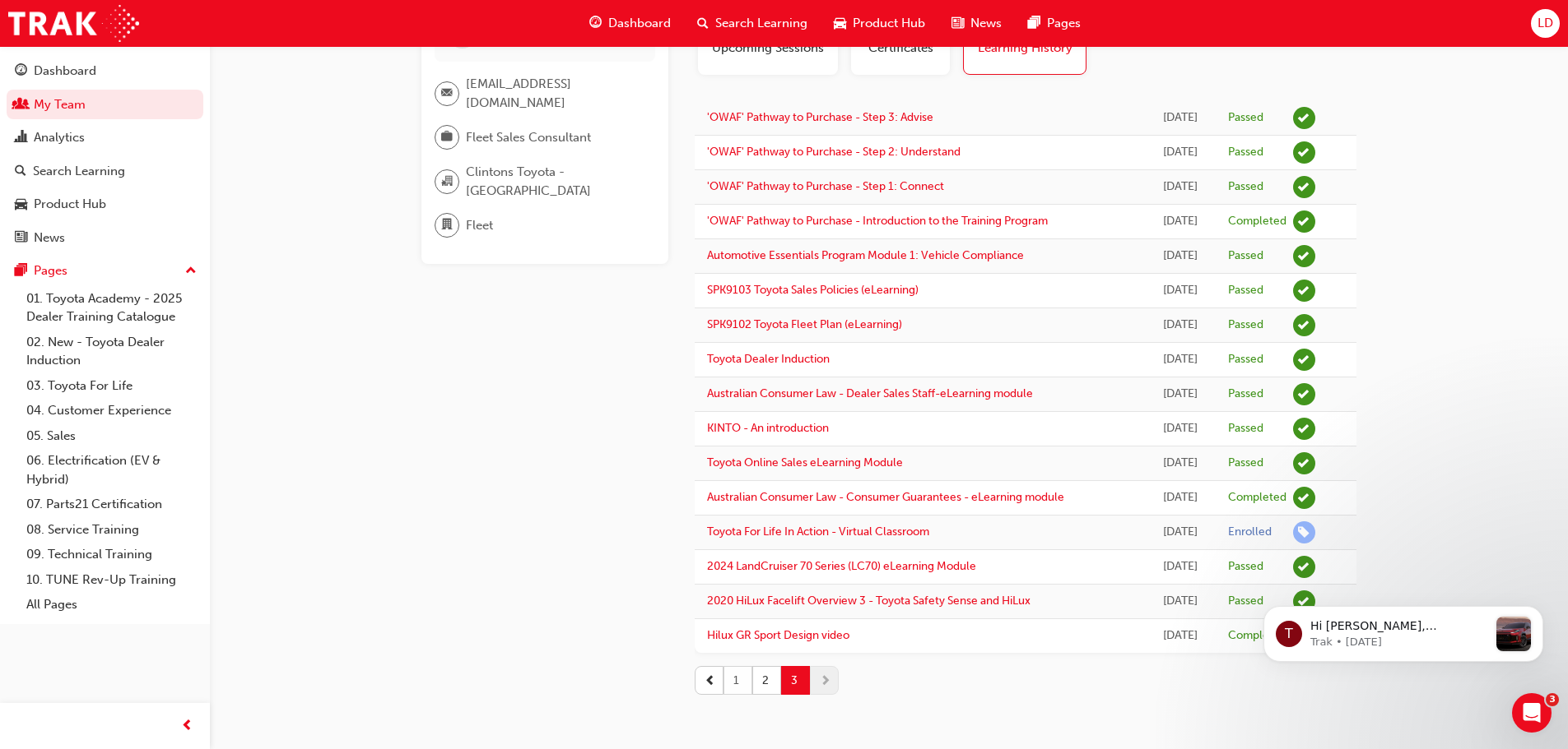
click at [728, 681] on button "1" at bounding box center [737, 680] width 29 height 29
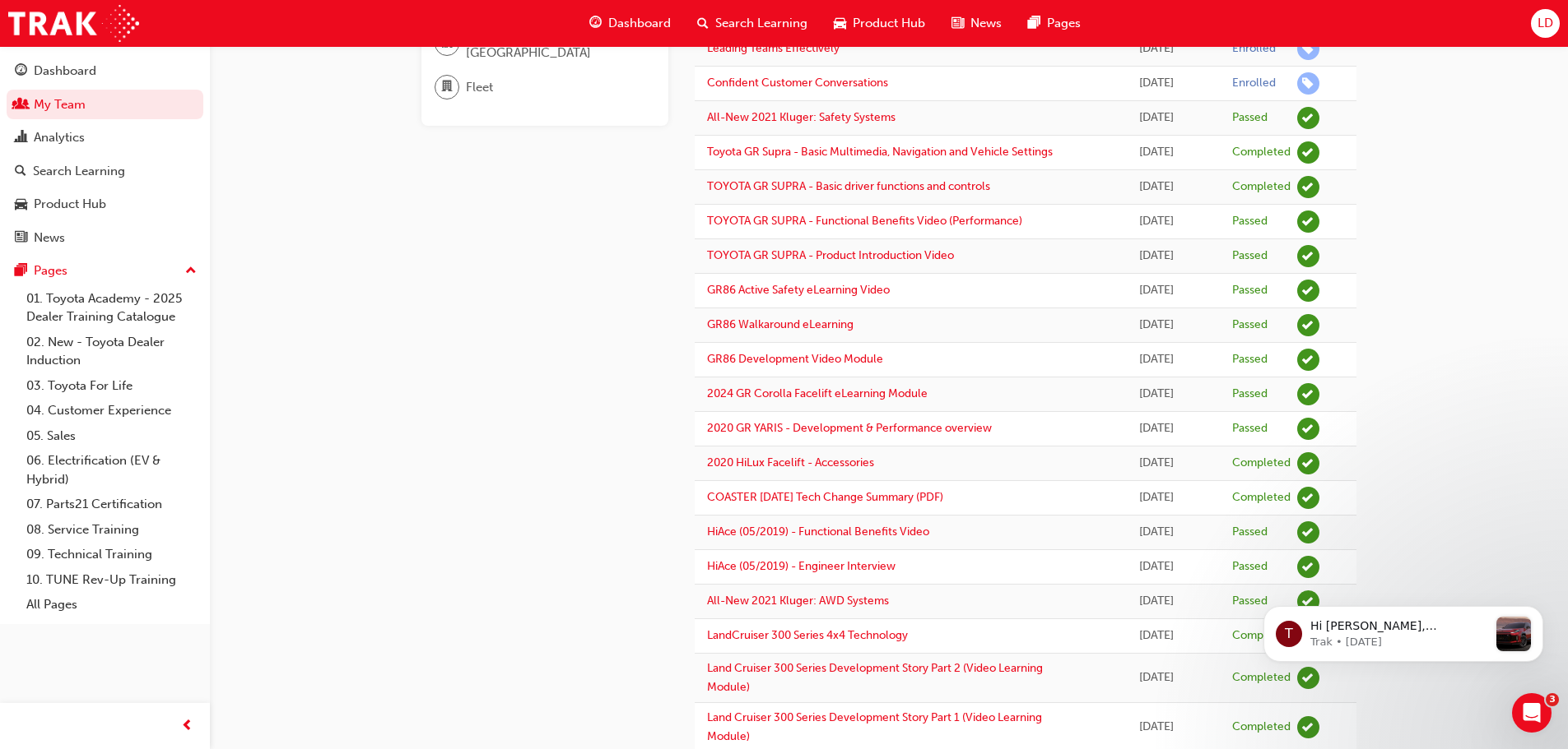
scroll to position [271, 0]
